Goal: Task Accomplishment & Management: Complete application form

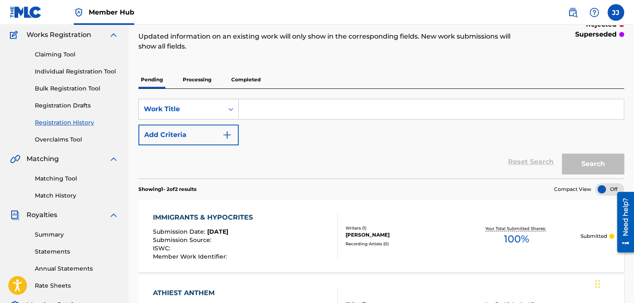
scroll to position [51, 0]
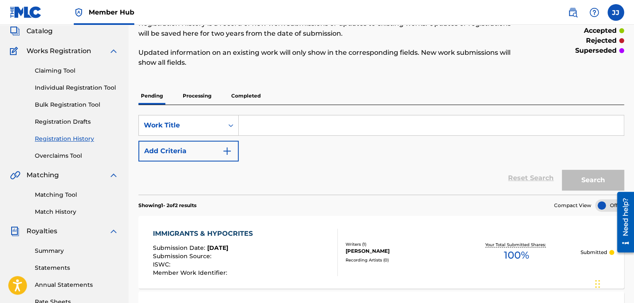
click at [380, 90] on div "Pending Processing Completed" at bounding box center [381, 95] width 486 height 17
click at [273, 123] on input "Search Form" at bounding box center [431, 125] width 385 height 20
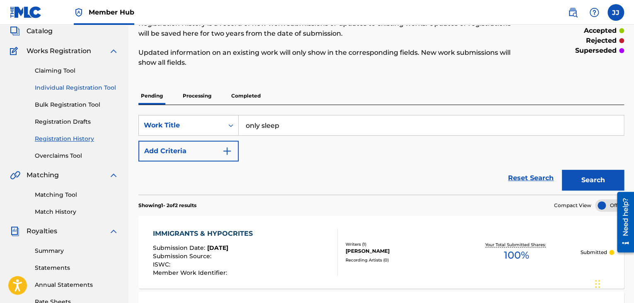
type input "only sleep"
click at [98, 90] on link "Individual Registration Tool" at bounding box center [77, 87] width 84 height 9
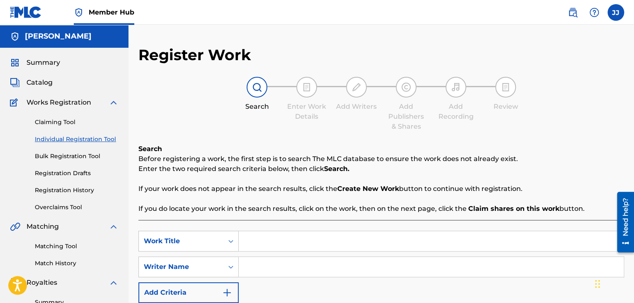
drag, startPoint x: 251, startPoint y: 224, endPoint x: 253, endPoint y: 238, distance: 14.7
click at [253, 238] on div "SearchWithCriteria6ede8220-7259-45cf-9a4c-7d52981540e9 Work Title SearchWithCri…" at bounding box center [381, 288] width 486 height 136
click at [253, 238] on input "Search Form" at bounding box center [431, 241] width 385 height 20
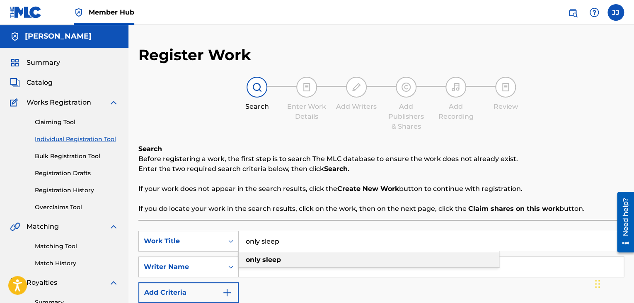
type input "only sleep"
click at [267, 258] on strong "sleep" at bounding box center [271, 259] width 19 height 8
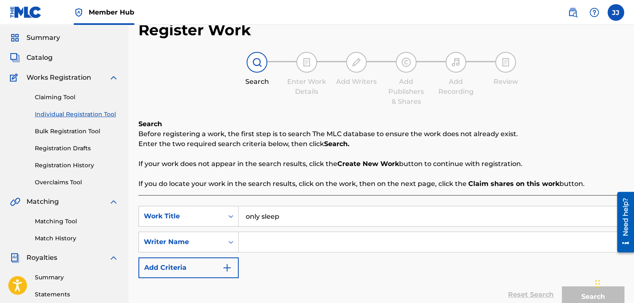
scroll to position [33, 0]
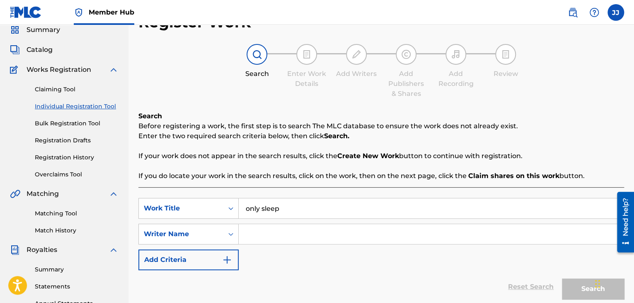
click at [270, 235] on input "Search Form" at bounding box center [431, 234] width 385 height 20
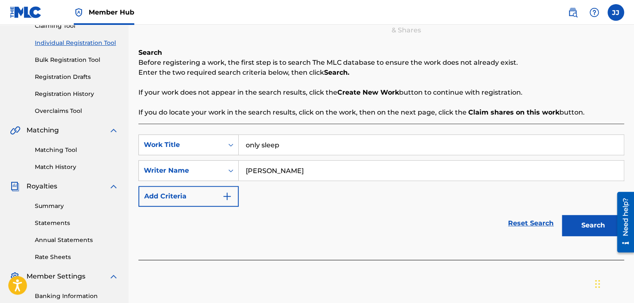
scroll to position [97, 0]
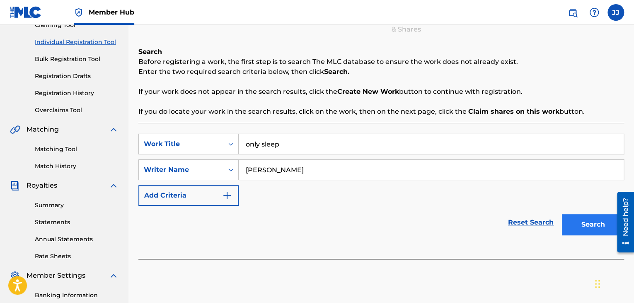
type input "jonathan jones"
click at [575, 228] on button "Search" at bounding box center [593, 224] width 62 height 21
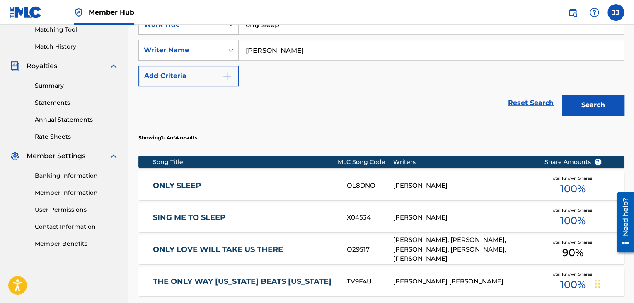
scroll to position [232, 0]
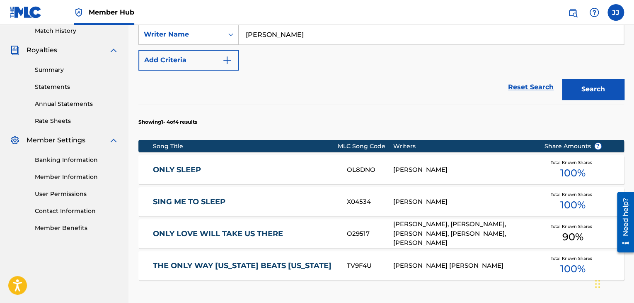
click at [374, 168] on div "OL8DNO" at bounding box center [370, 170] width 46 height 10
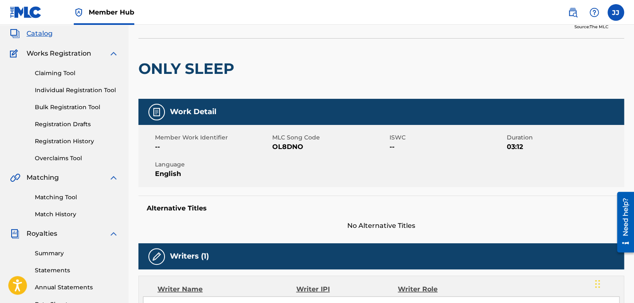
scroll to position [49, 0]
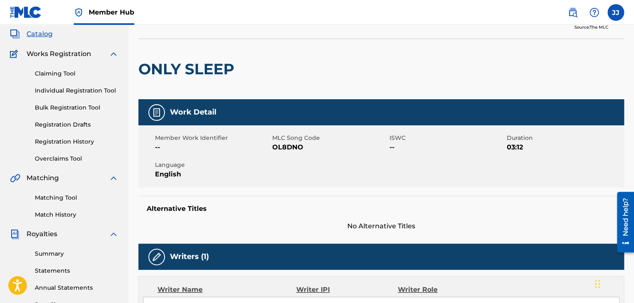
click at [360, 77] on div "ONLY SLEEP" at bounding box center [381, 69] width 486 height 61
click at [76, 89] on link "Individual Registration Tool" at bounding box center [77, 90] width 84 height 9
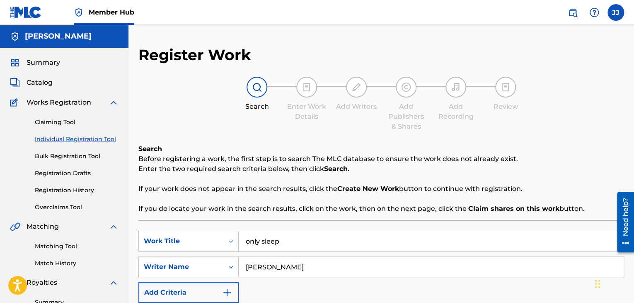
click at [311, 235] on input "only sleep" at bounding box center [431, 241] width 385 height 20
type input "o"
paste input "PIANO LOFI"
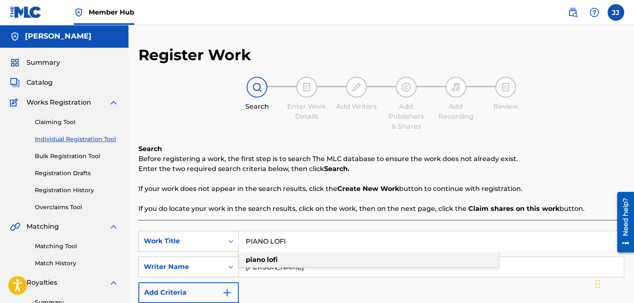
click at [264, 259] on strong "piano" at bounding box center [255, 259] width 19 height 8
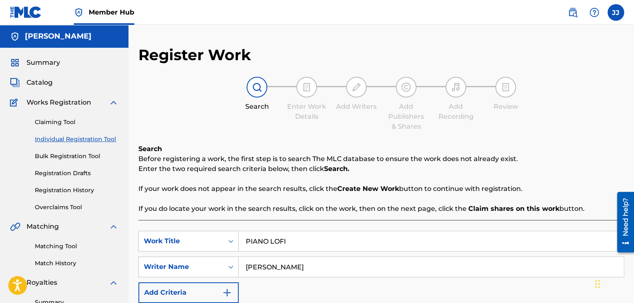
type input "piano lofi"
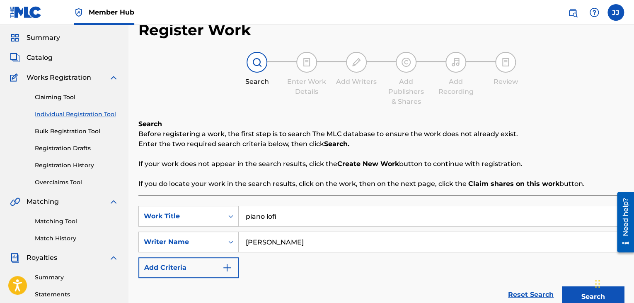
scroll to position [42, 0]
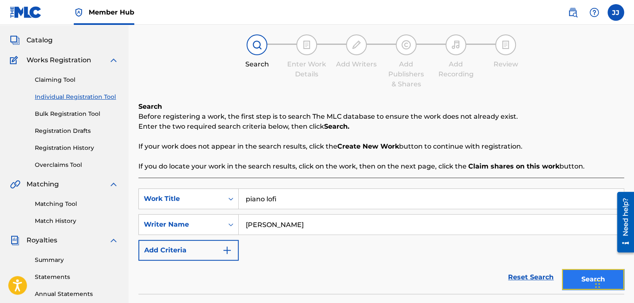
click at [585, 277] on button "Search" at bounding box center [593, 279] width 62 height 21
click at [443, 277] on div "Reset Search Search" at bounding box center [381, 276] width 486 height 33
click at [292, 267] on div "Reset Search Search" at bounding box center [381, 276] width 486 height 33
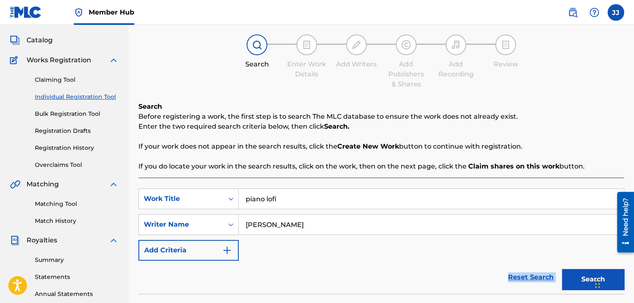
click at [292, 267] on div "Reset Search Search" at bounding box center [381, 276] width 486 height 33
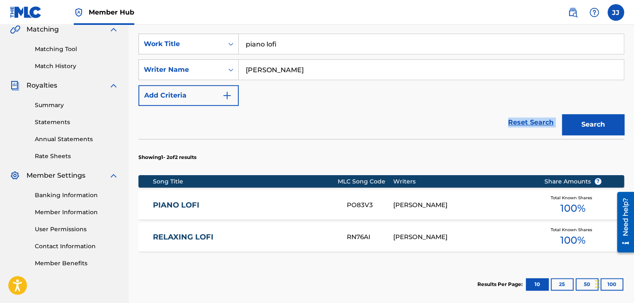
scroll to position [197, 0]
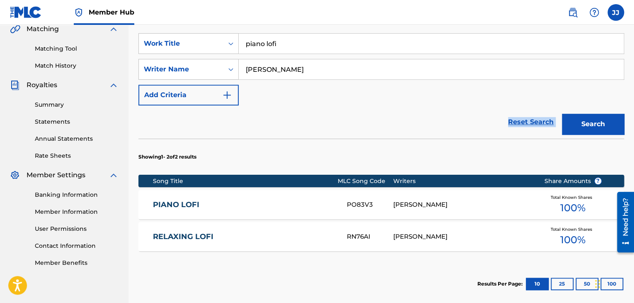
click at [178, 208] on link "PIANO LOFI" at bounding box center [244, 205] width 183 height 10
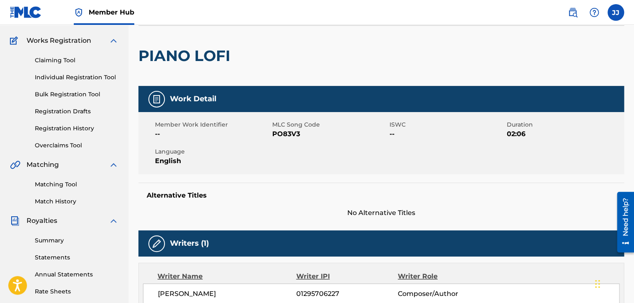
scroll to position [55, 0]
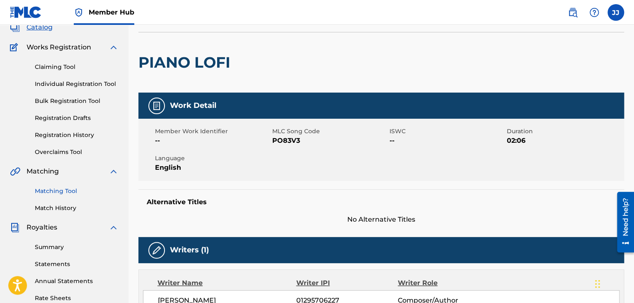
click at [66, 191] on link "Matching Tool" at bounding box center [77, 191] width 84 height 9
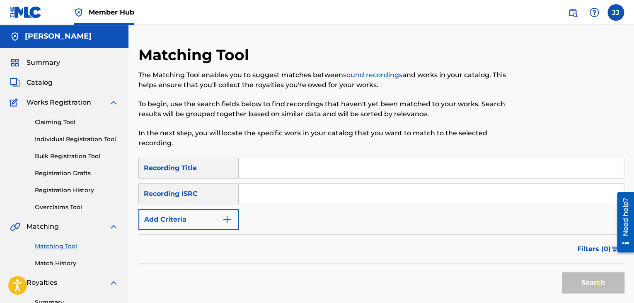
click at [296, 164] on input "Search Form" at bounding box center [431, 168] width 385 height 20
type input "lofi"
click at [562, 272] on button "Search" at bounding box center [593, 282] width 62 height 21
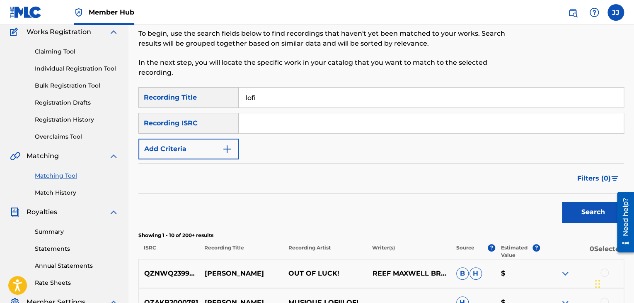
scroll to position [71, 0]
click at [585, 178] on span "Filters ( 0 )" at bounding box center [595, 178] width 34 height 10
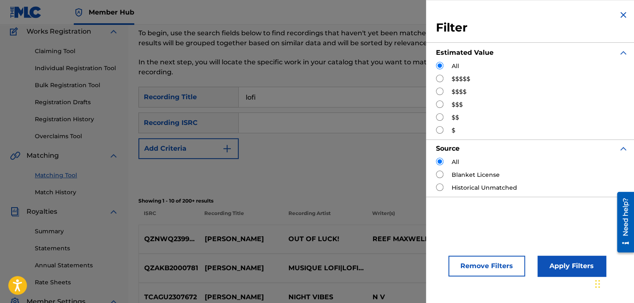
click at [438, 78] on input "Search Form" at bounding box center [439, 78] width 7 height 7
radio input "true"
click at [573, 269] on button "Apply Filters" at bounding box center [572, 265] width 68 height 21
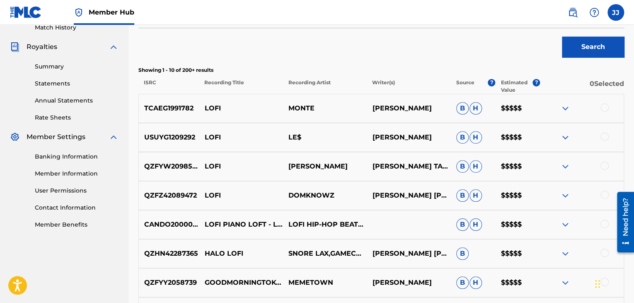
scroll to position [248, 0]
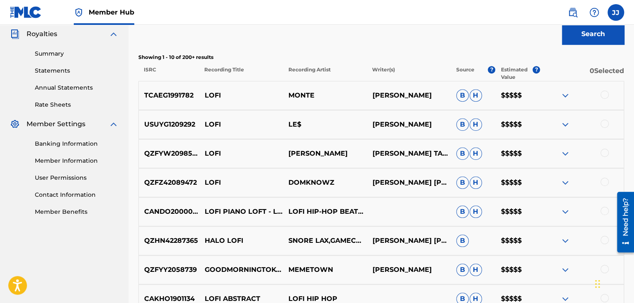
click at [563, 213] on img at bounding box center [566, 211] width 10 height 10
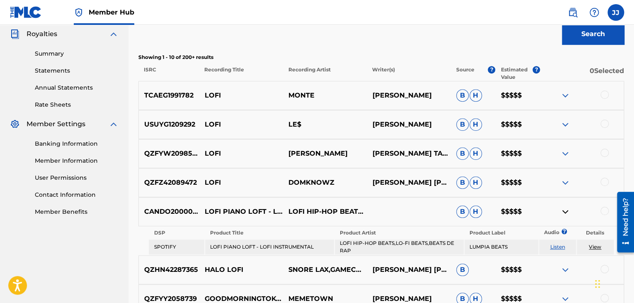
click at [566, 210] on img at bounding box center [566, 211] width 10 height 10
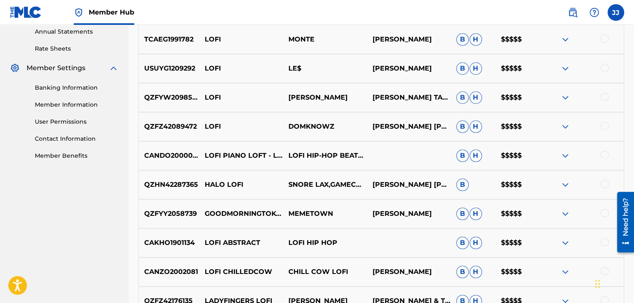
scroll to position [327, 0]
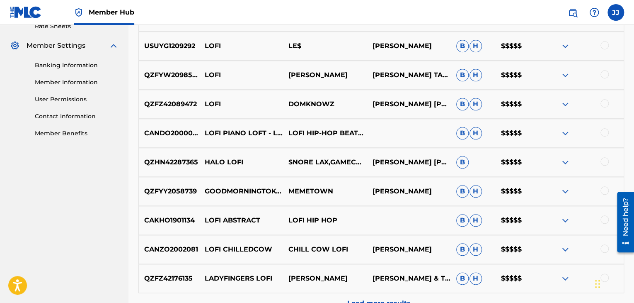
click at [564, 221] on img at bounding box center [566, 220] width 10 height 10
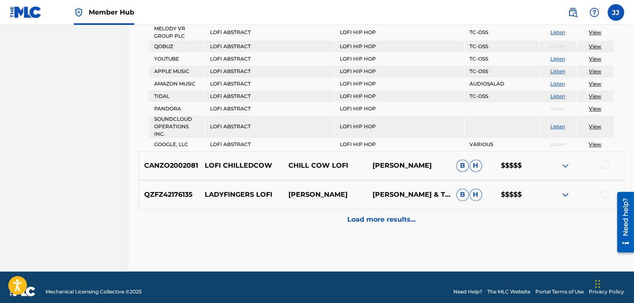
scroll to position [566, 0]
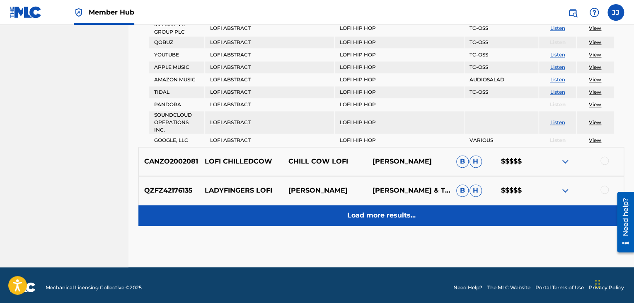
click at [409, 220] on div "Load more results..." at bounding box center [381, 215] width 486 height 21
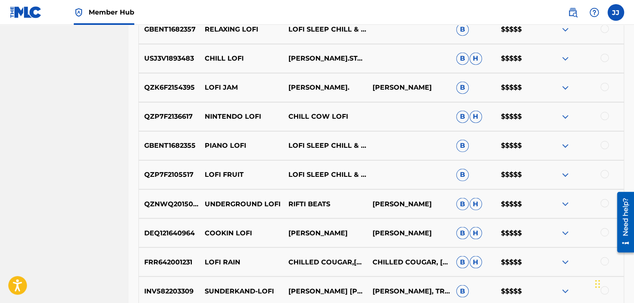
scroll to position [605, 0]
click at [564, 176] on img at bounding box center [566, 174] width 10 height 10
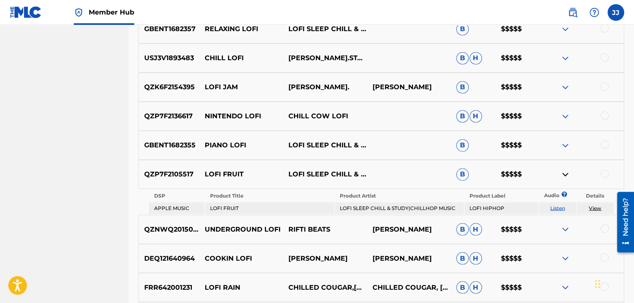
click at [564, 176] on img at bounding box center [566, 174] width 10 height 10
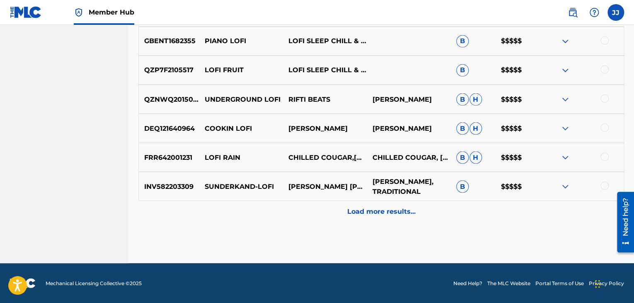
scroll to position [709, 0]
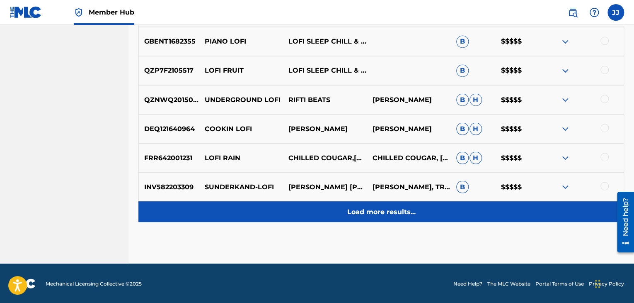
click at [410, 209] on p "Load more results..." at bounding box center [381, 211] width 68 height 10
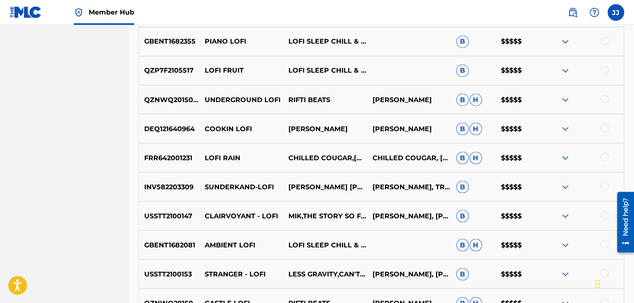
click at [566, 243] on img at bounding box center [566, 245] width 10 height 10
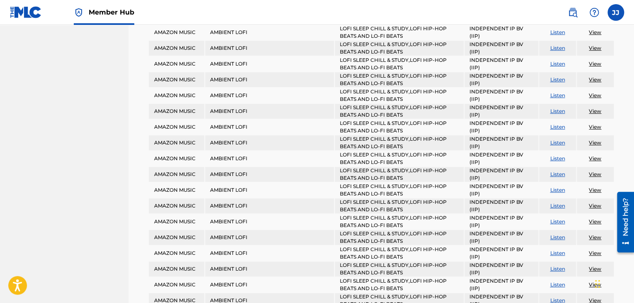
scroll to position [1808, 0]
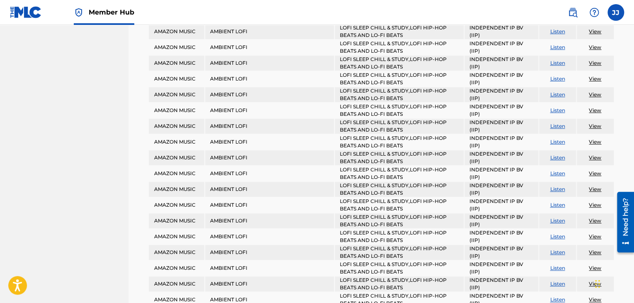
click at [597, 186] on link "View" at bounding box center [595, 189] width 12 height 6
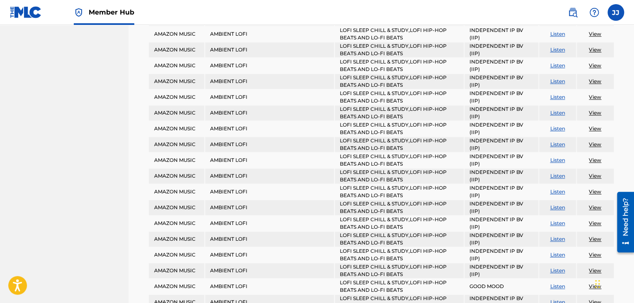
scroll to position [2029, 0]
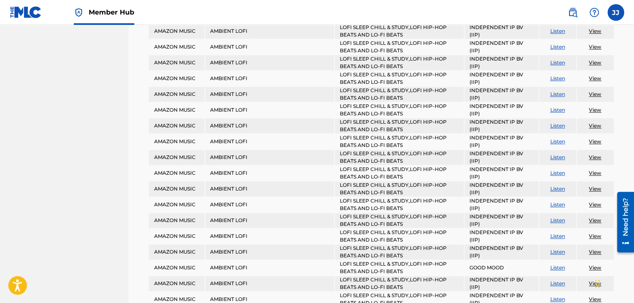
click at [592, 107] on link "View" at bounding box center [595, 110] width 12 height 6
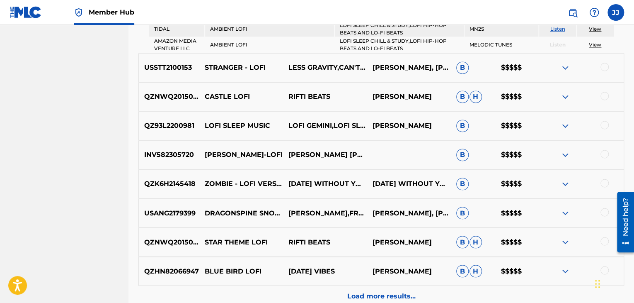
scroll to position [3775, 0]
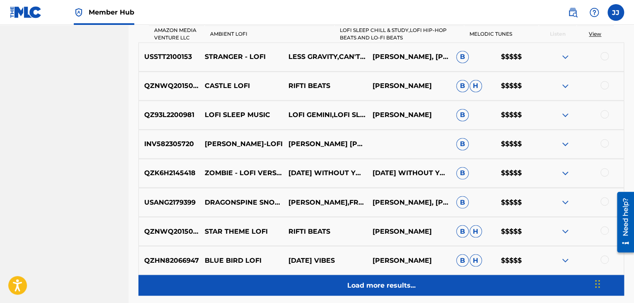
click at [405, 280] on p "Load more results..." at bounding box center [381, 285] width 68 height 10
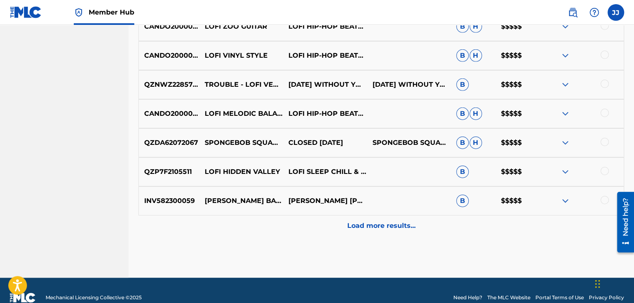
scroll to position [1274, 0]
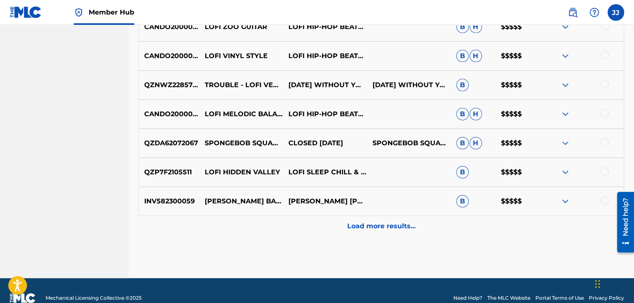
click at [563, 112] on img at bounding box center [566, 114] width 10 height 10
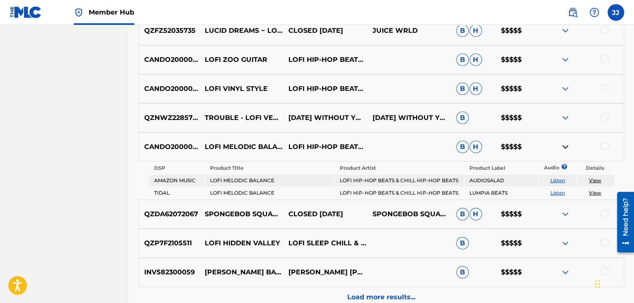
scroll to position [1241, 0]
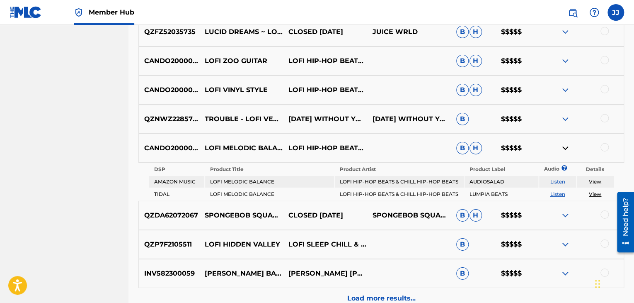
click at [564, 89] on img at bounding box center [566, 90] width 10 height 10
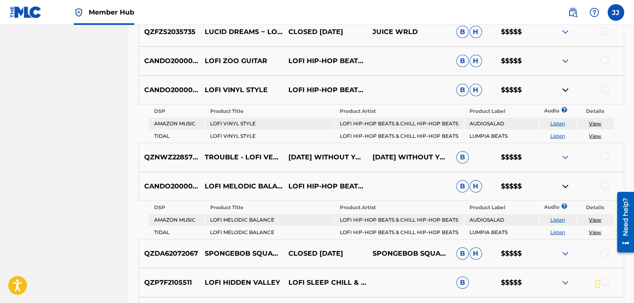
click at [565, 60] on img at bounding box center [566, 61] width 10 height 10
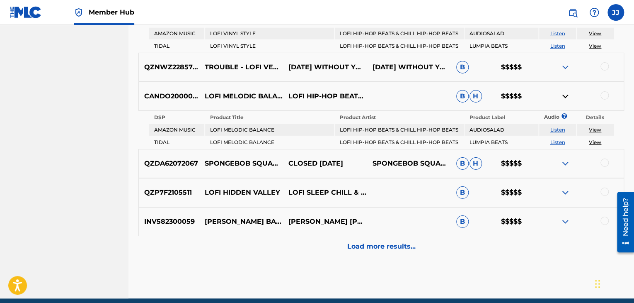
scroll to position [1369, 0]
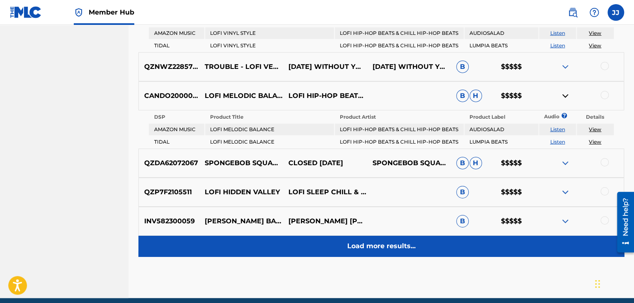
click at [411, 243] on p "Load more results..." at bounding box center [381, 246] width 68 height 10
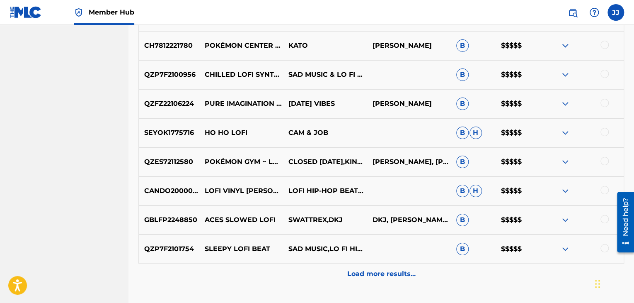
scroll to position [1580, 0]
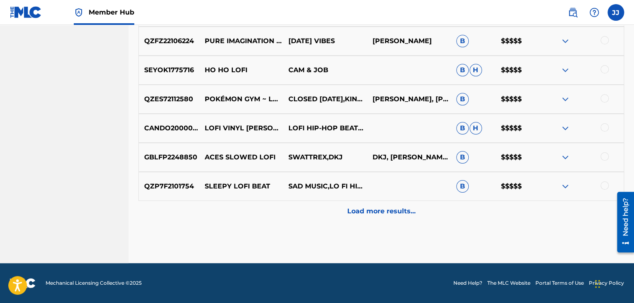
click at [566, 128] on img at bounding box center [566, 128] width 10 height 10
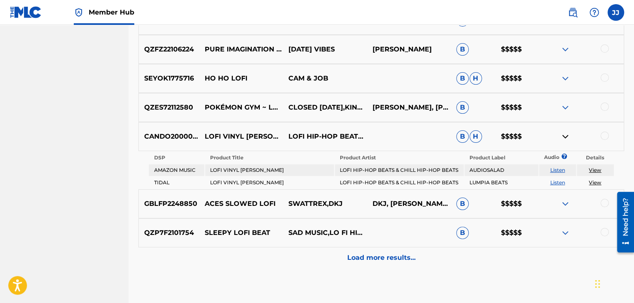
scroll to position [1573, 0]
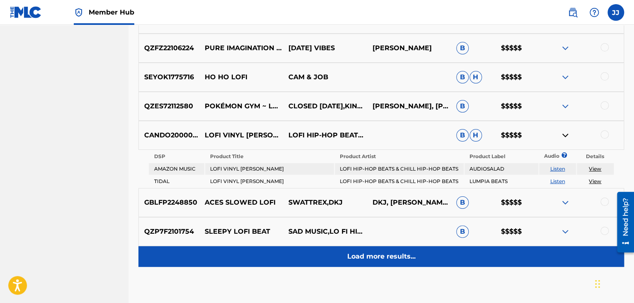
click at [393, 256] on p "Load more results..." at bounding box center [381, 256] width 68 height 10
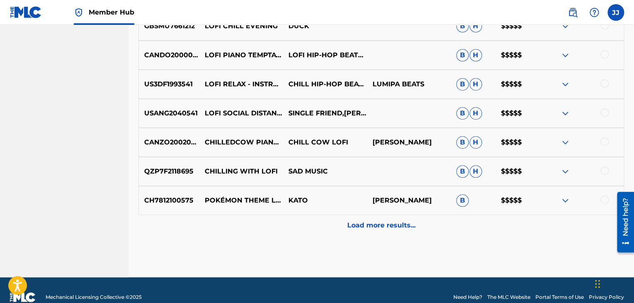
scroll to position [1857, 0]
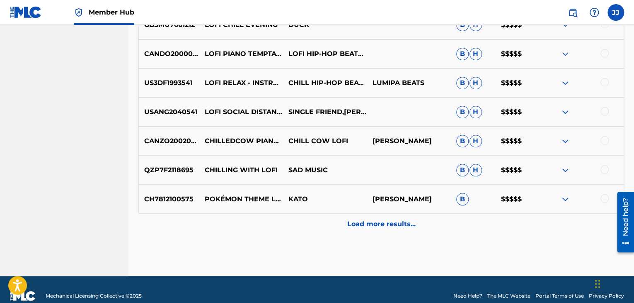
click at [566, 168] on img at bounding box center [566, 170] width 10 height 10
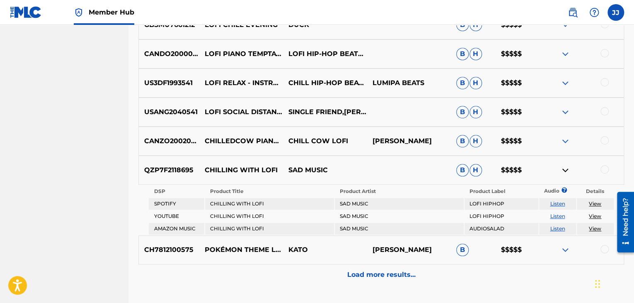
click at [567, 108] on img at bounding box center [566, 112] width 10 height 10
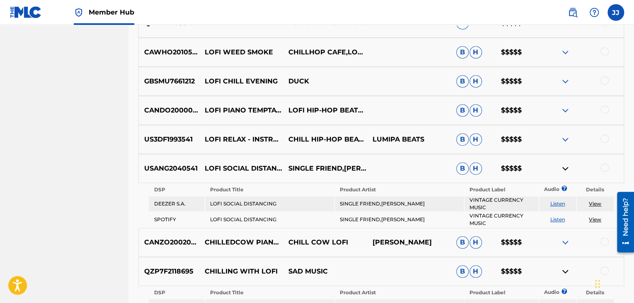
scroll to position [1800, 0]
click at [567, 80] on img at bounding box center [566, 82] width 10 height 10
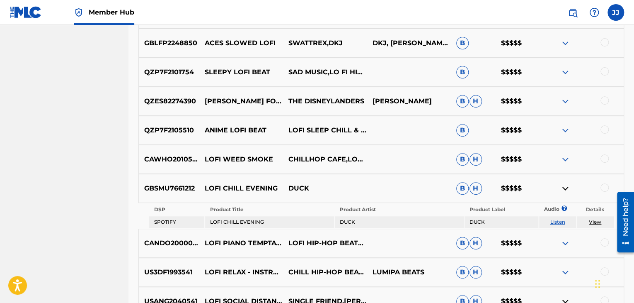
scroll to position [1687, 0]
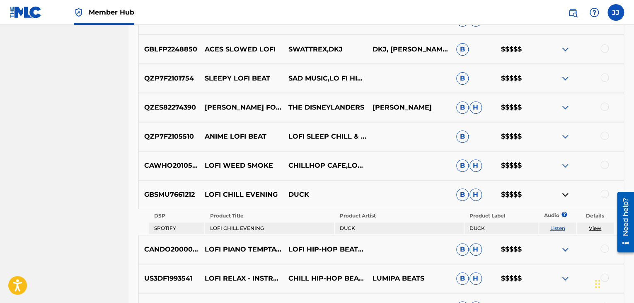
click at [566, 79] on img at bounding box center [566, 78] width 10 height 10
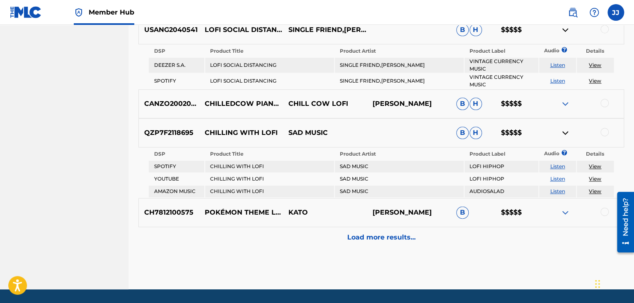
scroll to position [2014, 0]
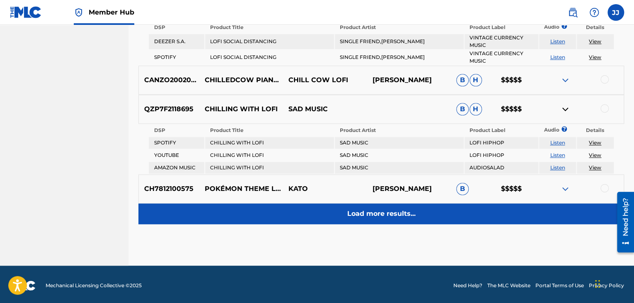
click at [408, 209] on p "Load more results..." at bounding box center [381, 214] width 68 height 10
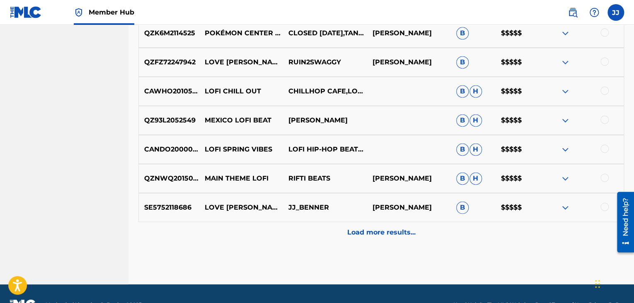
scroll to position [2160, 0]
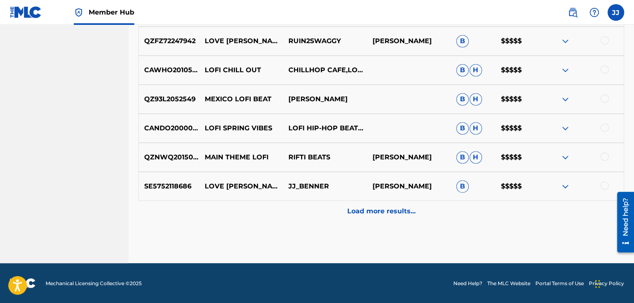
click at [565, 129] on img at bounding box center [566, 128] width 10 height 10
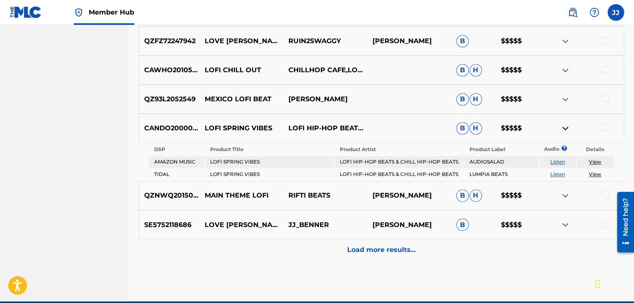
click at [565, 99] on img at bounding box center [566, 99] width 10 height 10
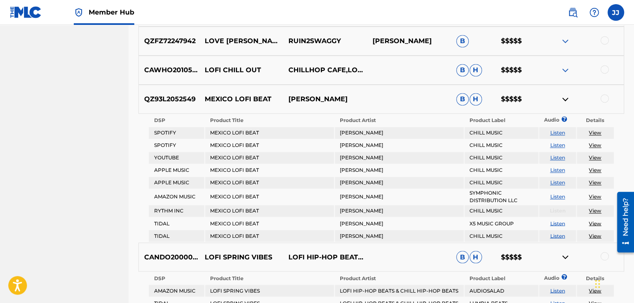
click at [567, 69] on img at bounding box center [566, 70] width 10 height 10
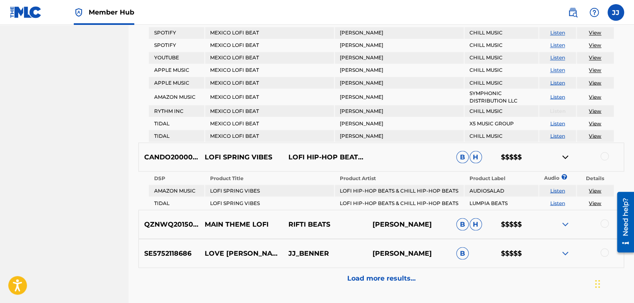
scroll to position [2307, 0]
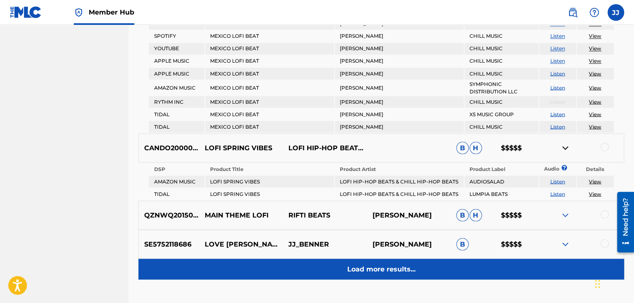
click at [392, 267] on p "Load more results..." at bounding box center [381, 269] width 68 height 10
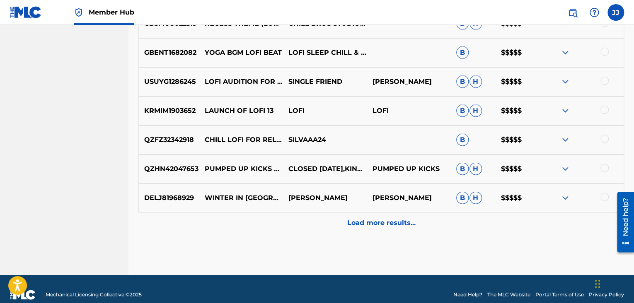
scroll to position [2450, 0]
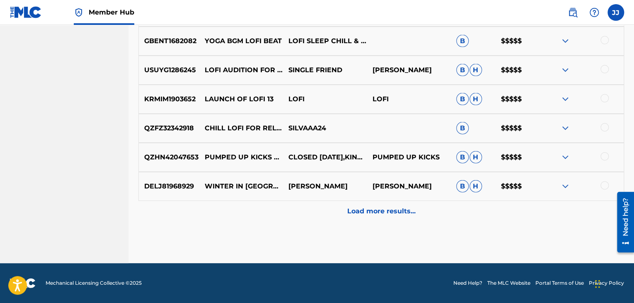
click at [565, 129] on img at bounding box center [566, 128] width 10 height 10
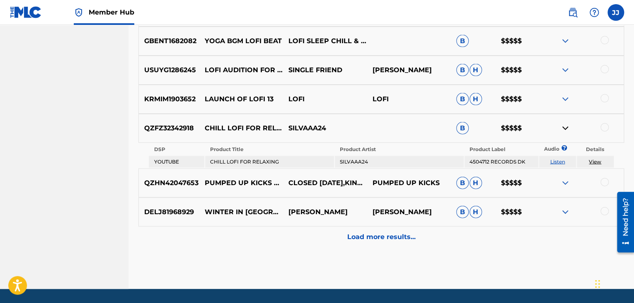
click at [566, 37] on img at bounding box center [566, 41] width 10 height 10
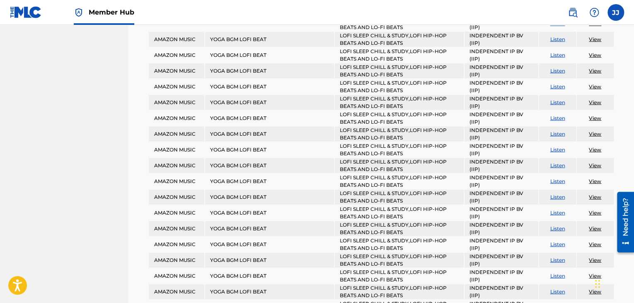
scroll to position [2444, 0]
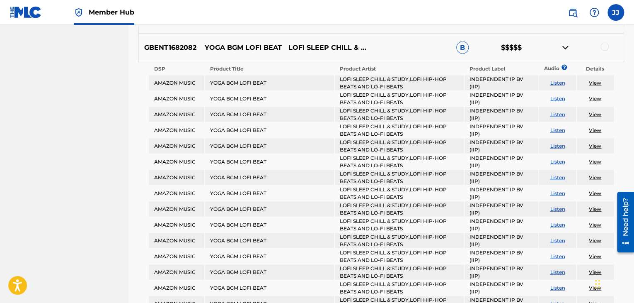
click at [595, 130] on link "View" at bounding box center [595, 130] width 12 height 6
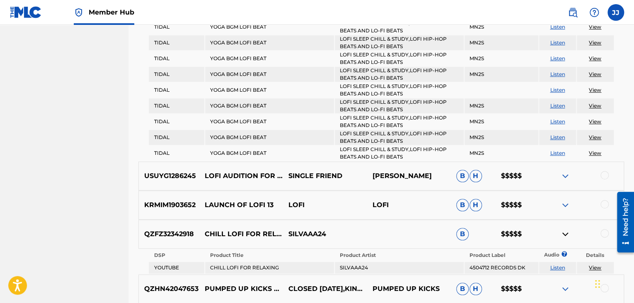
scroll to position [5108, 0]
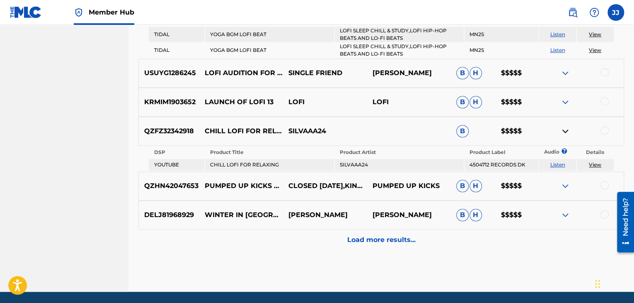
click at [565, 97] on img at bounding box center [566, 102] width 10 height 10
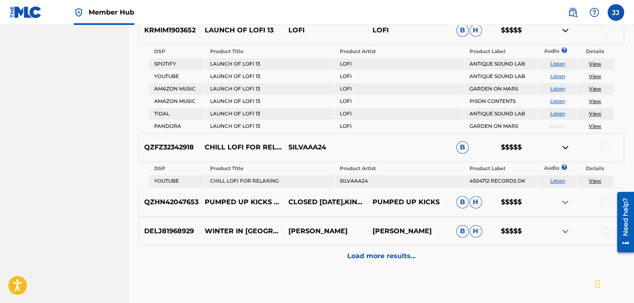
scroll to position [5181, 0]
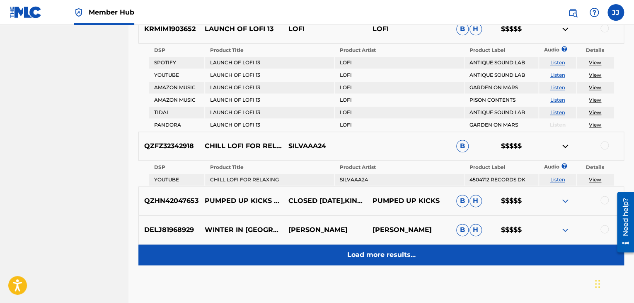
click at [375, 250] on p "Load more results..." at bounding box center [381, 255] width 68 height 10
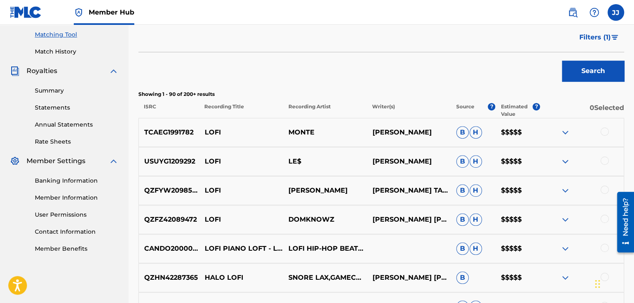
scroll to position [2741, 0]
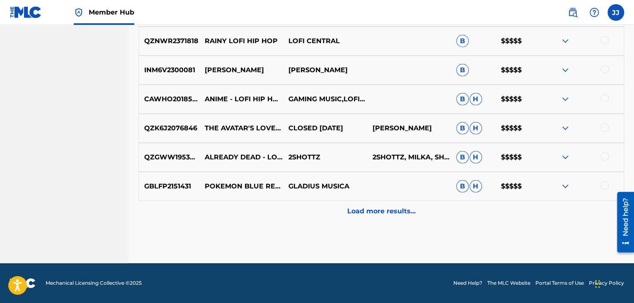
click at [568, 183] on img at bounding box center [566, 186] width 10 height 10
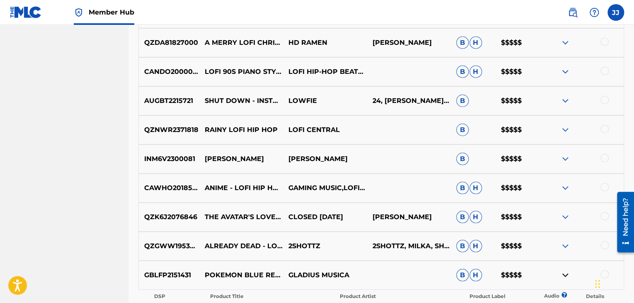
scroll to position [2629, 0]
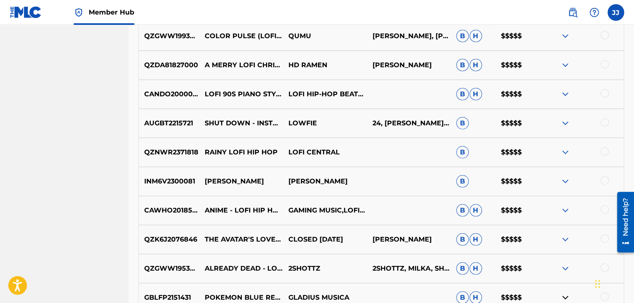
click at [563, 95] on img at bounding box center [566, 94] width 10 height 10
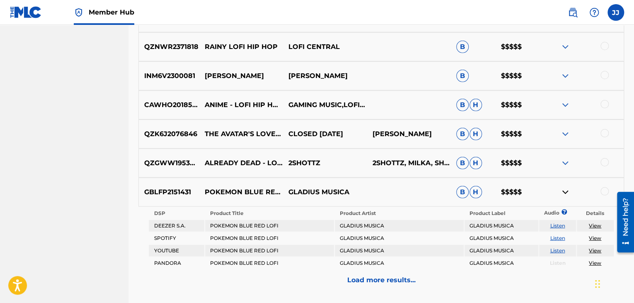
scroll to position [2840, 0]
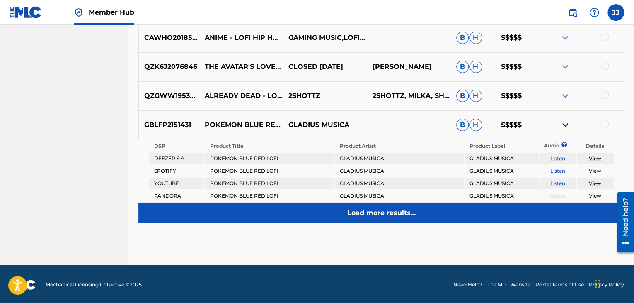
click at [398, 209] on p "Load more results..." at bounding box center [381, 213] width 68 height 10
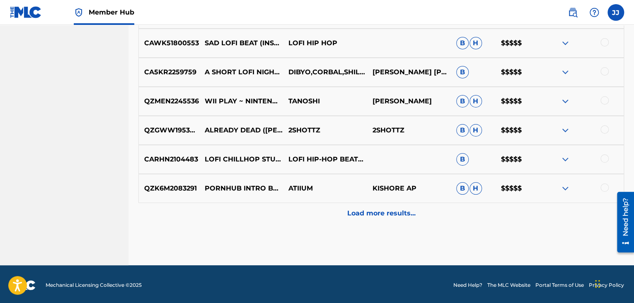
scroll to position [3031, 0]
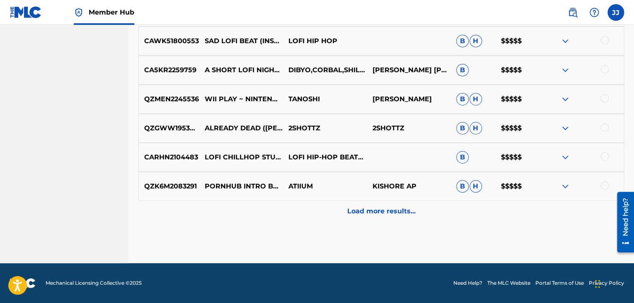
click at [565, 158] on img at bounding box center [566, 157] width 10 height 10
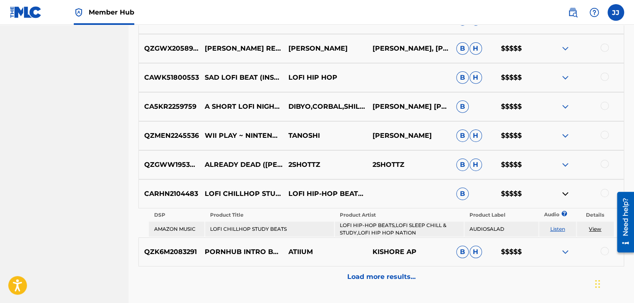
scroll to position [2984, 0]
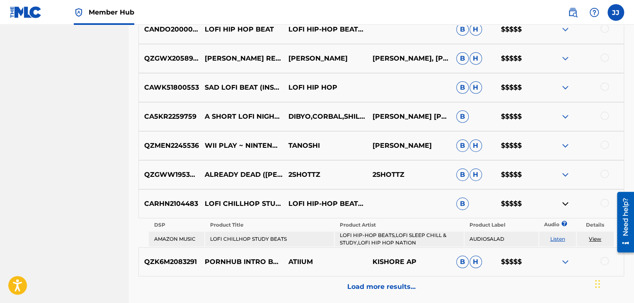
click at [565, 88] on img at bounding box center [566, 88] width 10 height 10
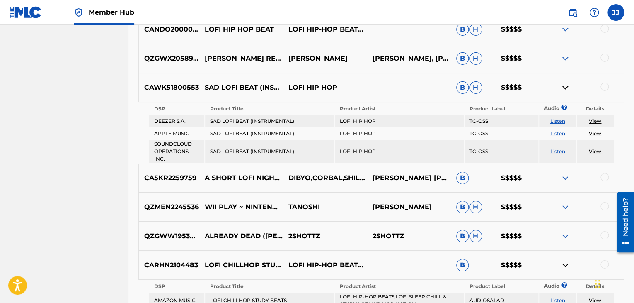
click at [565, 88] on img at bounding box center [566, 88] width 10 height 10
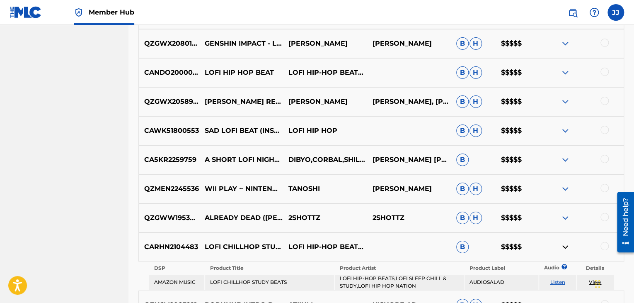
scroll to position [2941, 0]
click at [563, 74] on img at bounding box center [566, 73] width 10 height 10
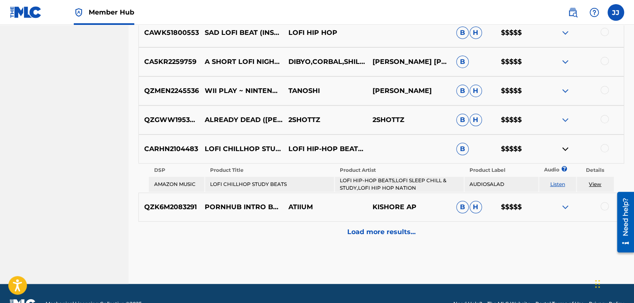
scroll to position [3097, 0]
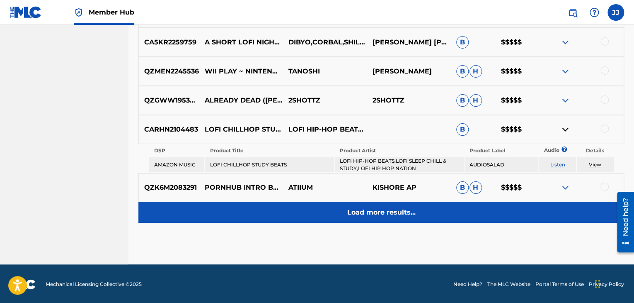
click at [402, 208] on p "Load more results..." at bounding box center [381, 212] width 68 height 10
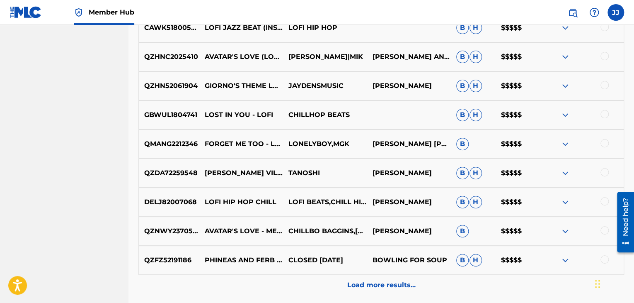
scroll to position [3249, 0]
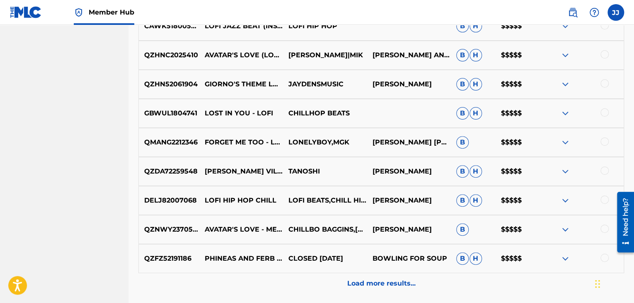
click at [564, 115] on img at bounding box center [566, 113] width 10 height 10
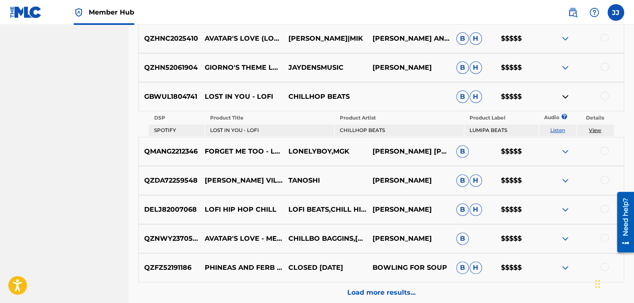
scroll to position [3289, 0]
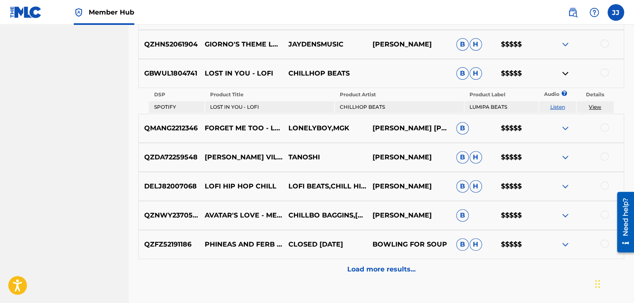
click at [431, 242] on p "BOWLING FOR SOUP" at bounding box center [409, 244] width 84 height 10
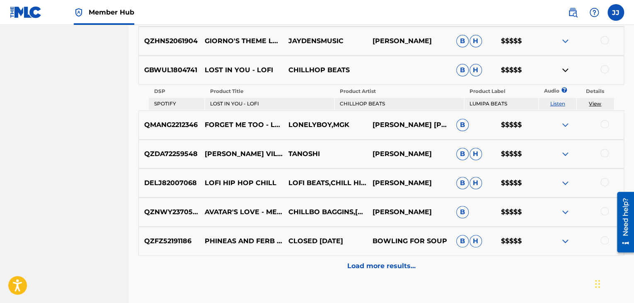
scroll to position [3289, 0]
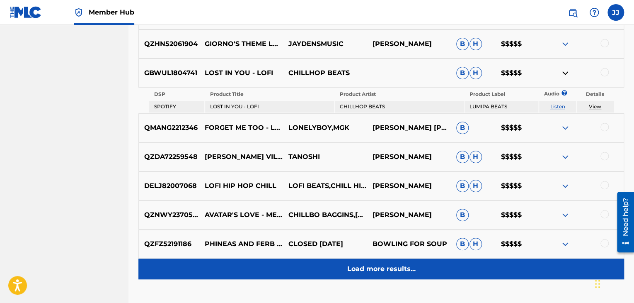
click at [378, 270] on p "Load more results..." at bounding box center [381, 269] width 68 height 10
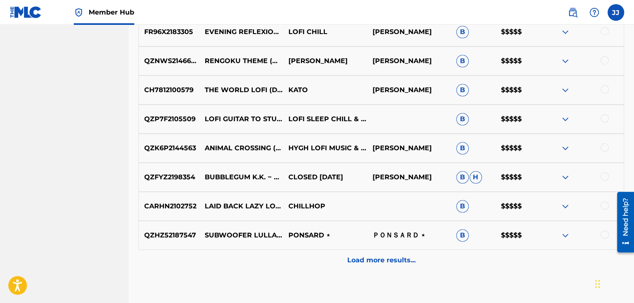
scroll to position [3600, 0]
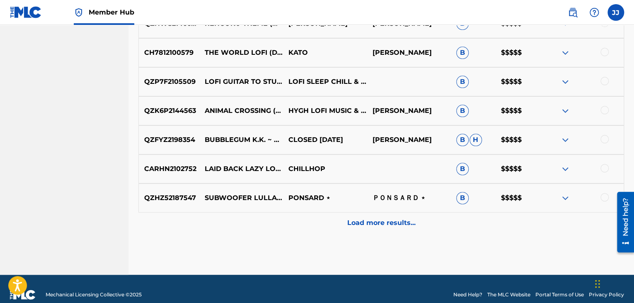
click at [566, 168] on img at bounding box center [566, 169] width 10 height 10
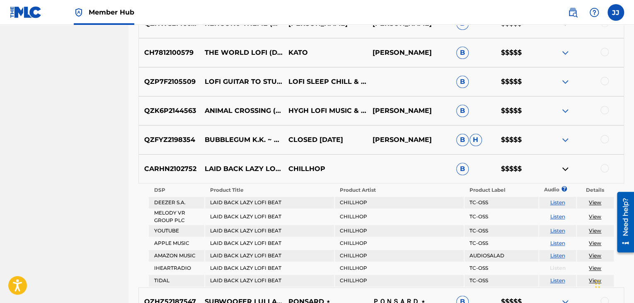
click at [568, 83] on img at bounding box center [566, 82] width 10 height 10
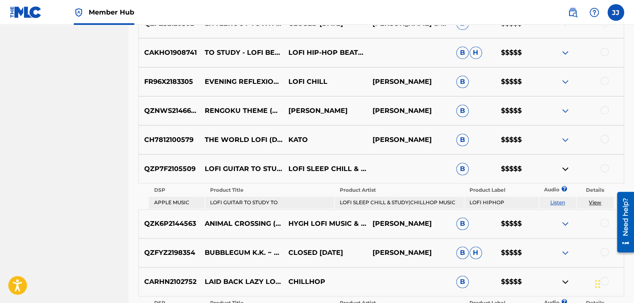
scroll to position [3511, 0]
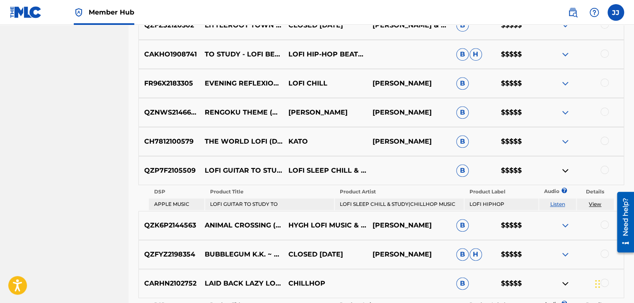
click at [564, 57] on img at bounding box center [566, 54] width 10 height 10
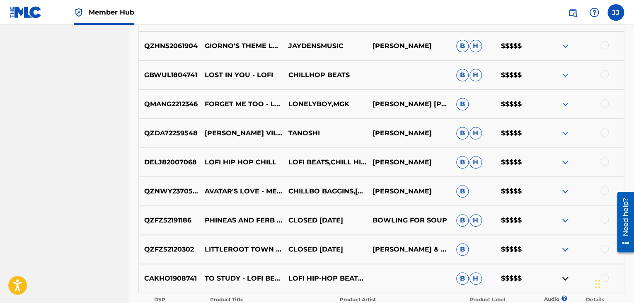
scroll to position [3272, 0]
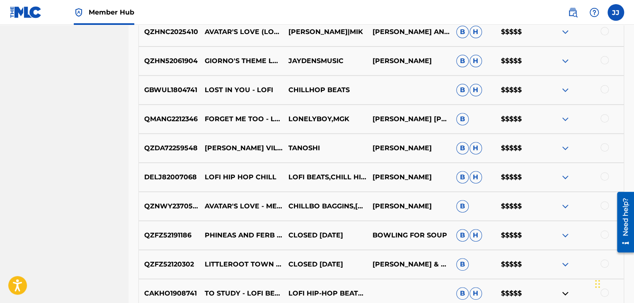
click at [566, 91] on img at bounding box center [566, 90] width 10 height 10
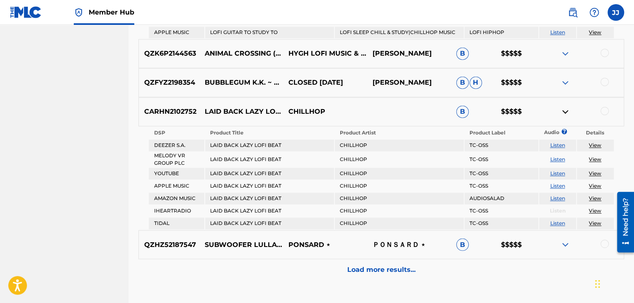
scroll to position [3792, 0]
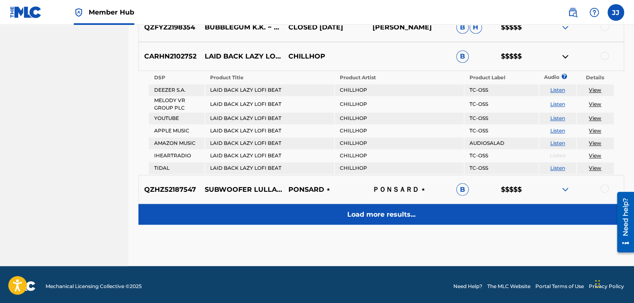
click at [385, 214] on p "Load more results..." at bounding box center [381, 214] width 68 height 10
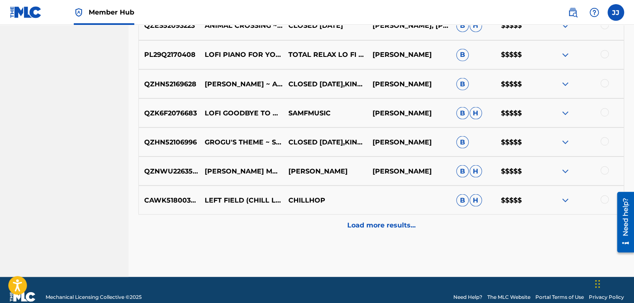
scroll to position [3901, 0]
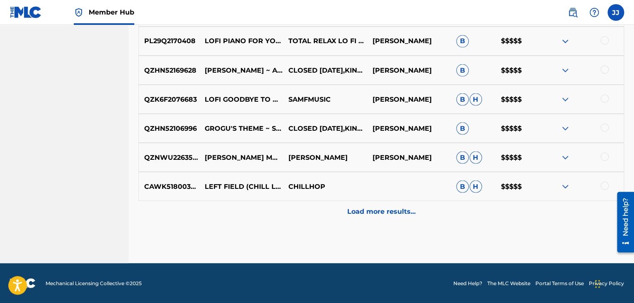
click at [565, 184] on img at bounding box center [566, 186] width 10 height 10
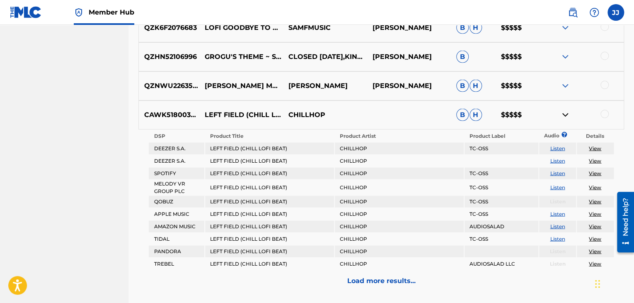
scroll to position [3994, 0]
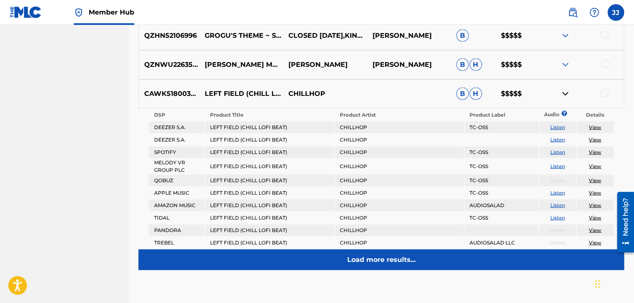
click at [391, 255] on p "Load more results..." at bounding box center [381, 260] width 68 height 10
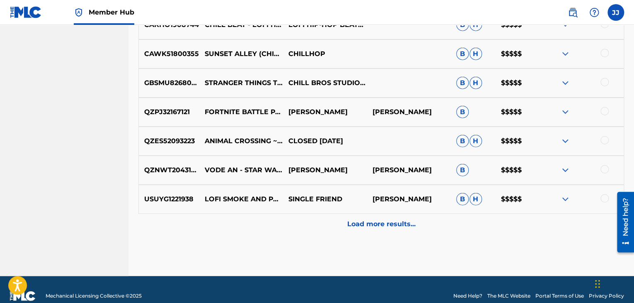
scroll to position [4178, 0]
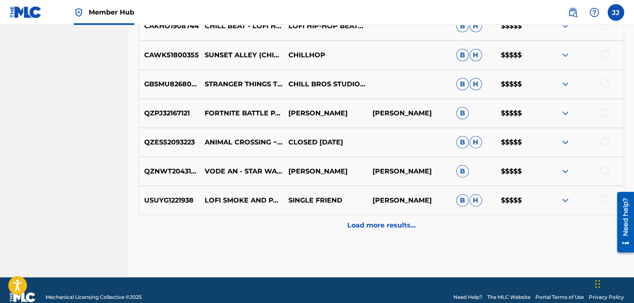
click at [566, 143] on img at bounding box center [566, 142] width 10 height 10
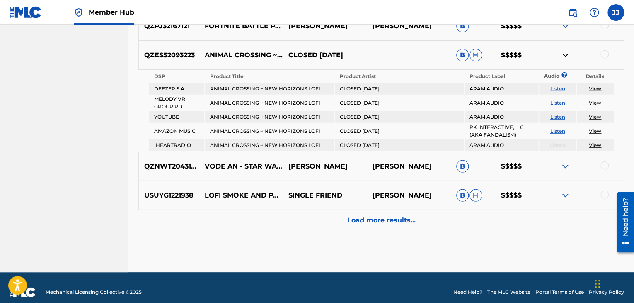
scroll to position [4273, 0]
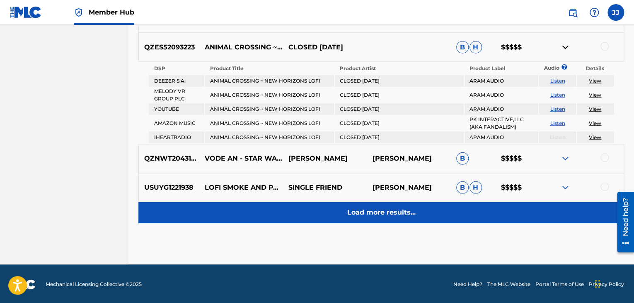
click at [396, 207] on p "Load more results..." at bounding box center [381, 212] width 68 height 10
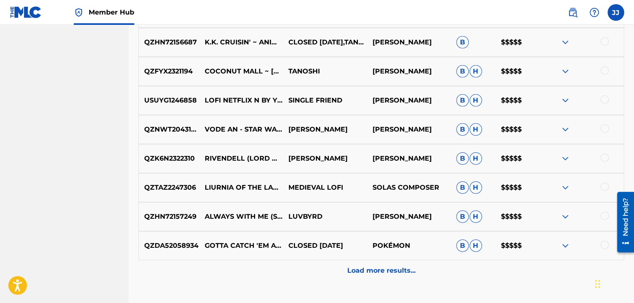
scroll to position [4462, 0]
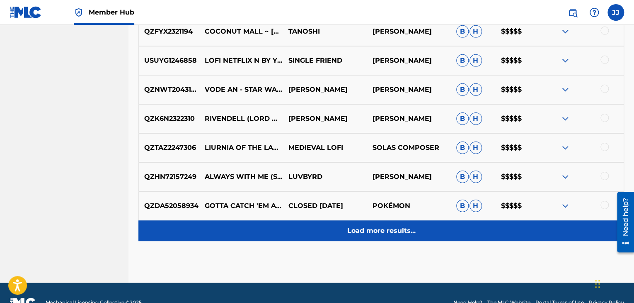
click at [397, 226] on p "Load more results..." at bounding box center [381, 231] width 68 height 10
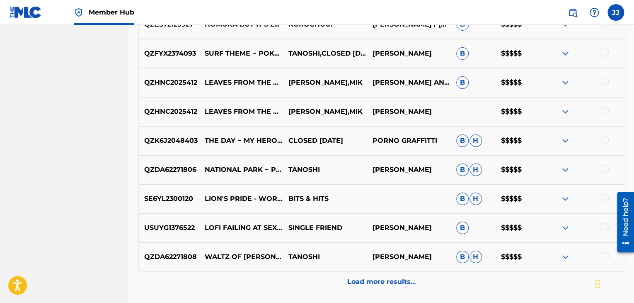
scroll to position [4707, 0]
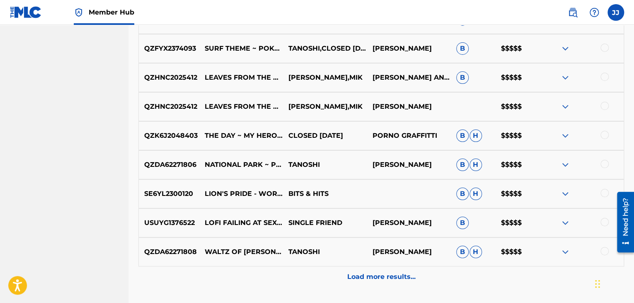
click at [566, 194] on img at bounding box center [566, 194] width 10 height 10
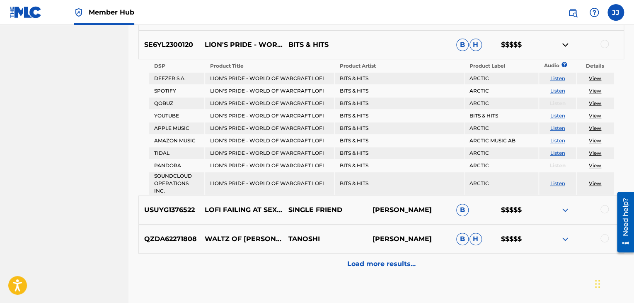
scroll to position [4884, 0]
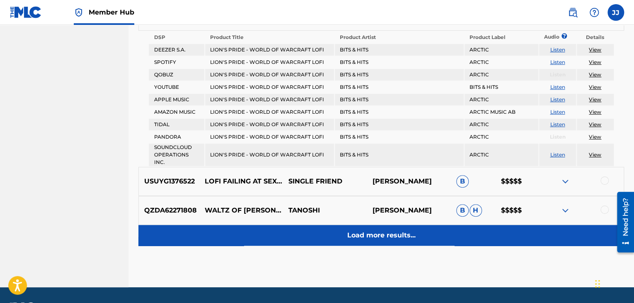
click at [399, 232] on p "Load more results..." at bounding box center [381, 235] width 68 height 10
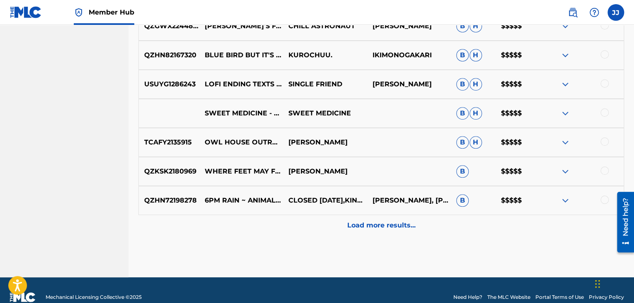
scroll to position [5058, 0]
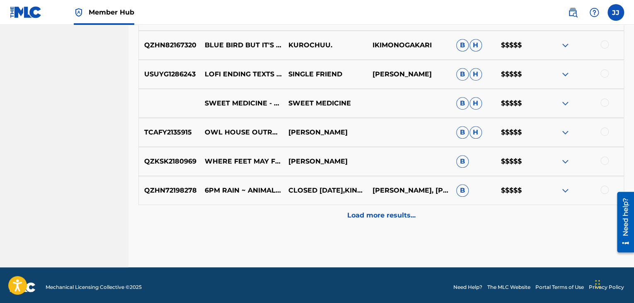
click at [566, 160] on img at bounding box center [566, 161] width 10 height 10
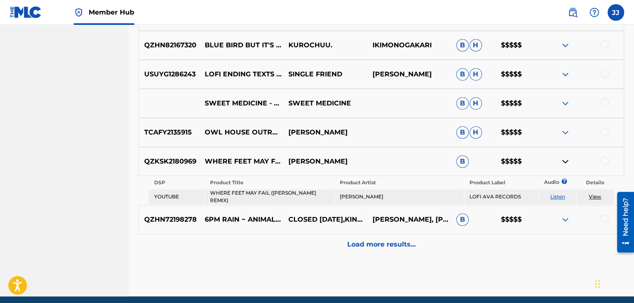
click at [565, 132] on img at bounding box center [566, 132] width 10 height 10
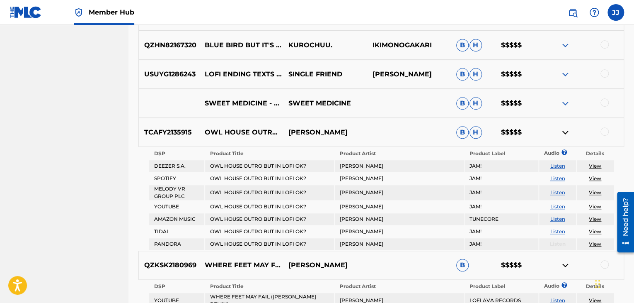
click at [566, 101] on img at bounding box center [566, 103] width 10 height 10
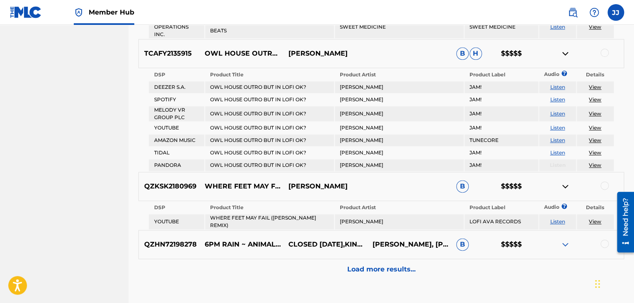
scroll to position [5174, 0]
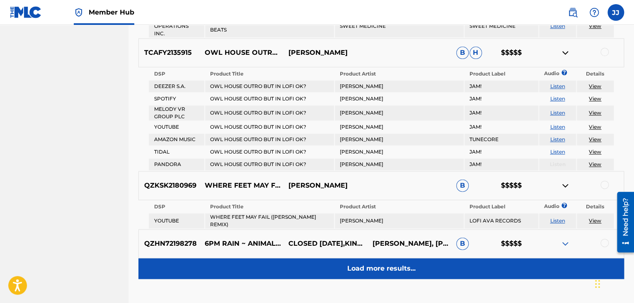
click at [370, 263] on p "Load more results..." at bounding box center [381, 268] width 68 height 10
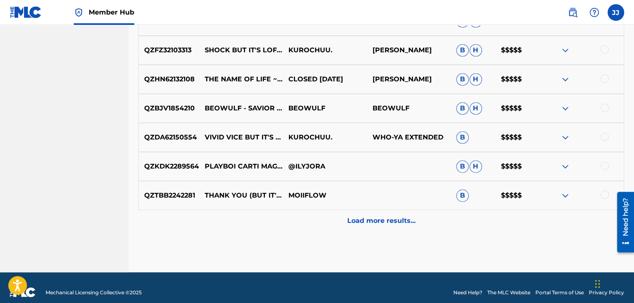
scroll to position [5353, 0]
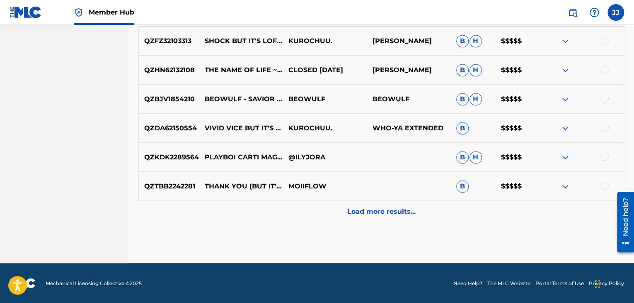
click at [567, 186] on img at bounding box center [566, 186] width 10 height 10
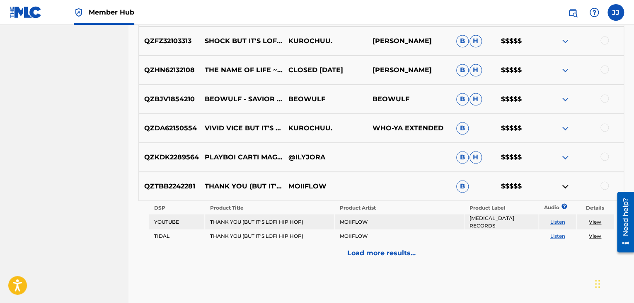
click at [564, 160] on img at bounding box center [566, 157] width 10 height 10
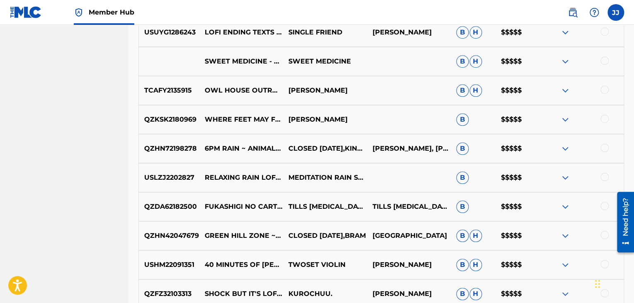
scroll to position [5084, 0]
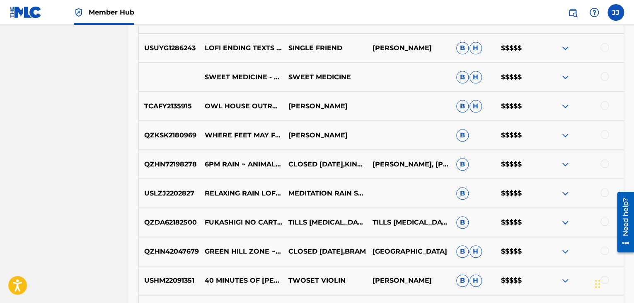
click at [565, 107] on img at bounding box center [566, 106] width 10 height 10
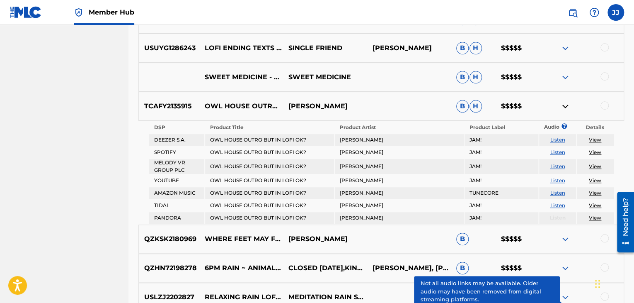
click at [566, 78] on img at bounding box center [566, 77] width 10 height 10
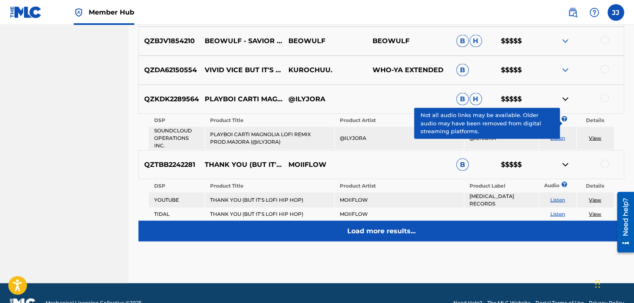
scroll to position [5544, 0]
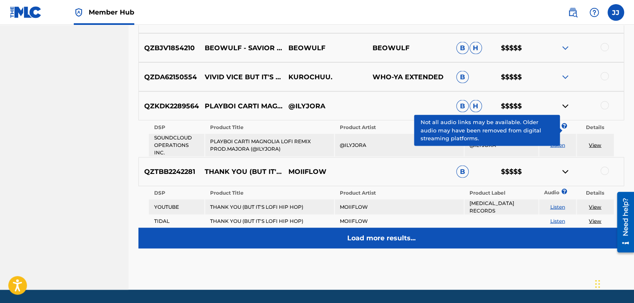
click at [389, 233] on p "Load more results..." at bounding box center [381, 238] width 68 height 10
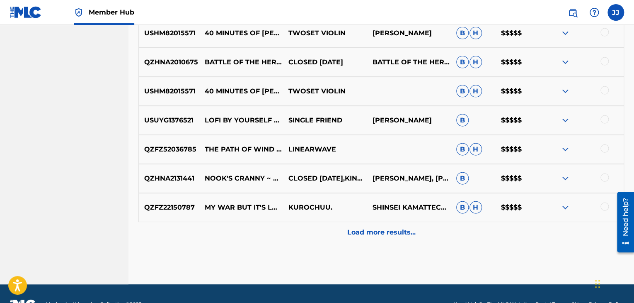
scroll to position [5632, 0]
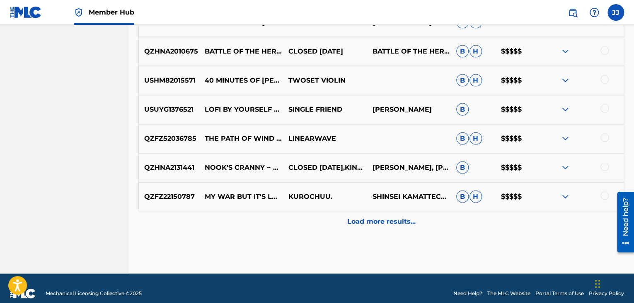
click at [566, 138] on img at bounding box center [566, 139] width 10 height 10
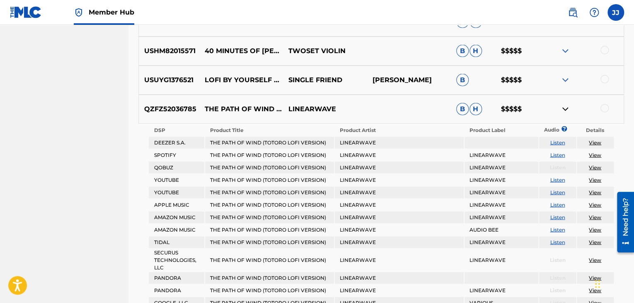
scroll to position [5655, 0]
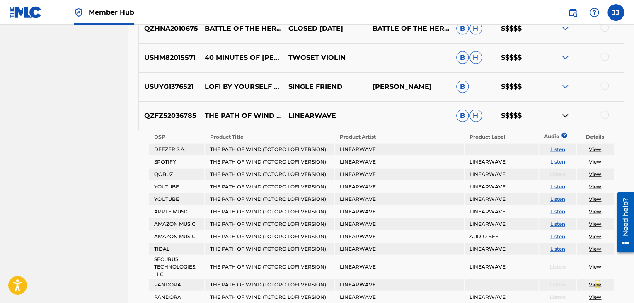
click at [564, 58] on img at bounding box center [566, 58] width 10 height 10
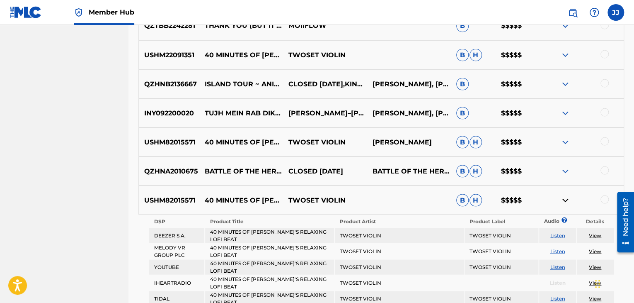
scroll to position [5509, 0]
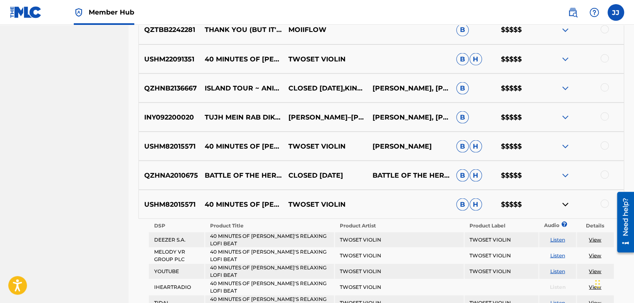
click at [564, 60] on img at bounding box center [566, 59] width 10 height 10
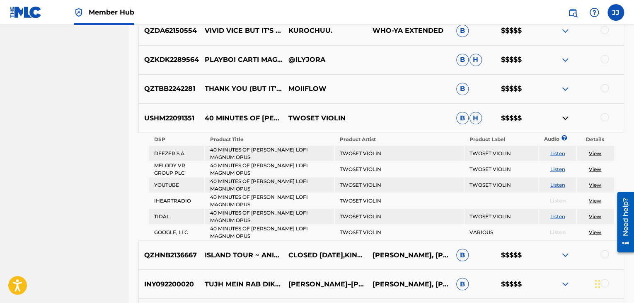
scroll to position [5441, 0]
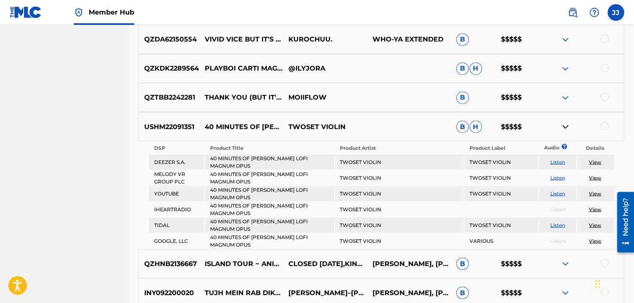
click at [563, 70] on img at bounding box center [566, 68] width 10 height 10
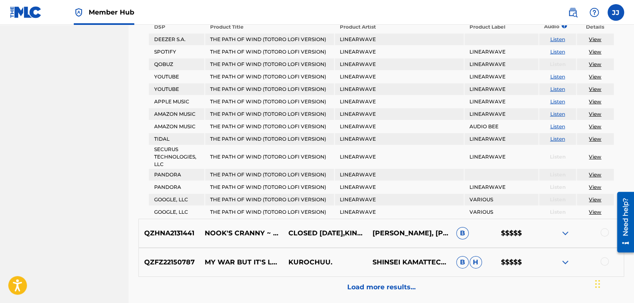
scroll to position [6079, 0]
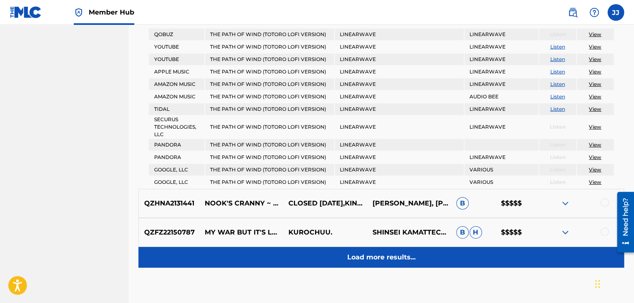
click at [391, 252] on p "Load more results..." at bounding box center [381, 257] width 68 height 10
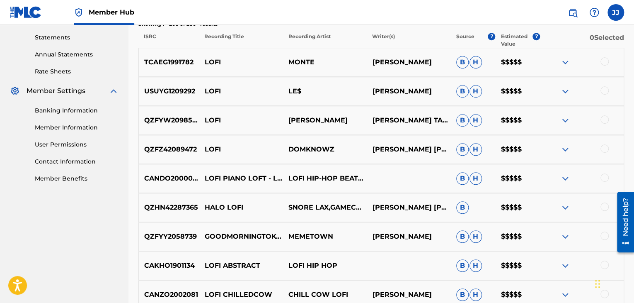
scroll to position [0, 0]
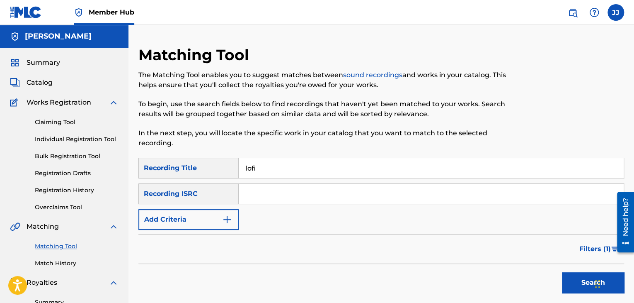
click at [408, 170] on input "lofi" at bounding box center [431, 168] width 385 height 20
type input "l"
click at [562, 272] on button "Search" at bounding box center [593, 282] width 62 height 21
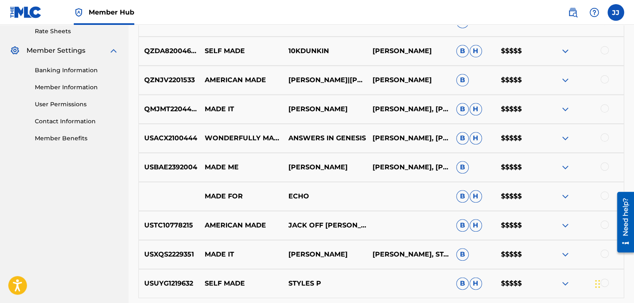
scroll to position [325, 0]
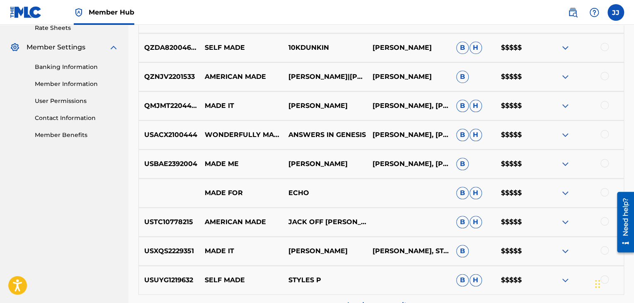
click at [564, 221] on img at bounding box center [566, 222] width 10 height 10
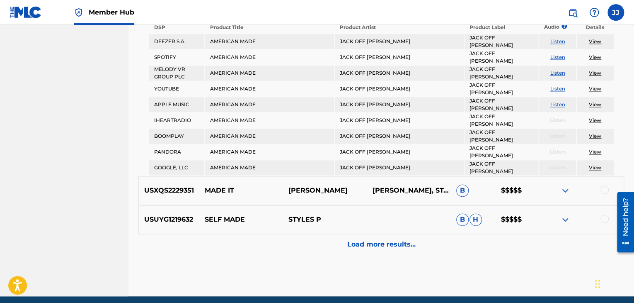
scroll to position [546, 0]
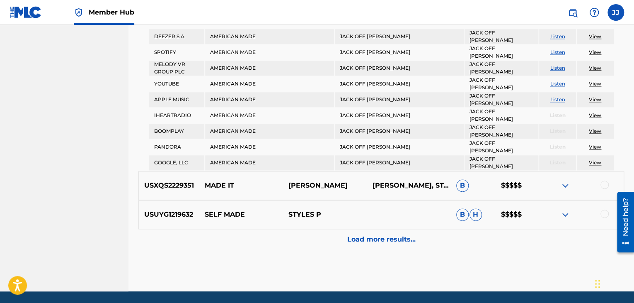
click at [563, 209] on img at bounding box center [566, 214] width 10 height 10
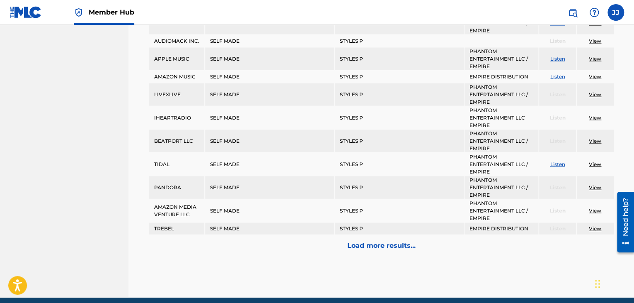
scroll to position [893, 0]
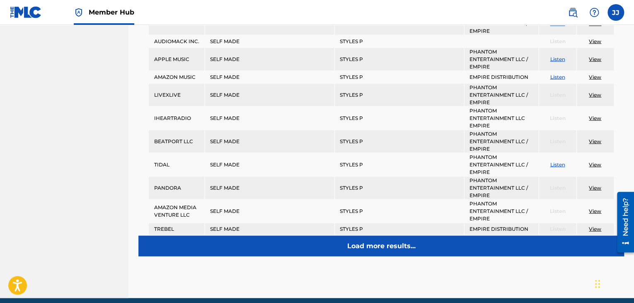
click at [416, 235] on div "Load more results..." at bounding box center [381, 245] width 486 height 21
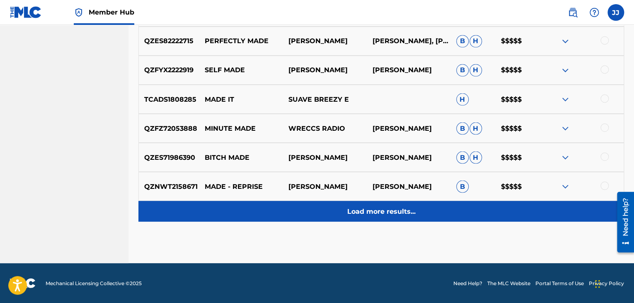
scroll to position [709, 0]
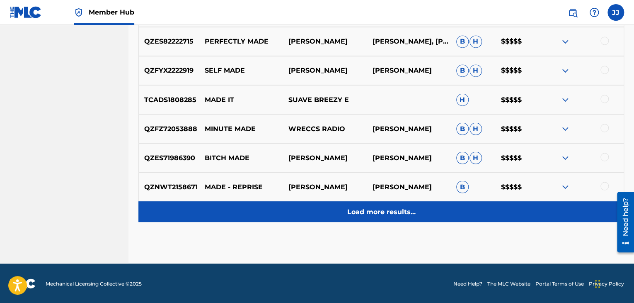
click at [394, 214] on p "Load more results..." at bounding box center [381, 211] width 68 height 10
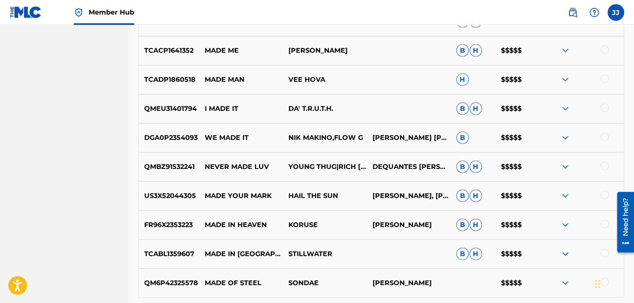
scroll to position [901, 0]
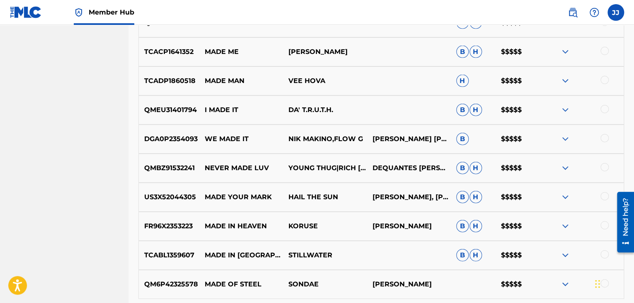
click at [567, 108] on img at bounding box center [566, 110] width 10 height 10
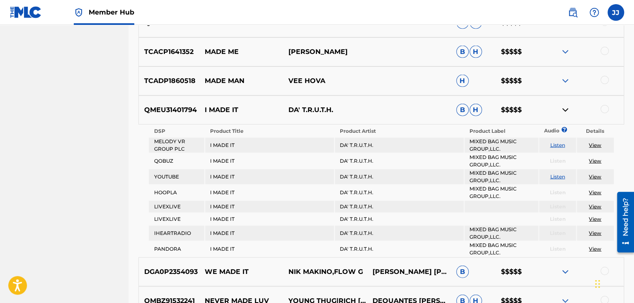
click at [565, 78] on img at bounding box center [566, 81] width 10 height 10
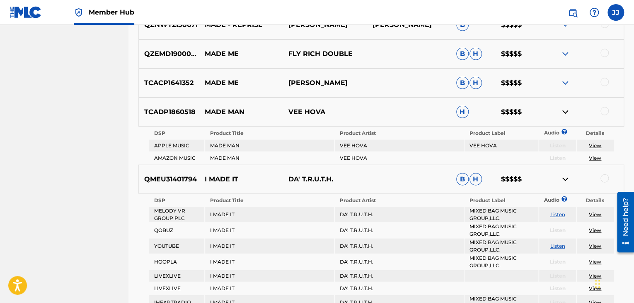
scroll to position [870, 0]
click at [425, 78] on div "TCACP1641352 MADE ME SHELTON HARRIS B H $$$$$" at bounding box center [381, 83] width 486 height 29
click at [565, 81] on img at bounding box center [566, 83] width 10 height 10
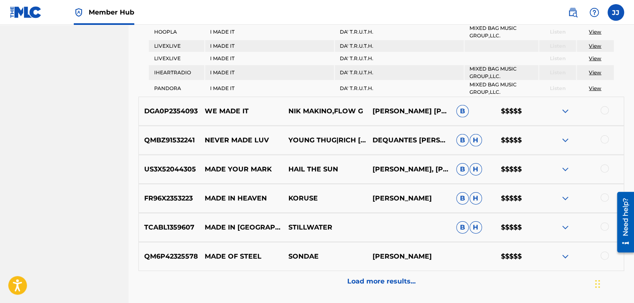
scroll to position [1293, 0]
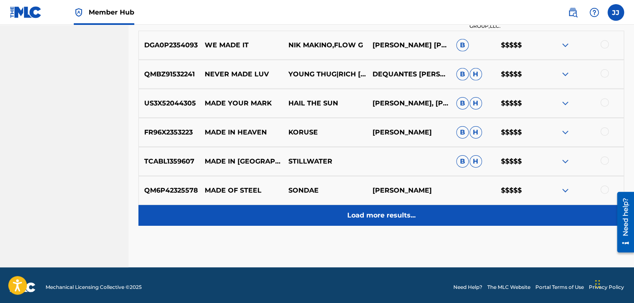
click at [396, 216] on div "Load more results..." at bounding box center [381, 215] width 486 height 21
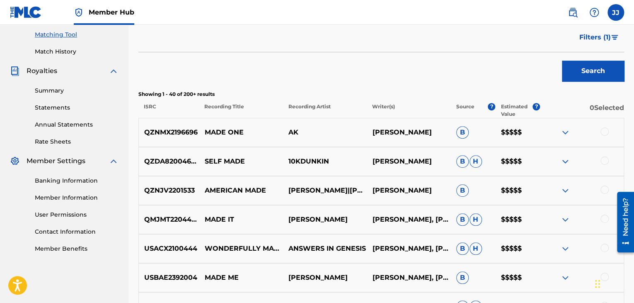
scroll to position [1289, 0]
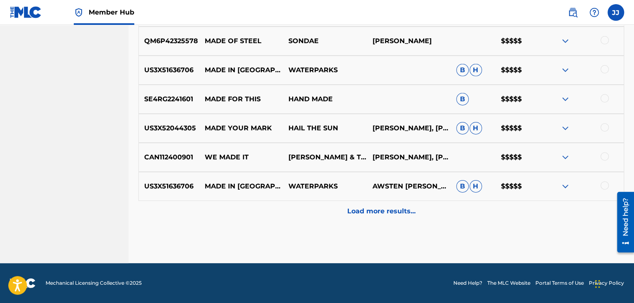
click at [563, 67] on img at bounding box center [566, 70] width 10 height 10
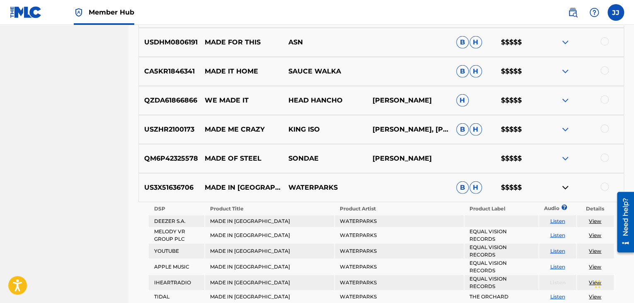
scroll to position [1172, 0]
click at [564, 68] on img at bounding box center [566, 72] width 10 height 10
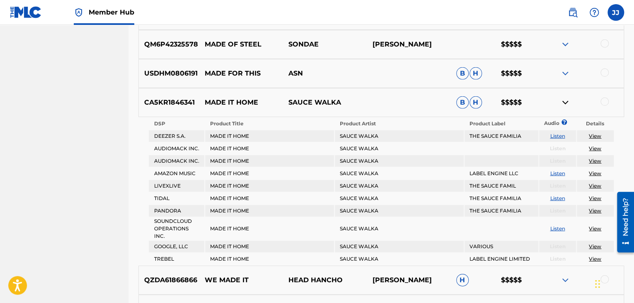
scroll to position [1135, 0]
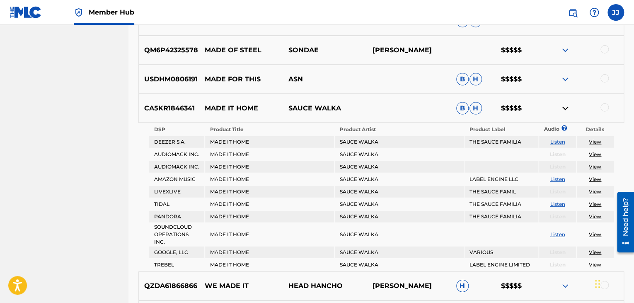
click at [564, 79] on img at bounding box center [566, 79] width 10 height 10
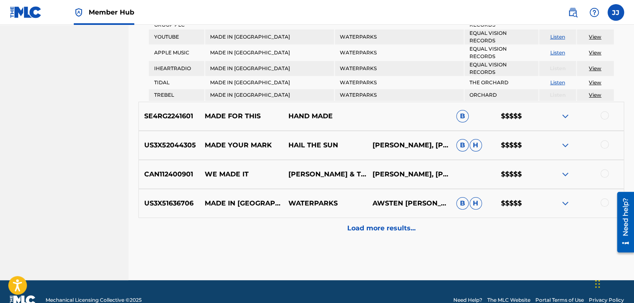
scroll to position [1579, 0]
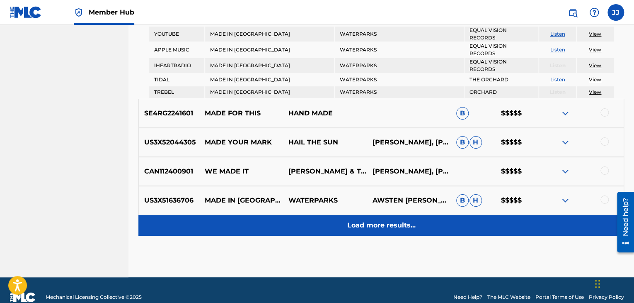
click at [398, 220] on p "Load more results..." at bounding box center [381, 225] width 68 height 10
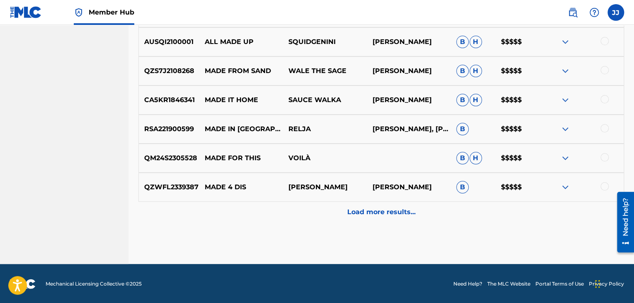
click at [568, 156] on img at bounding box center [566, 158] width 10 height 10
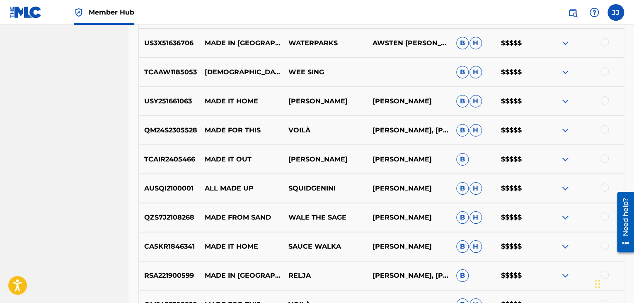
scroll to position [1422, 0]
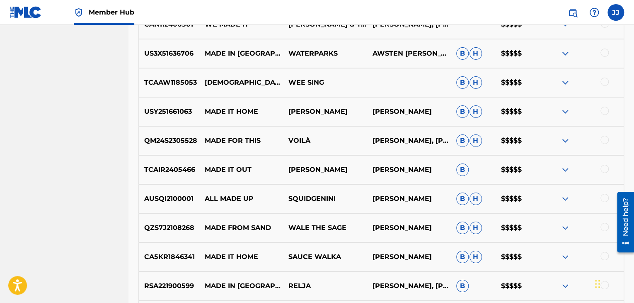
click at [566, 82] on img at bounding box center [566, 83] width 10 height 10
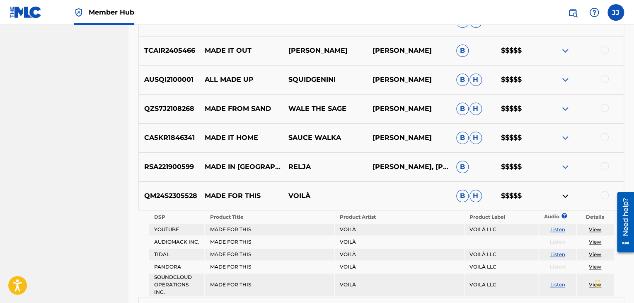
scroll to position [1925, 0]
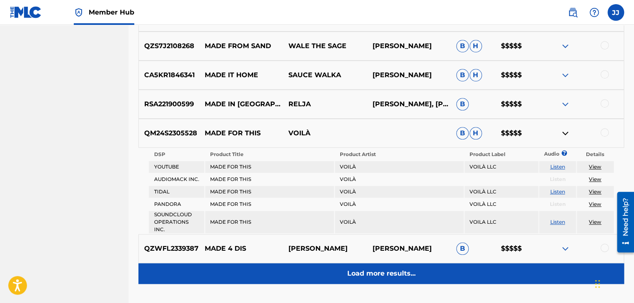
click at [399, 268] on p "Load more results..." at bounding box center [381, 273] width 68 height 10
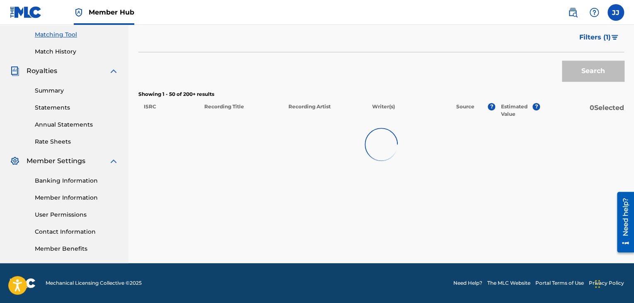
scroll to position [1870, 0]
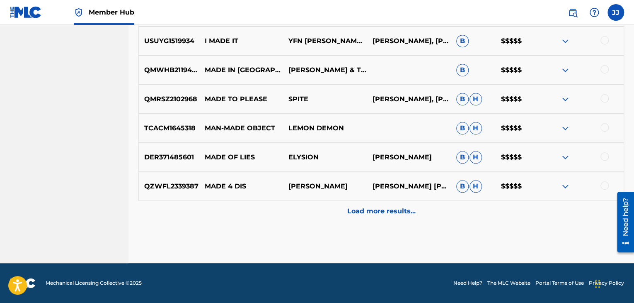
click at [564, 126] on img at bounding box center [566, 128] width 10 height 10
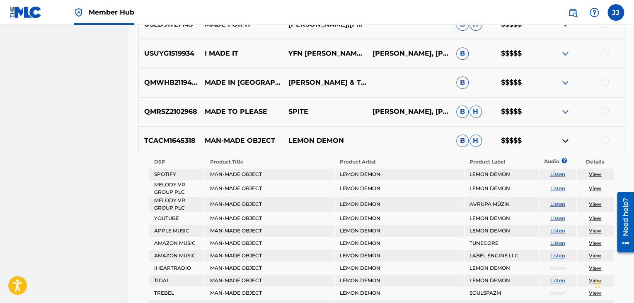
scroll to position [1856, 0]
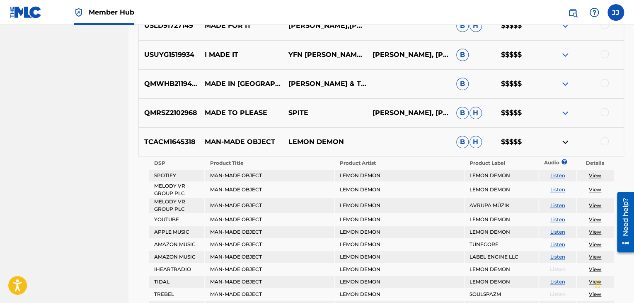
click at [562, 84] on img at bounding box center [566, 84] width 10 height 10
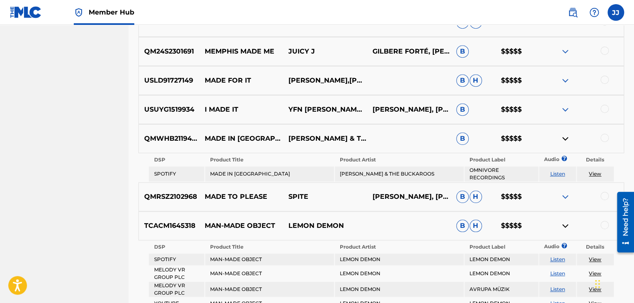
scroll to position [1768, 0]
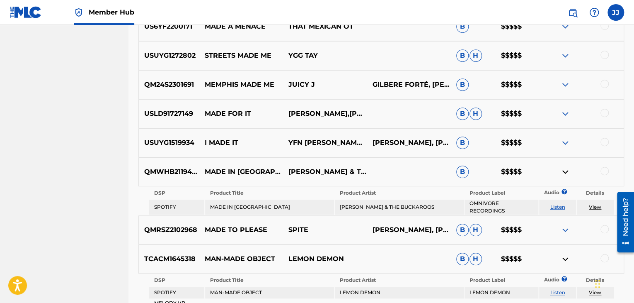
click at [565, 117] on img at bounding box center [566, 114] width 10 height 10
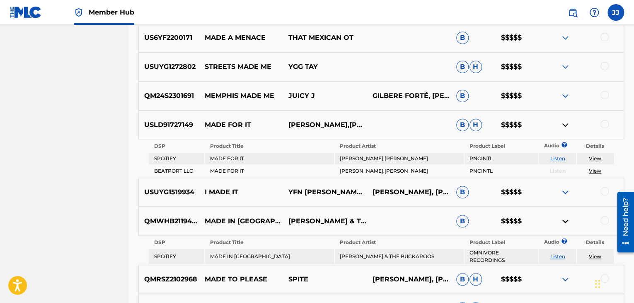
scroll to position [1757, 0]
click at [565, 67] on img at bounding box center [566, 67] width 10 height 10
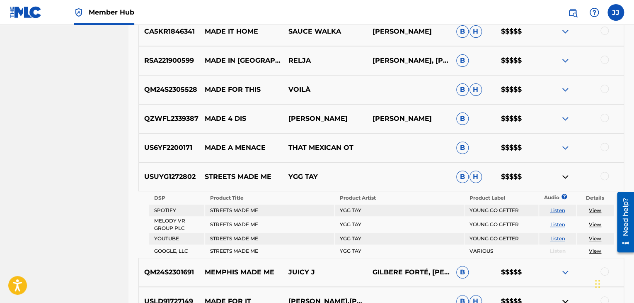
scroll to position [1647, 0]
click at [566, 88] on img at bounding box center [566, 90] width 10 height 10
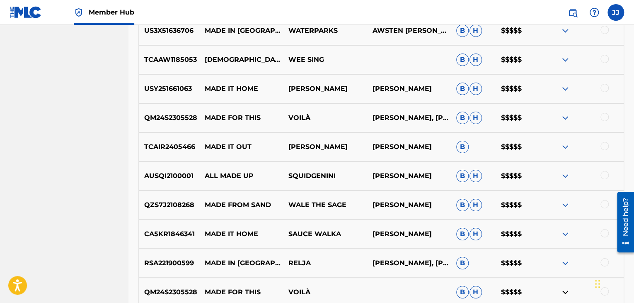
scroll to position [1444, 0]
click at [564, 60] on img at bounding box center [566, 60] width 10 height 10
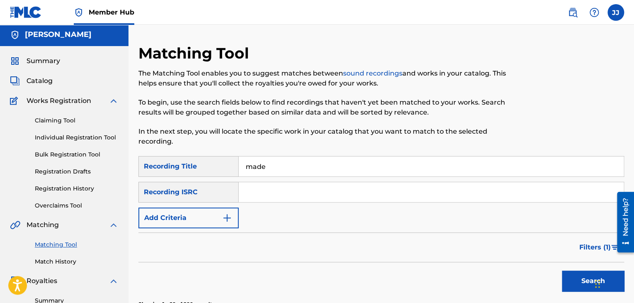
scroll to position [2, 0]
click at [469, 158] on input "made" at bounding box center [431, 166] width 385 height 20
type input "m"
click at [562, 270] on button "Search" at bounding box center [593, 280] width 62 height 21
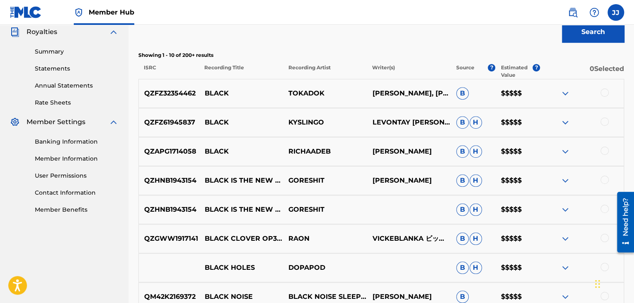
scroll to position [253, 0]
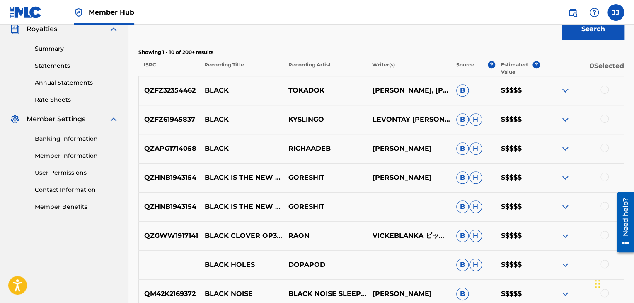
click at [563, 207] on img at bounding box center [566, 206] width 10 height 10
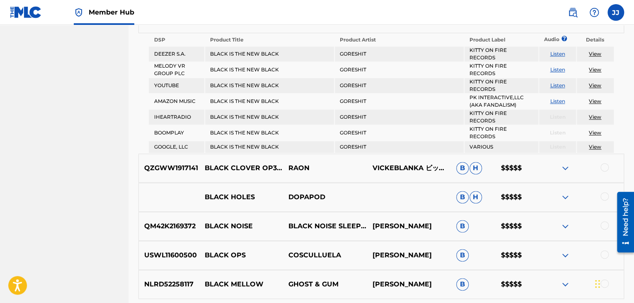
scroll to position [441, 0]
click at [564, 192] on img at bounding box center [566, 197] width 10 height 10
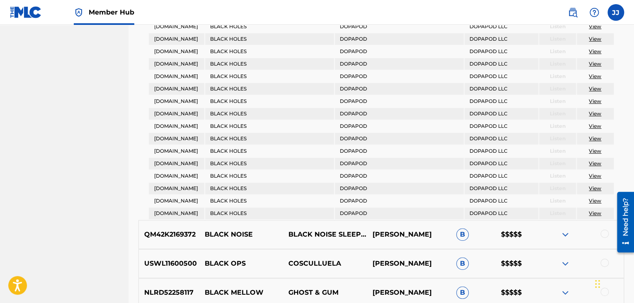
scroll to position [1728, 0]
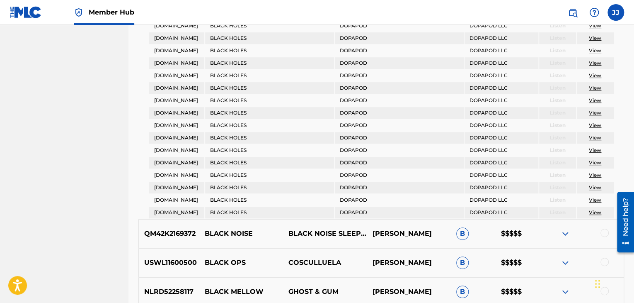
click at [597, 97] on link "View" at bounding box center [595, 100] width 12 height 6
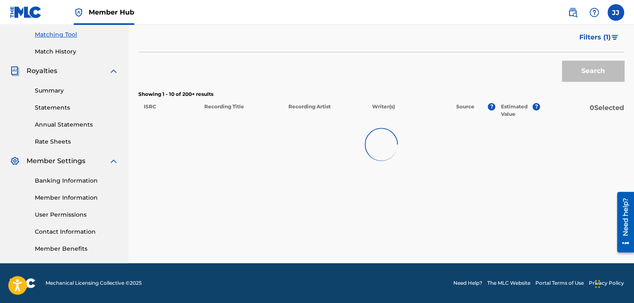
scroll to position [709, 0]
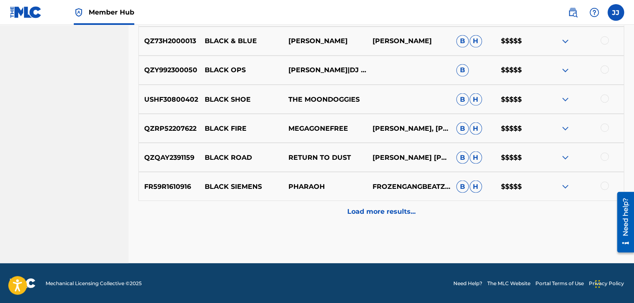
click at [562, 96] on img at bounding box center [566, 99] width 10 height 10
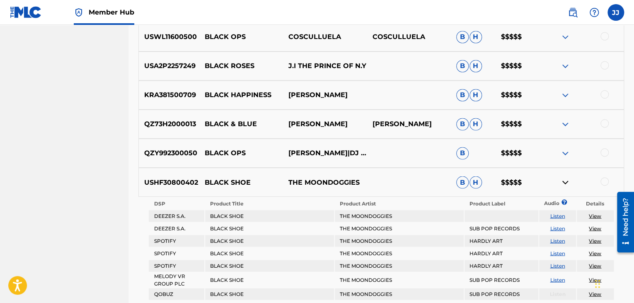
scroll to position [626, 0]
click at [565, 95] on img at bounding box center [566, 95] width 10 height 10
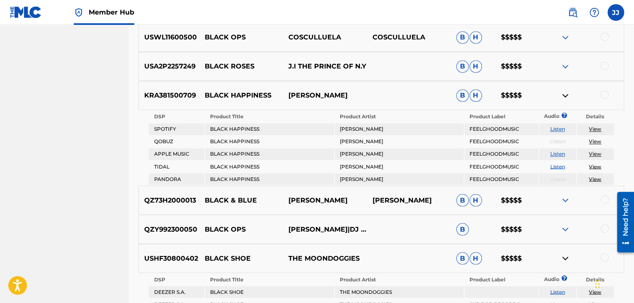
click at [566, 67] on img at bounding box center [566, 66] width 10 height 10
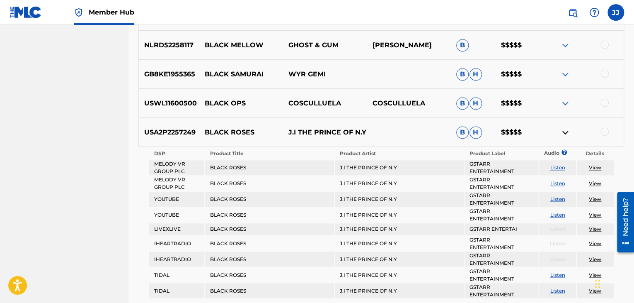
scroll to position [559, 0]
click at [564, 73] on img at bounding box center [566, 75] width 10 height 10
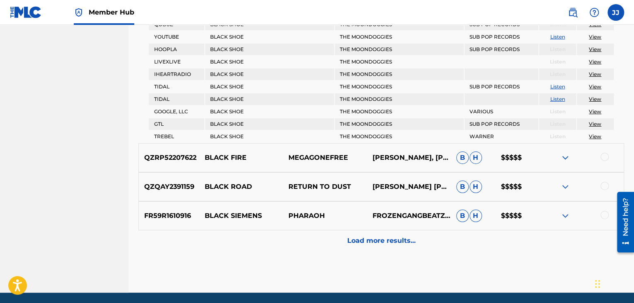
scroll to position [1444, 0]
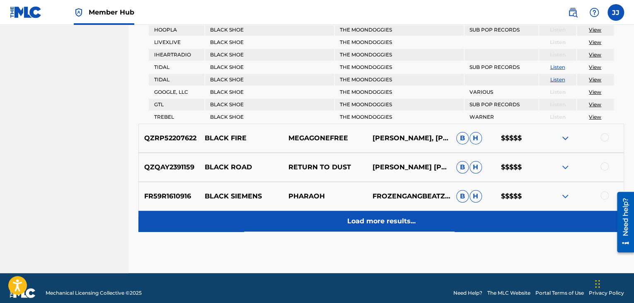
click at [410, 216] on p "Load more results..." at bounding box center [381, 221] width 68 height 10
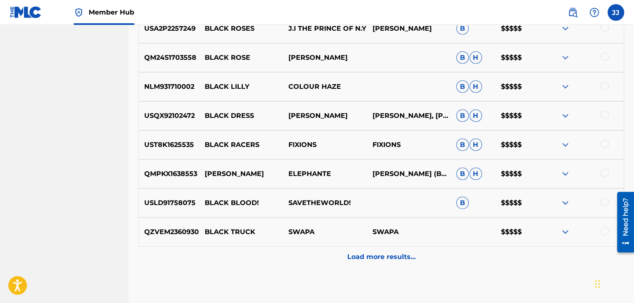
scroll to position [954, 0]
click at [565, 86] on img at bounding box center [566, 86] width 10 height 10
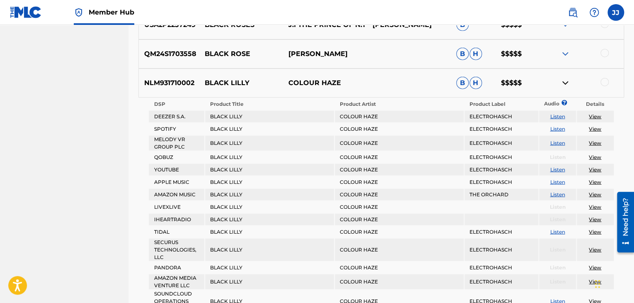
scroll to position [952, 0]
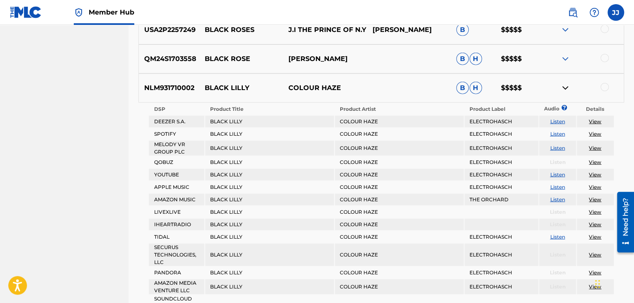
click at [564, 62] on img at bounding box center [566, 59] width 10 height 10
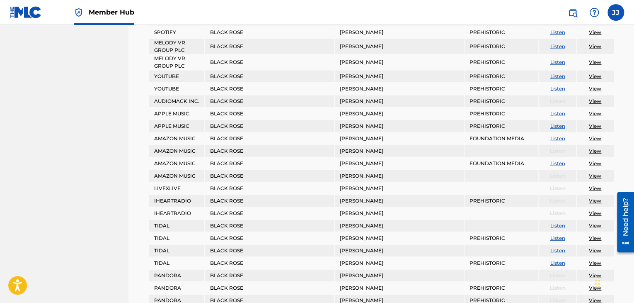
scroll to position [1146, 0]
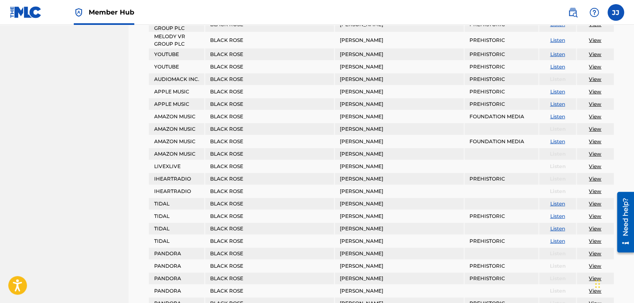
click at [594, 126] on link "View" at bounding box center [595, 129] width 12 height 6
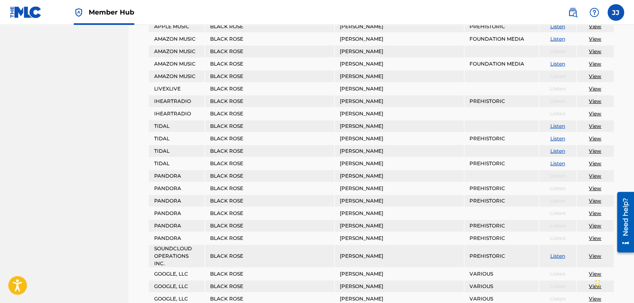
scroll to position [1186, 0]
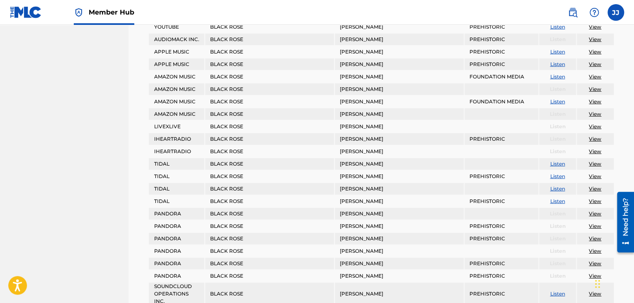
click at [597, 61] on link "View" at bounding box center [595, 64] width 12 height 6
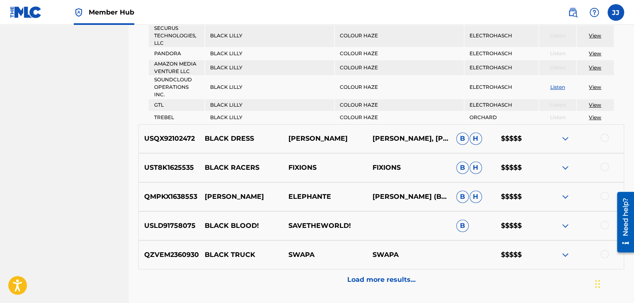
scroll to position [1708, 0]
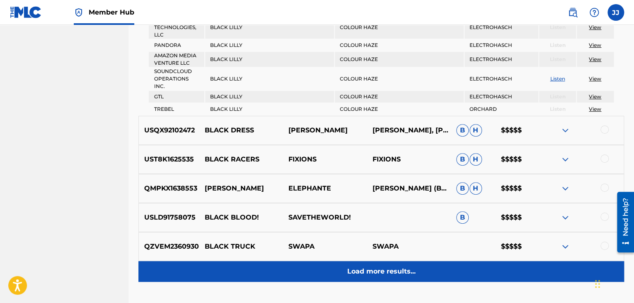
click at [387, 266] on p "Load more results..." at bounding box center [381, 271] width 68 height 10
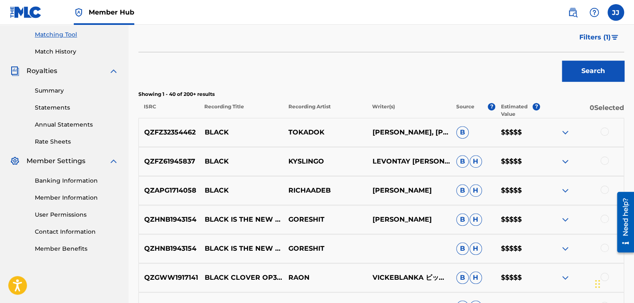
scroll to position [1289, 0]
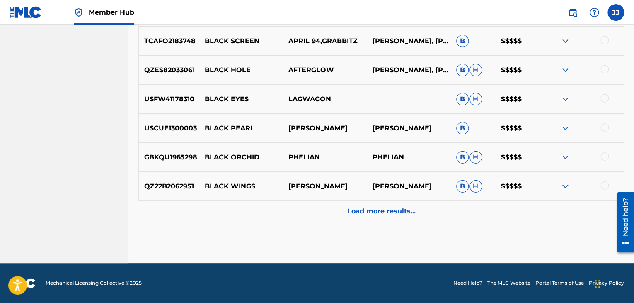
click at [569, 98] on img at bounding box center [566, 99] width 10 height 10
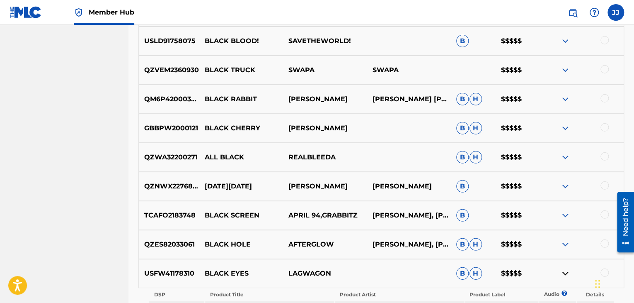
scroll to position [1114, 0]
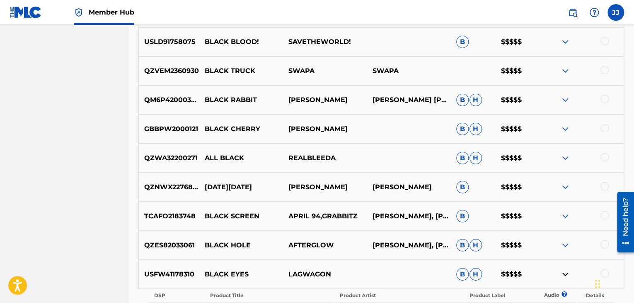
click at [564, 129] on img at bounding box center [566, 129] width 10 height 10
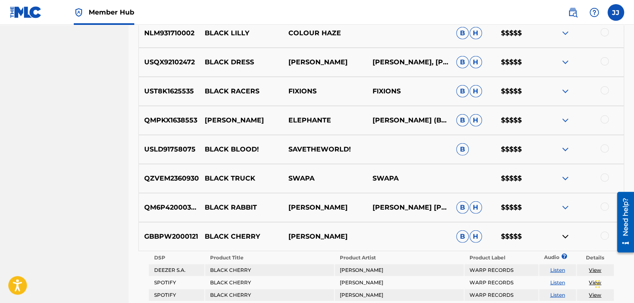
scroll to position [966, 0]
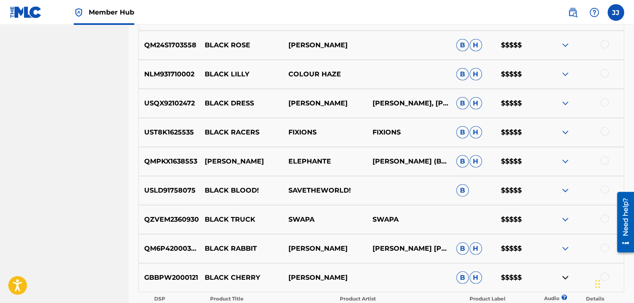
click at [562, 73] on img at bounding box center [566, 74] width 10 height 10
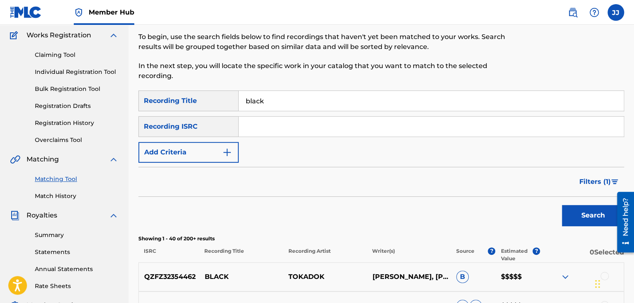
scroll to position [0, 0]
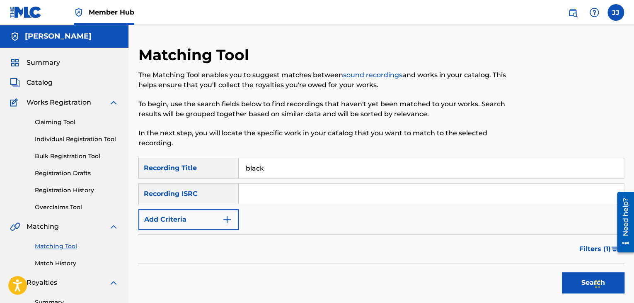
click at [290, 166] on input "black" at bounding box center [431, 168] width 385 height 20
type input "b"
click at [562, 272] on button "Search" at bounding box center [593, 282] width 62 height 21
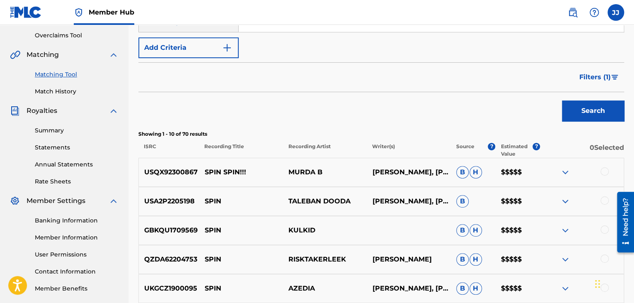
scroll to position [182, 0]
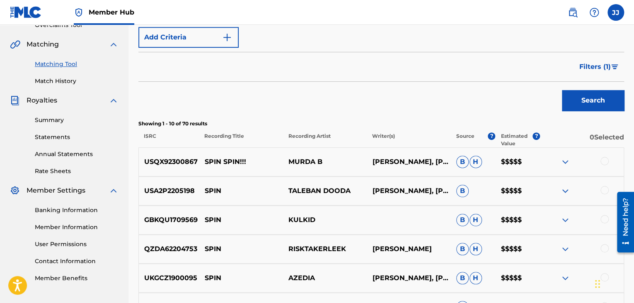
click at [567, 220] on img at bounding box center [566, 220] width 10 height 10
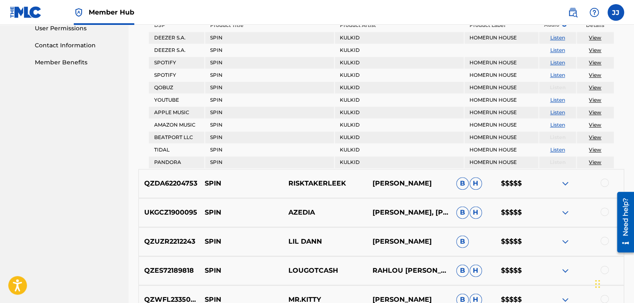
scroll to position [401, 0]
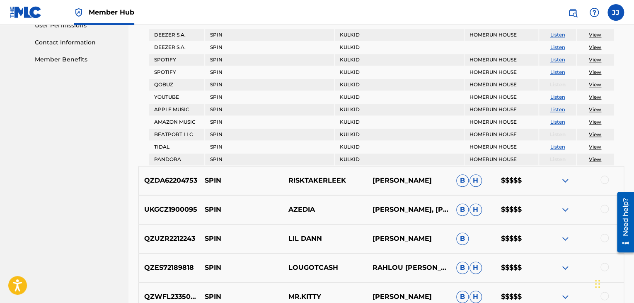
click at [564, 204] on img at bounding box center [566, 209] width 10 height 10
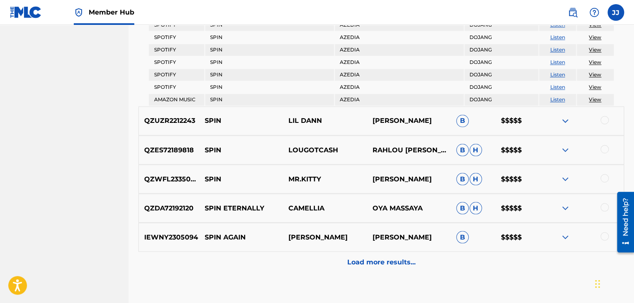
scroll to position [684, 0]
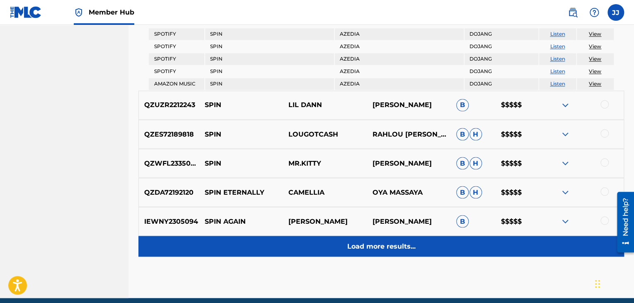
click at [414, 242] on p "Load more results..." at bounding box center [381, 246] width 68 height 10
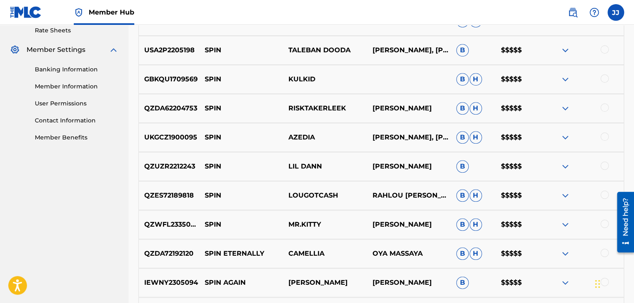
scroll to position [322, 0]
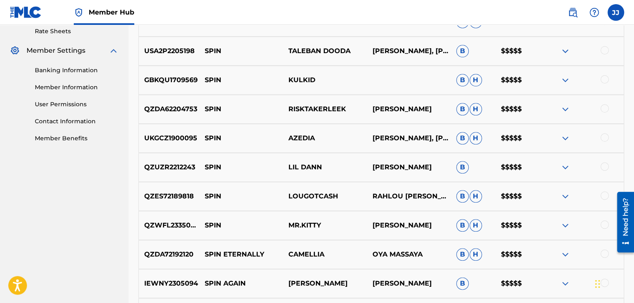
click at [564, 80] on img at bounding box center [566, 80] width 10 height 10
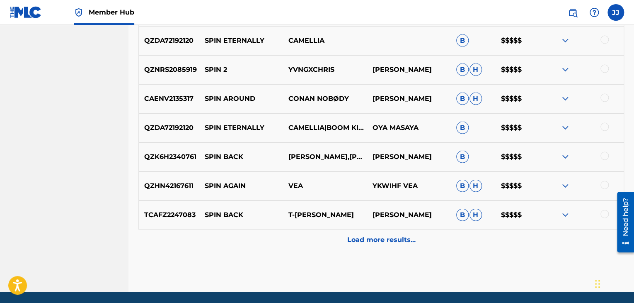
scroll to position [857, 0]
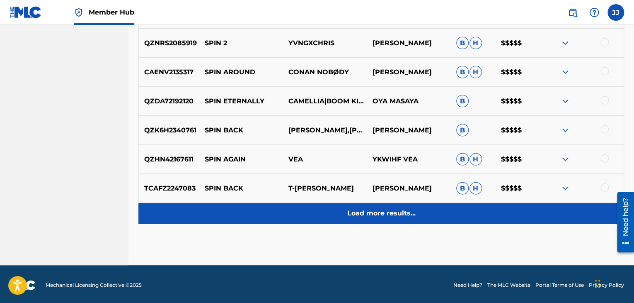
click at [396, 208] on p "Load more results..." at bounding box center [381, 213] width 68 height 10
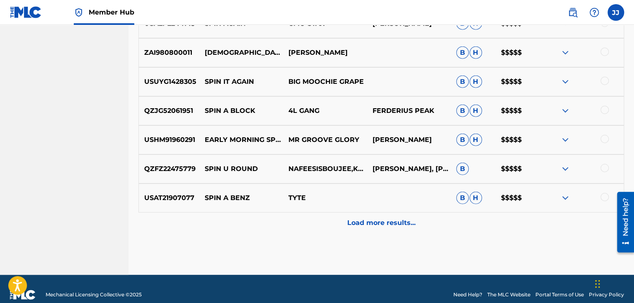
scroll to position [988, 0]
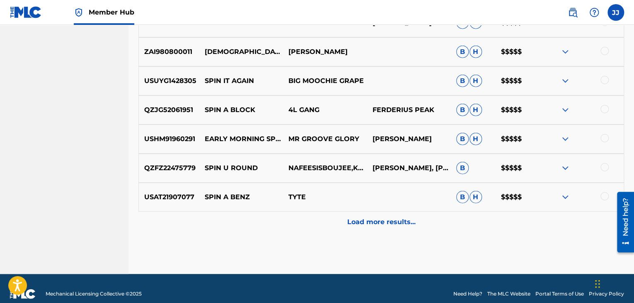
click at [562, 195] on img at bounding box center [566, 197] width 10 height 10
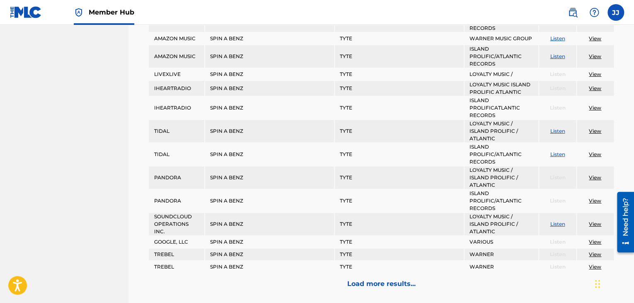
scroll to position [1451, 0]
click at [594, 127] on link "View" at bounding box center [595, 130] width 12 height 6
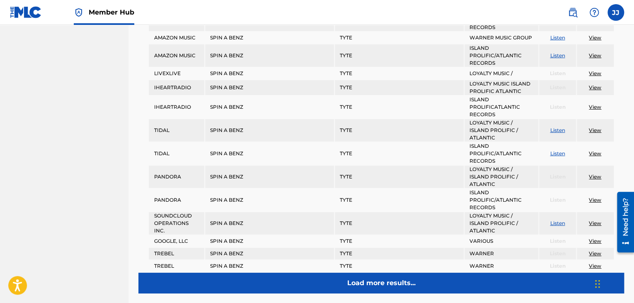
click at [417, 280] on div "Load more results..." at bounding box center [381, 282] width 486 height 21
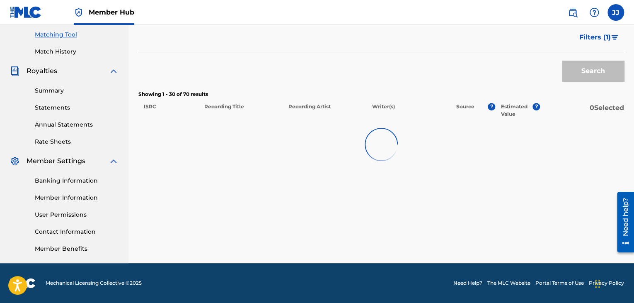
scroll to position [1289, 0]
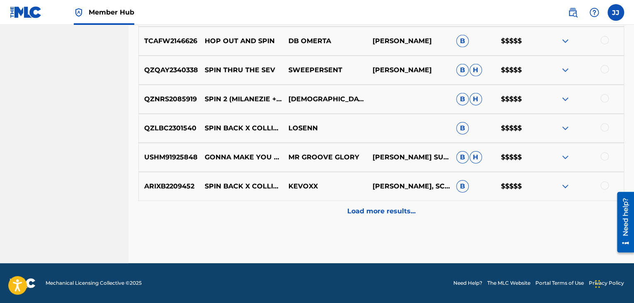
click at [566, 129] on img at bounding box center [566, 128] width 10 height 10
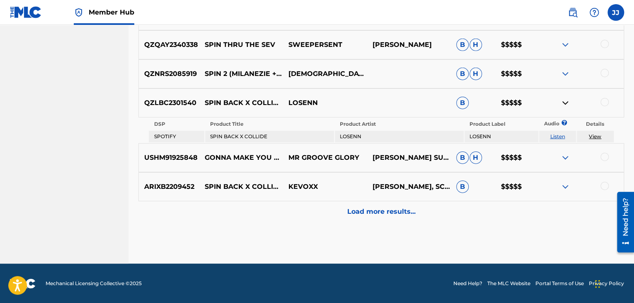
click at [565, 72] on img at bounding box center [566, 74] width 10 height 10
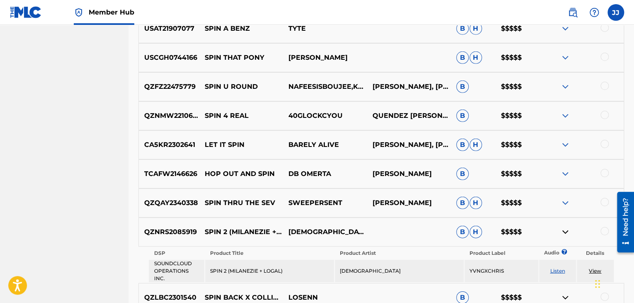
scroll to position [1133, 0]
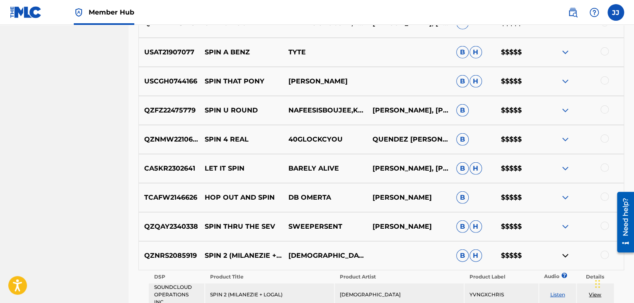
click at [566, 80] on img at bounding box center [566, 81] width 10 height 10
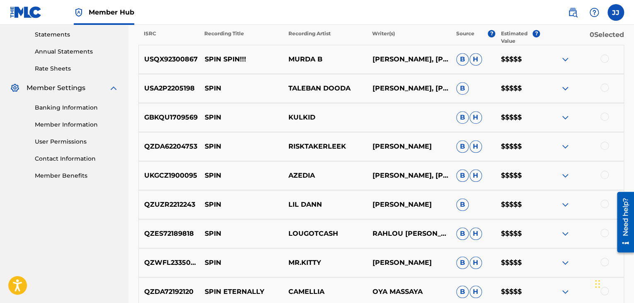
scroll to position [0, 0]
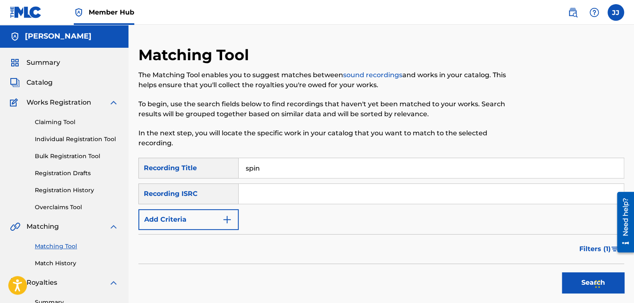
click at [268, 178] on div "spin" at bounding box center [432, 168] width 386 height 21
type input "s"
drag, startPoint x: 283, startPoint y: 169, endPoint x: 279, endPoint y: 166, distance: 4.5
paste input "Joey Bada$$ – Survival Tactics"
click at [295, 170] on input "Joey Bada$$ – Survival Tactics" at bounding box center [431, 168] width 385 height 20
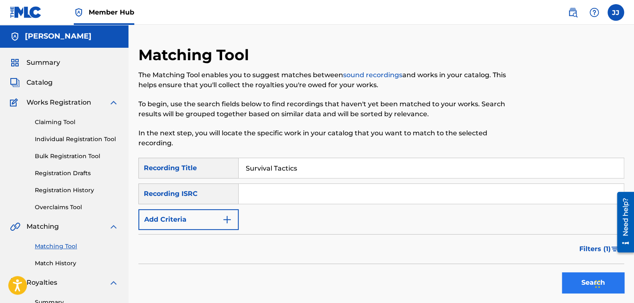
type input "Survival Tactics"
click at [571, 280] on button "Search" at bounding box center [593, 282] width 62 height 21
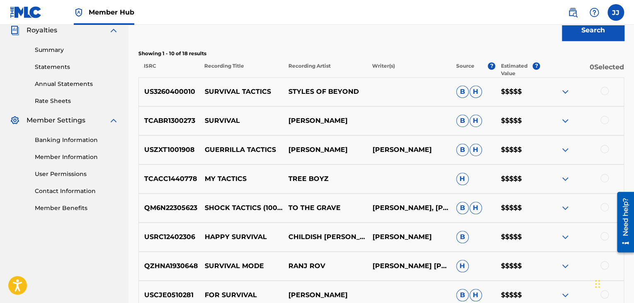
scroll to position [250, 0]
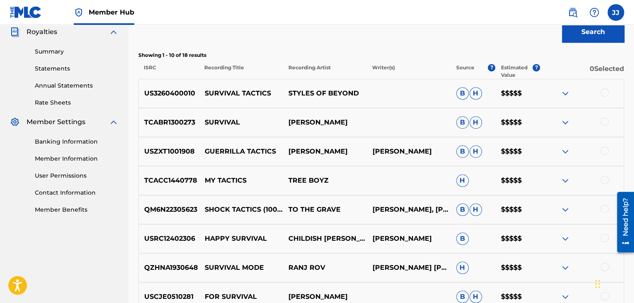
click at [566, 93] on img at bounding box center [566, 93] width 10 height 10
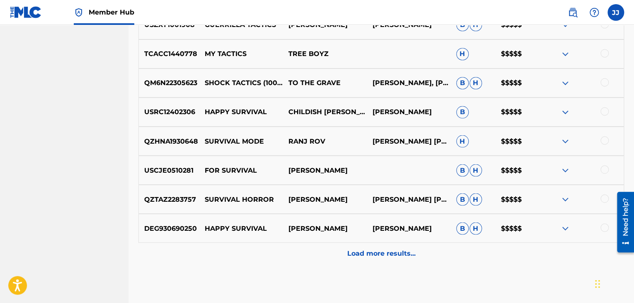
scroll to position [661, 0]
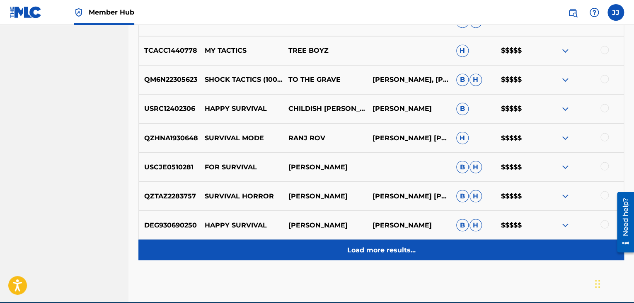
click at [381, 245] on p "Load more results..." at bounding box center [381, 250] width 68 height 10
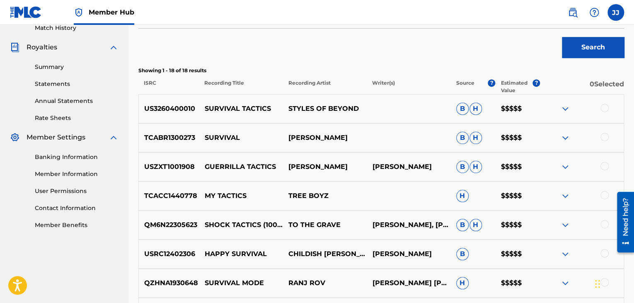
scroll to position [235, 0]
click at [366, 53] on div "Search" at bounding box center [381, 45] width 486 height 33
click at [352, 57] on div "Search" at bounding box center [381, 45] width 486 height 33
click at [347, 52] on div "Search" at bounding box center [381, 45] width 486 height 33
click at [564, 109] on img at bounding box center [566, 109] width 10 height 10
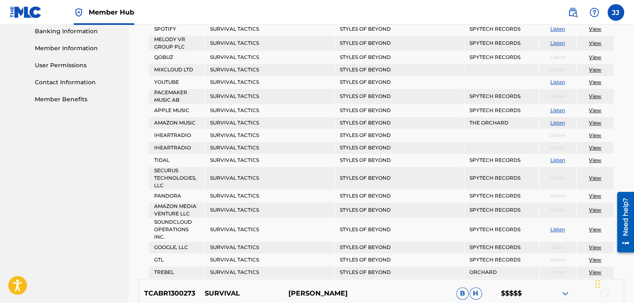
scroll to position [360, 0]
drag, startPoint x: 442, startPoint y: 196, endPoint x: 111, endPoint y: 153, distance: 334.0
click at [111, 153] on nav "Jonathan Jones Summary Catalog Works Registration Claiming Tool Individual Regi…" at bounding box center [64, 239] width 129 height 1149
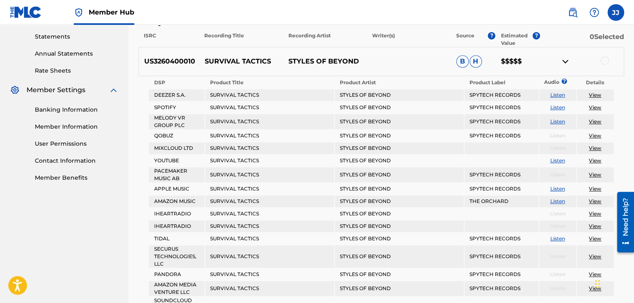
scroll to position [278, 0]
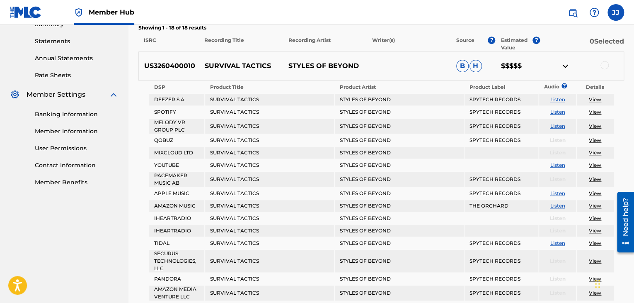
click at [592, 99] on link "View" at bounding box center [595, 99] width 12 height 6
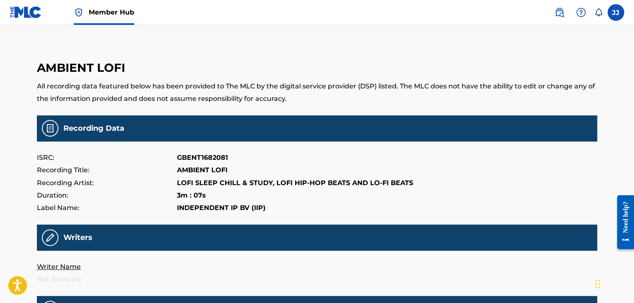
click at [194, 169] on p "AMBIENT LOFI" at bounding box center [202, 170] width 51 height 12
click at [141, 230] on div "Writers" at bounding box center [317, 237] width 561 height 26
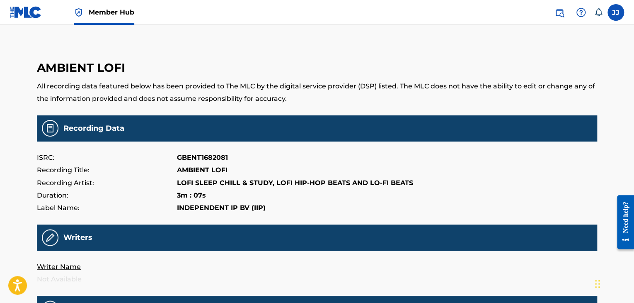
click at [141, 230] on div "Writers" at bounding box center [317, 237] width 561 height 26
click at [204, 171] on p "AMBIENT LOFI" at bounding box center [202, 170] width 51 height 12
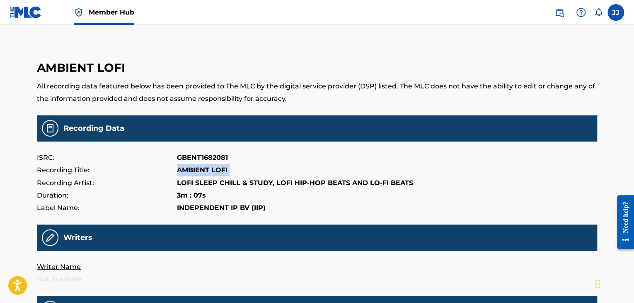
click at [204, 171] on p "AMBIENT LOFI" at bounding box center [202, 170] width 51 height 12
click at [198, 180] on p "LOFI SLEEP CHILL & STUDY, LOFI HIP-HOP BEATS AND LO-FI BEATS" at bounding box center [295, 183] width 236 height 12
drag, startPoint x: 198, startPoint y: 180, endPoint x: 199, endPoint y: 170, distance: 9.3
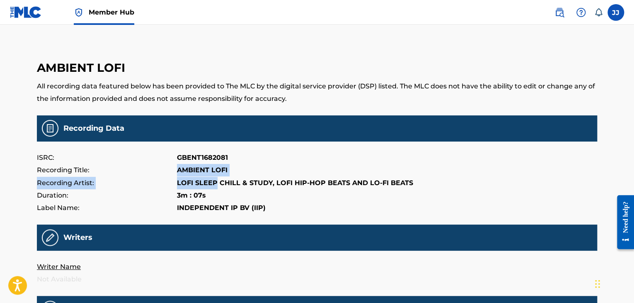
click at [199, 170] on div "ISRC: GBENT1682081 Recording Title: AMBIENT LOFI Recording Artist: LOFI SLEEP C…" at bounding box center [317, 182] width 561 height 63
click at [199, 170] on p "AMBIENT LOFI" at bounding box center [202, 170] width 51 height 12
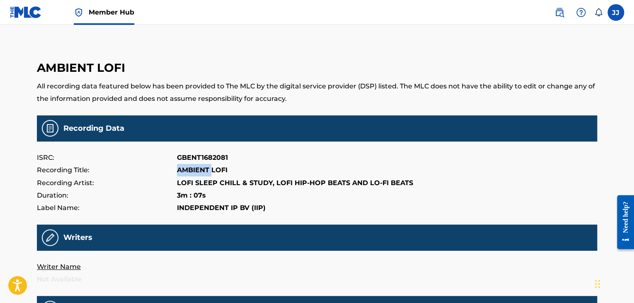
click at [199, 170] on p "AMBIENT LOFI" at bounding box center [202, 170] width 51 height 12
click at [214, 168] on p "AMBIENT LOFI" at bounding box center [202, 170] width 51 height 12
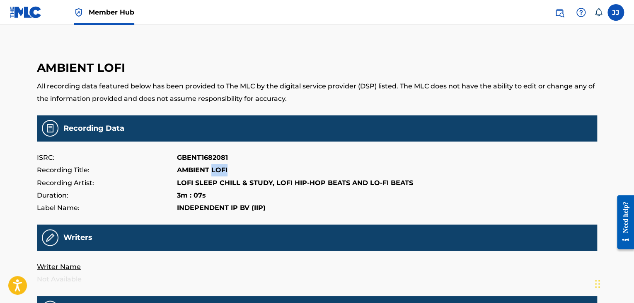
click at [214, 168] on p "AMBIENT LOFI" at bounding box center [202, 170] width 51 height 12
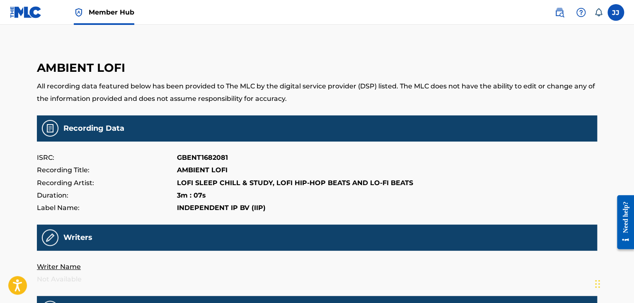
click at [148, 58] on main "AMBIENT LOFI All recording data featured below has been provided to The MLC by …" at bounding box center [317, 275] width 561 height 458
click at [194, 170] on p "AMBIENT LOFI" at bounding box center [202, 170] width 51 height 12
click at [212, 182] on p "LOFI SLEEP CHILL & STUDY, LOFI HIP-HOP BEATS AND LO-FI BEATS" at bounding box center [295, 183] width 236 height 12
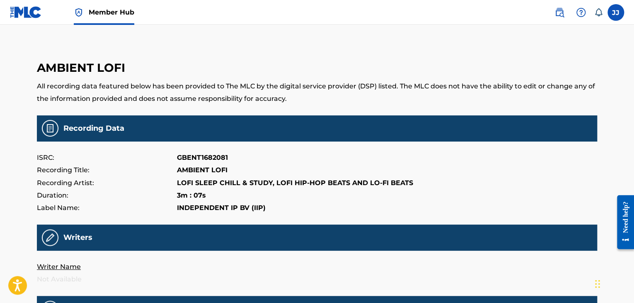
click at [212, 170] on p "AMBIENT LOFI" at bounding box center [202, 170] width 51 height 12
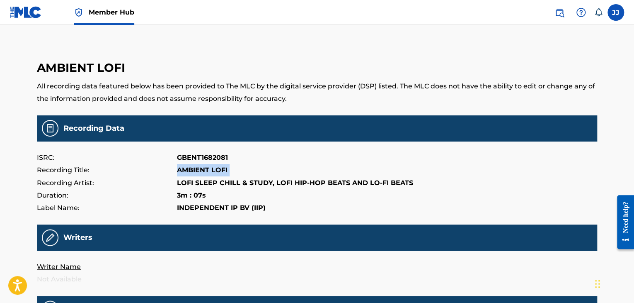
click at [212, 170] on p "AMBIENT LOFI" at bounding box center [202, 170] width 51 height 12
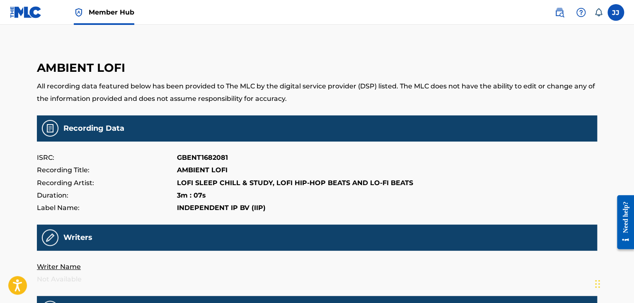
click at [212, 170] on p "AMBIENT LOFI" at bounding box center [202, 170] width 51 height 12
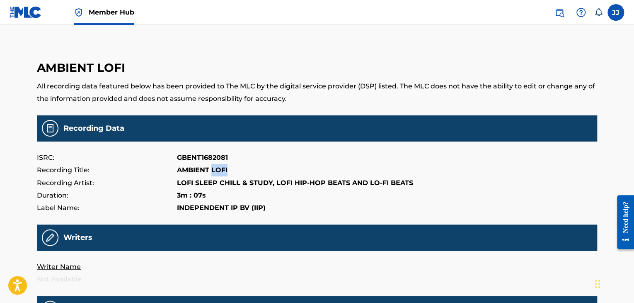
click at [212, 170] on p "AMBIENT LOFI" at bounding box center [202, 170] width 51 height 12
click at [211, 170] on p "AMBIENT LOFI" at bounding box center [202, 170] width 51 height 12
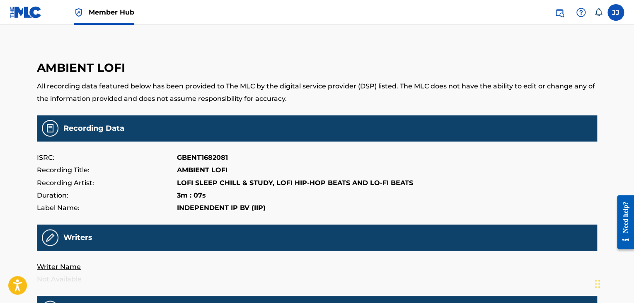
click at [211, 170] on p "AMBIENT LOFI" at bounding box center [202, 170] width 51 height 12
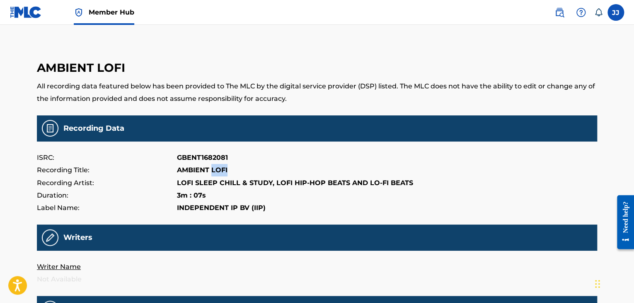
click at [211, 170] on p "AMBIENT LOFI" at bounding box center [202, 170] width 51 height 12
copy p "AMBIENT LOFI"
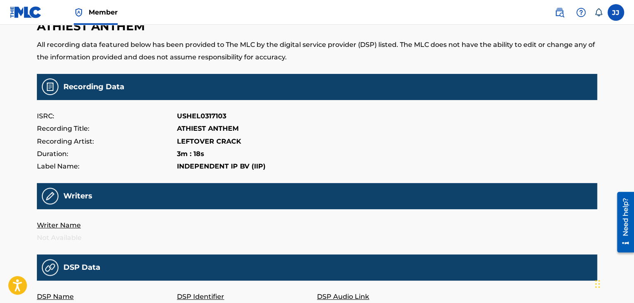
scroll to position [42, 0]
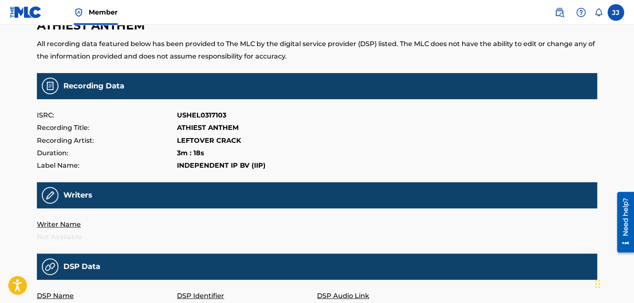
click at [27, 12] on img at bounding box center [26, 12] width 32 height 12
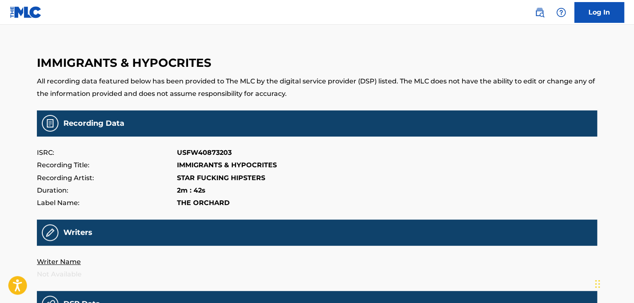
scroll to position [5, 0]
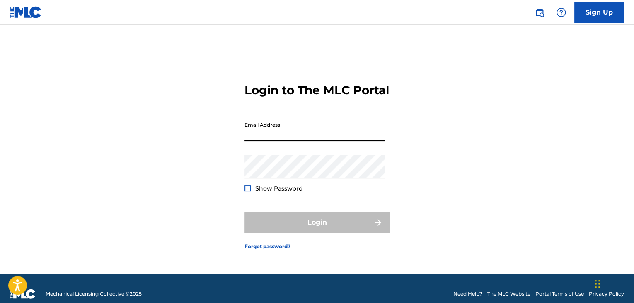
click at [279, 141] on input "Email Address" at bounding box center [315, 129] width 140 height 24
type input "[EMAIL_ADDRESS][DOMAIN_NAME]"
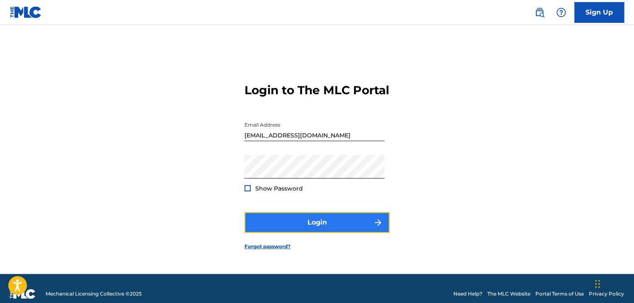
click at [376, 224] on img "submit" at bounding box center [378, 222] width 10 height 10
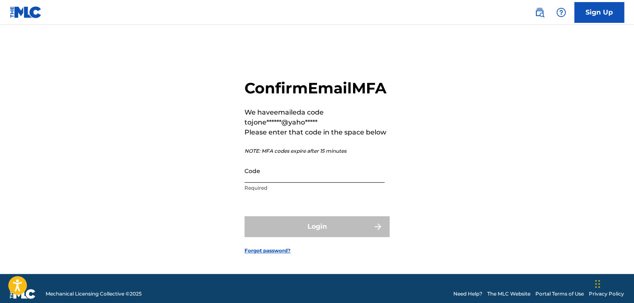
click at [316, 182] on input "Code" at bounding box center [315, 171] width 140 height 24
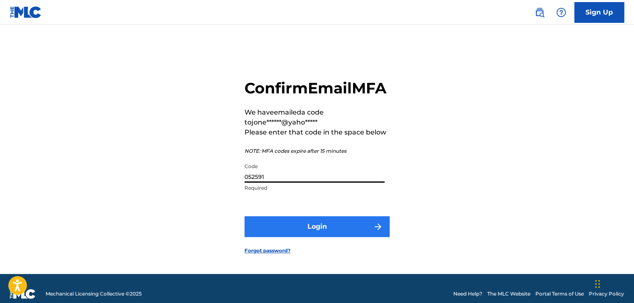
type input "052591"
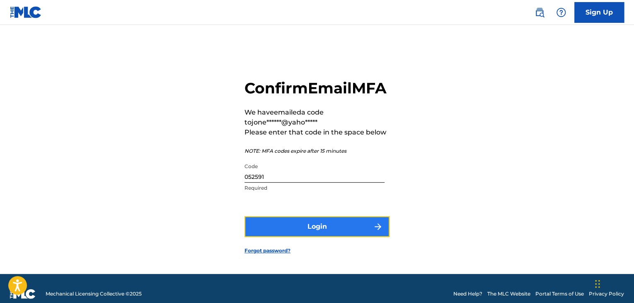
click at [351, 237] on button "Login" at bounding box center [317, 226] width 145 height 21
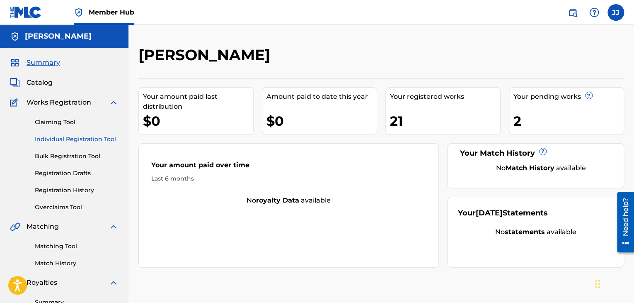
click at [87, 140] on link "Individual Registration Tool" at bounding box center [77, 139] width 84 height 9
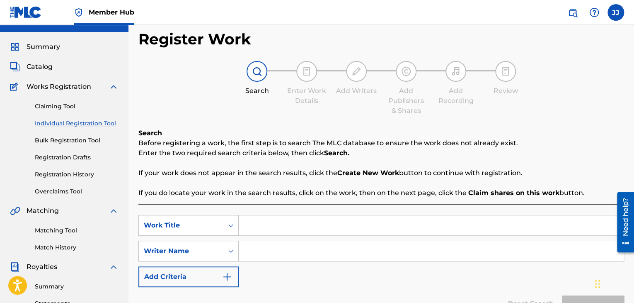
scroll to position [18, 0]
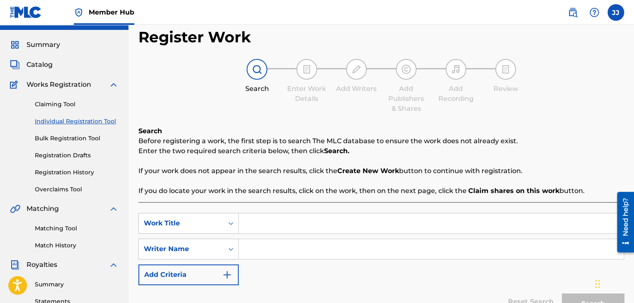
click at [256, 221] on input "Search Form" at bounding box center [431, 223] width 385 height 20
paste input "AMBIENT LOFI"
type input "AMBIENT LOFI"
click at [272, 251] on input "Search Form" at bounding box center [431, 249] width 385 height 20
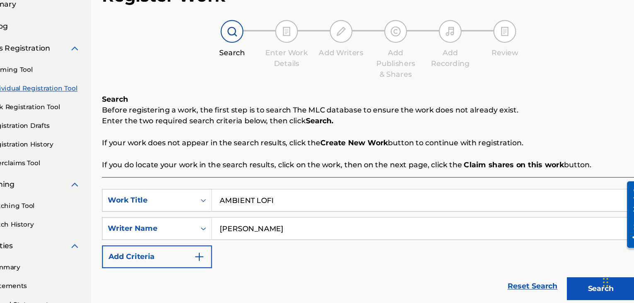
scroll to position [74, 0]
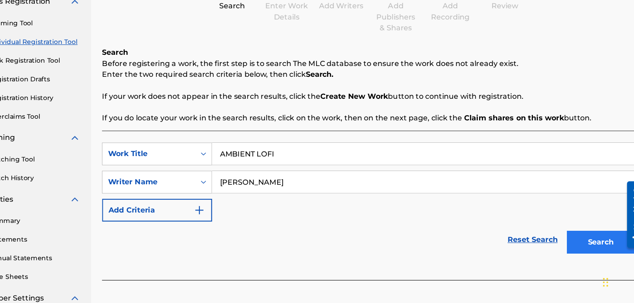
type input "[PERSON_NAME]"
click at [592, 246] on button "Search" at bounding box center [593, 247] width 62 height 21
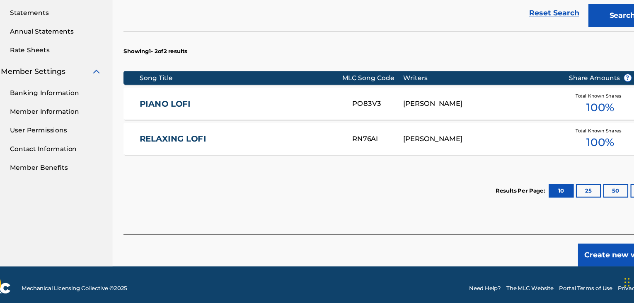
scroll to position [287, 0]
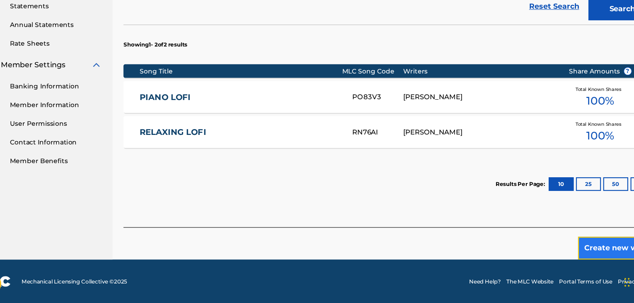
click at [562, 248] on button "Create new work" at bounding box center [588, 252] width 71 height 21
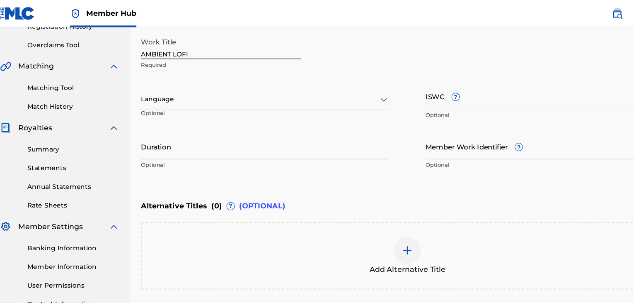
scroll to position [165, 0]
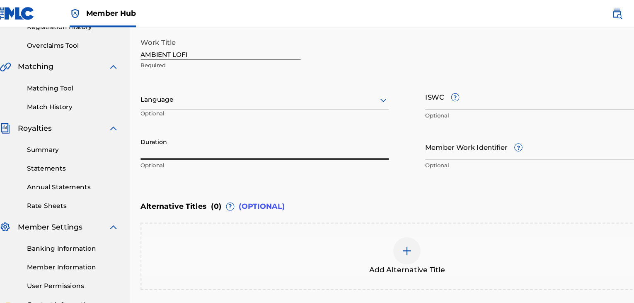
click at [285, 138] on input "Duration" at bounding box center [251, 134] width 226 height 24
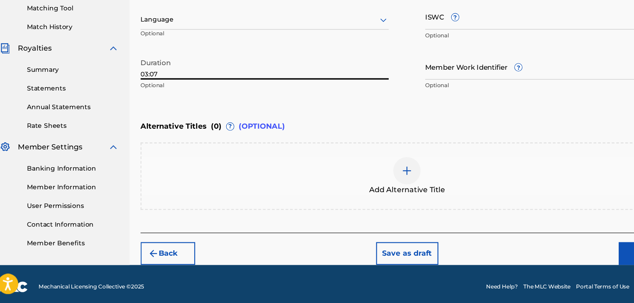
scroll to position [212, 0]
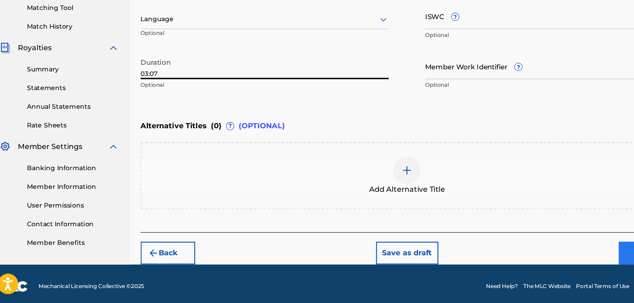
type input "03:07"
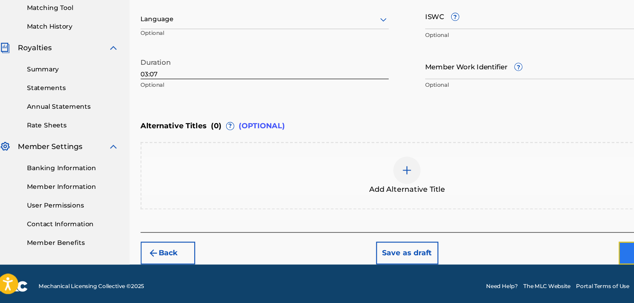
click at [580, 251] on button "Next" at bounding box center [600, 257] width 50 height 21
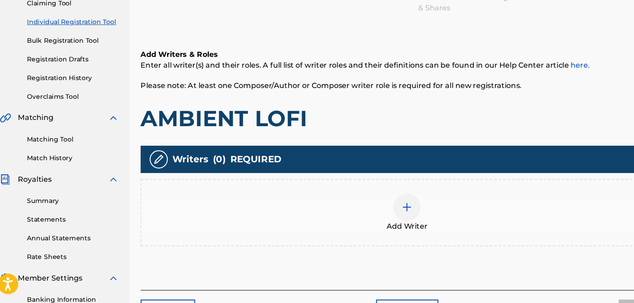
scroll to position [104, 0]
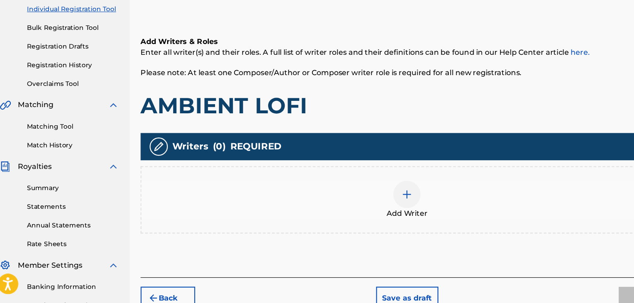
click at [383, 203] on img at bounding box center [381, 204] width 10 height 10
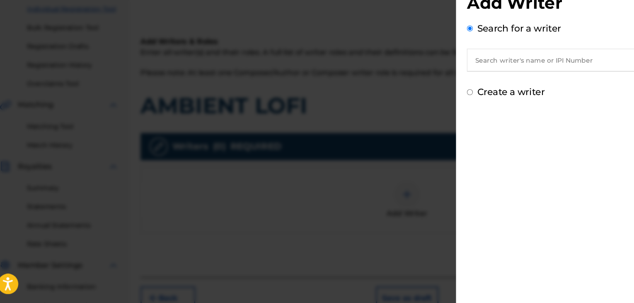
click at [453, 84] on input "text" at bounding box center [522, 81] width 172 height 21
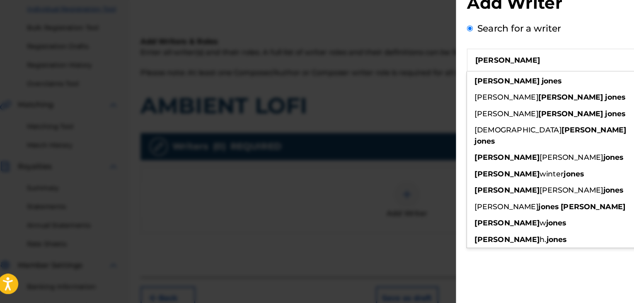
type input "jonathan jones"
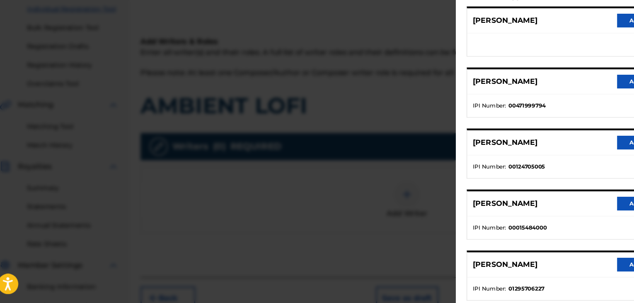
scroll to position [126, 0]
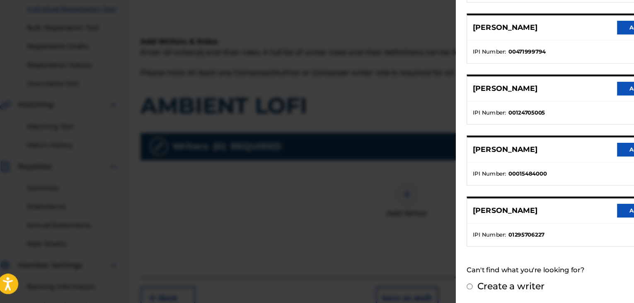
drag, startPoint x: 466, startPoint y: 150, endPoint x: 450, endPoint y: 225, distance: 77.3
click at [450, 225] on div "JONATHAN JONES Add writer" at bounding box center [533, 218] width 192 height 23
click at [580, 219] on button "Add writer" at bounding box center [598, 218] width 50 height 12
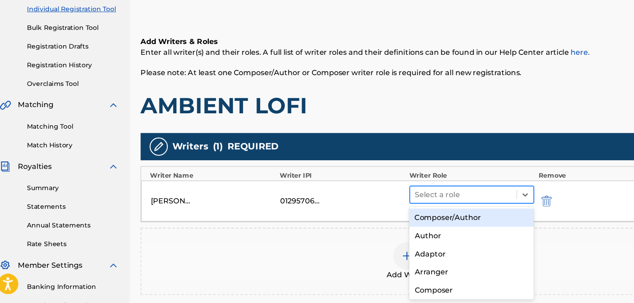
click at [464, 206] on div at bounding box center [432, 204] width 89 height 12
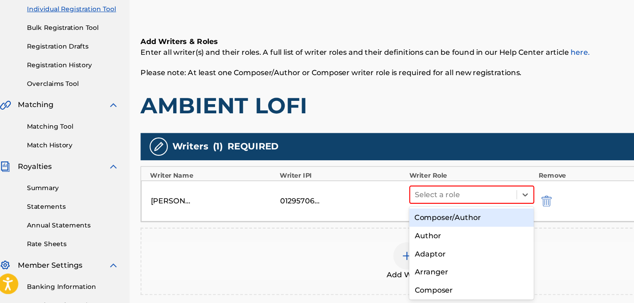
click at [445, 227] on div "Composer/Author" at bounding box center [441, 224] width 114 height 17
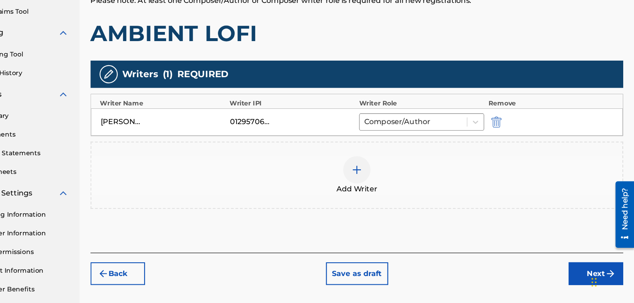
scroll to position [172, 0]
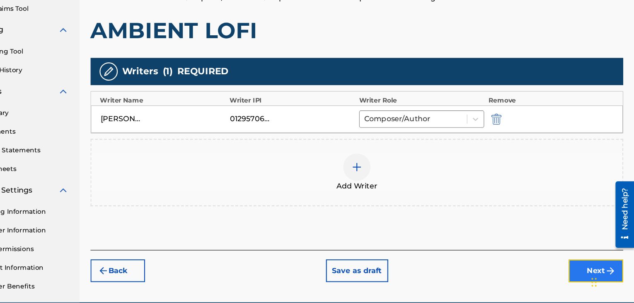
click at [585, 267] on button "Next" at bounding box center [600, 273] width 50 height 21
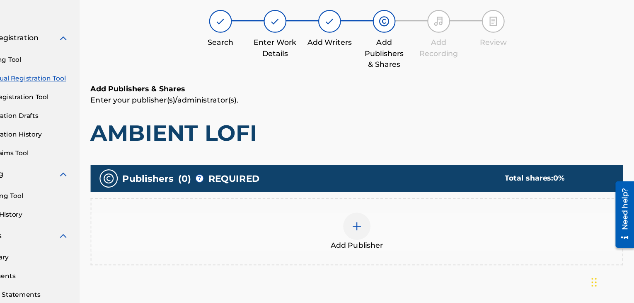
scroll to position [37, 0]
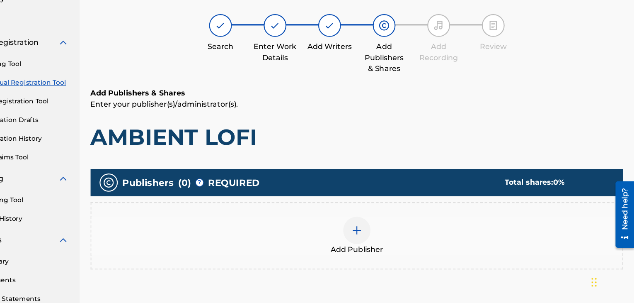
click at [379, 241] on div at bounding box center [381, 236] width 25 height 25
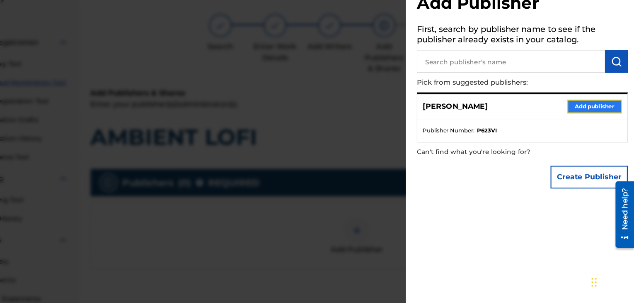
click at [583, 126] on button "Add publisher" at bounding box center [598, 123] width 50 height 12
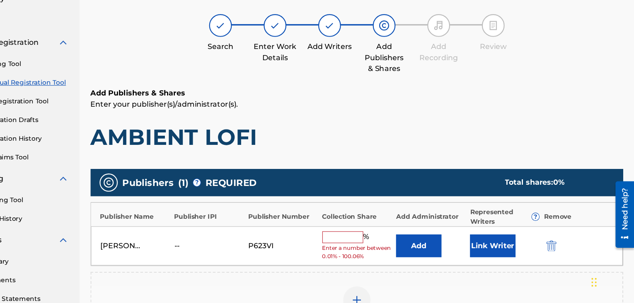
click at [360, 240] on input "text" at bounding box center [368, 242] width 37 height 11
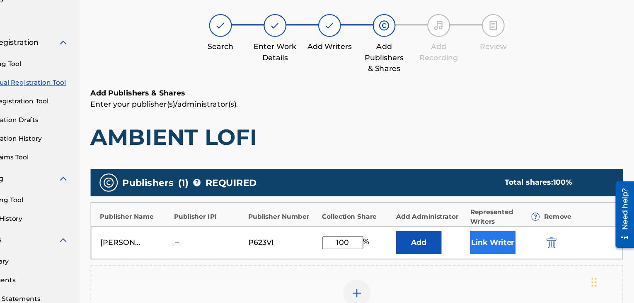
type input "100"
click at [497, 247] on button "Link Writer" at bounding box center [505, 247] width 41 height 21
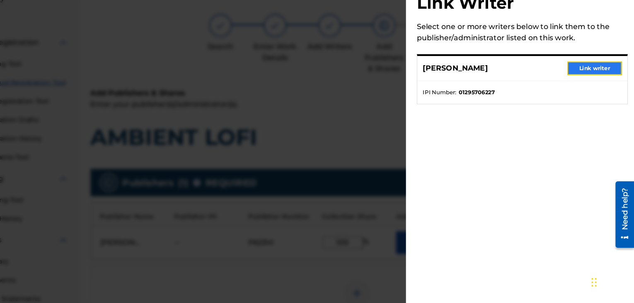
click at [594, 88] on button "Link writer" at bounding box center [598, 89] width 50 height 12
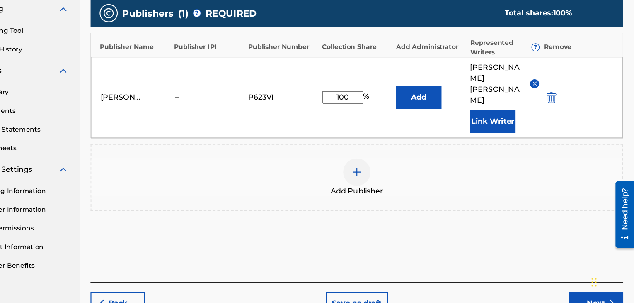
scroll to position [221, 0]
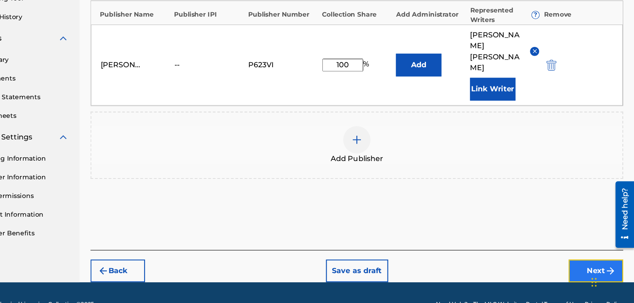
click at [587, 263] on button "Next" at bounding box center [600, 273] width 50 height 21
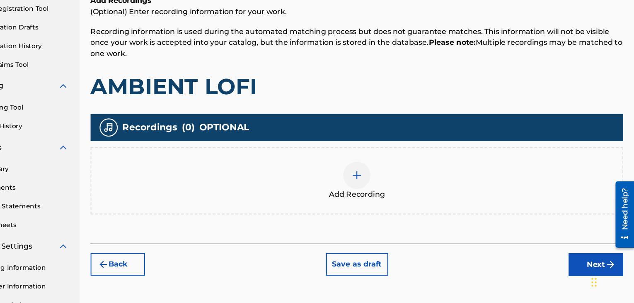
scroll to position [140, 0]
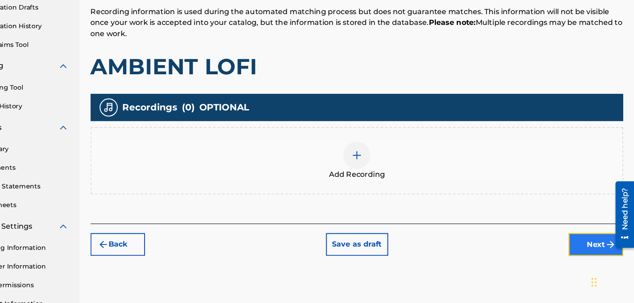
click at [592, 245] on button "Next" at bounding box center [600, 249] width 50 height 21
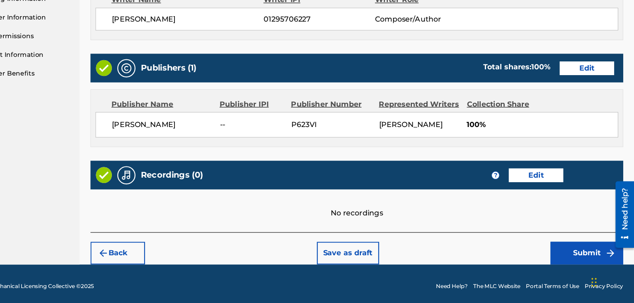
scroll to position [370, 0]
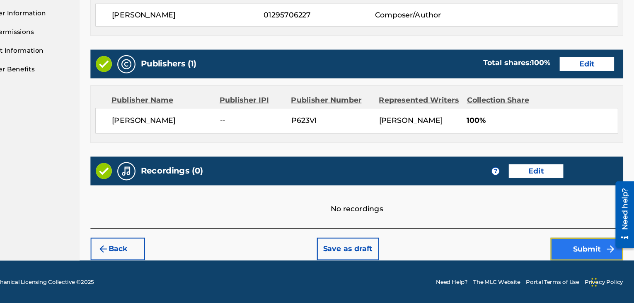
click at [590, 248] on button "Submit" at bounding box center [591, 253] width 66 height 21
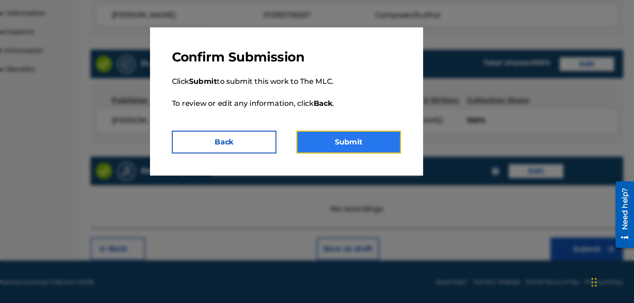
click at [389, 155] on button "Submit" at bounding box center [373, 156] width 95 height 21
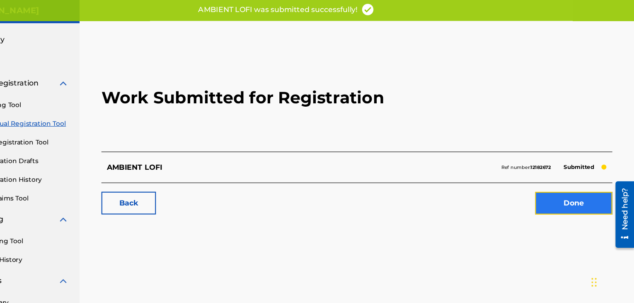
click at [556, 207] on link "Done" at bounding box center [579, 211] width 70 height 21
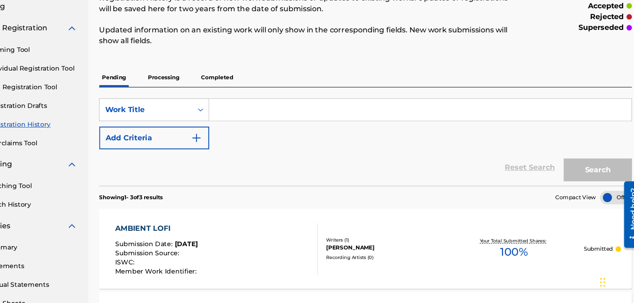
scroll to position [53, 0]
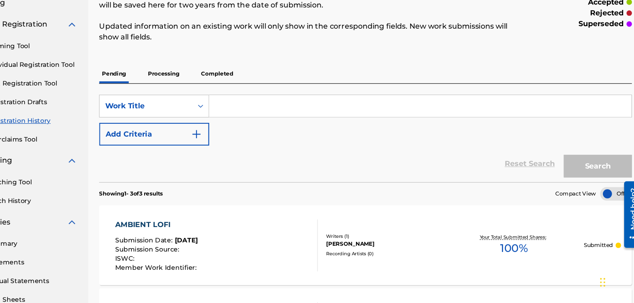
drag, startPoint x: 383, startPoint y: 230, endPoint x: 281, endPoint y: 158, distance: 125.5
click at [281, 158] on div "SearchWithCriteria277b5f9a-4b0f-48ae-9fa7-815b27f8a66d Work Title Add Criteria" at bounding box center [381, 136] width 486 height 46
click at [311, 106] on div "SearchWithCriteria277b5f9a-4b0f-48ae-9fa7-815b27f8a66d Work Title Add Criteria …" at bounding box center [381, 148] width 486 height 90
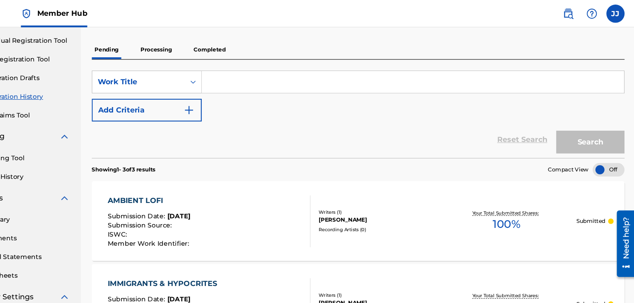
scroll to position [58, 0]
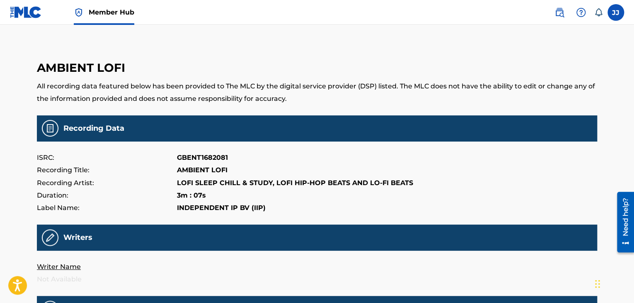
click at [36, 15] on img at bounding box center [26, 12] width 32 height 12
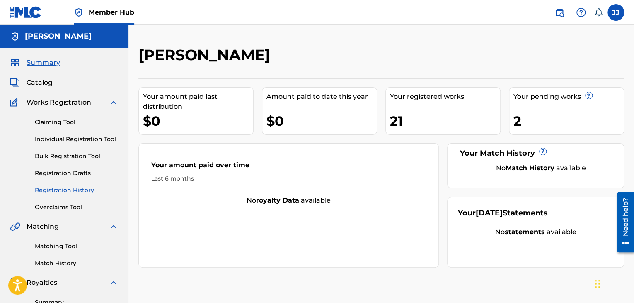
click at [75, 187] on link "Registration History" at bounding box center [77, 190] width 84 height 9
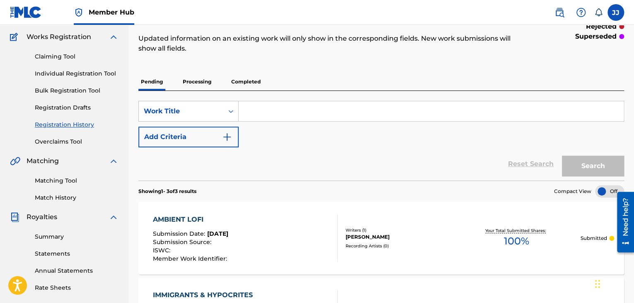
scroll to position [66, 0]
click at [73, 75] on link "Individual Registration Tool" at bounding box center [77, 73] width 84 height 9
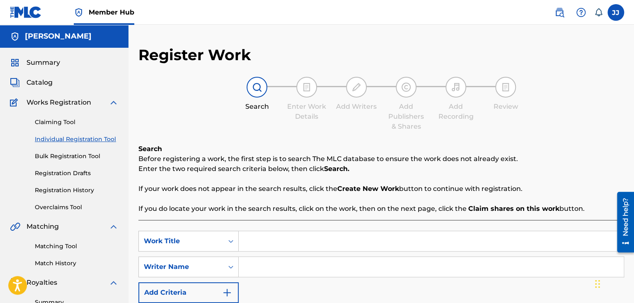
click at [255, 240] on input "Search Form" at bounding box center [431, 241] width 385 height 20
paste input "YOGA BGM LOFI BEAT"
type input "YOGA BGM LOFI BEAT"
click at [298, 263] on input "Search Form" at bounding box center [431, 267] width 385 height 20
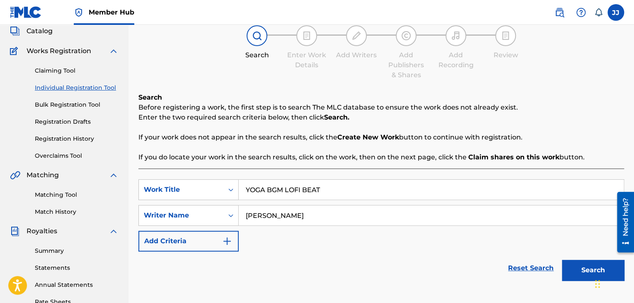
scroll to position [73, 0]
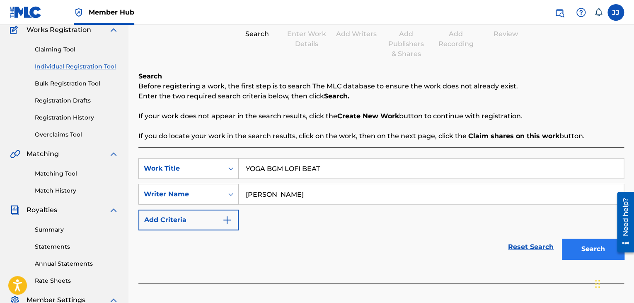
type input "jonathan jones"
click at [585, 242] on button "Search" at bounding box center [593, 248] width 62 height 21
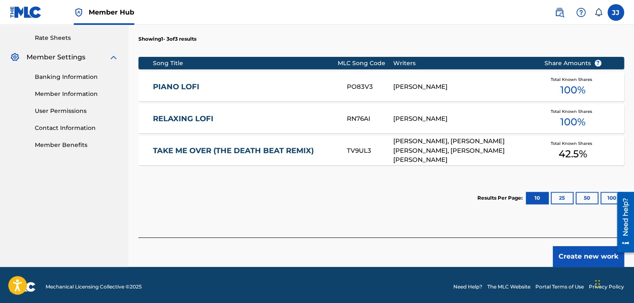
scroll to position [318, 0]
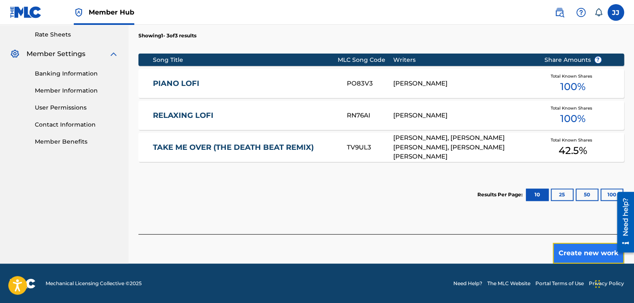
click at [573, 251] on button "Create new work" at bounding box center [588, 253] width 71 height 21
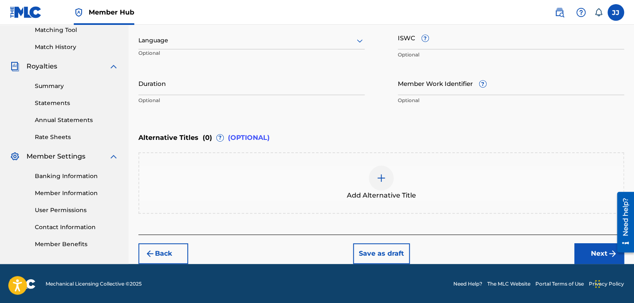
click at [573, 251] on div "Back Save as draft Next" at bounding box center [381, 248] width 486 height 29
click at [232, 90] on input "Duration" at bounding box center [251, 83] width 226 height 24
type input "03:22"
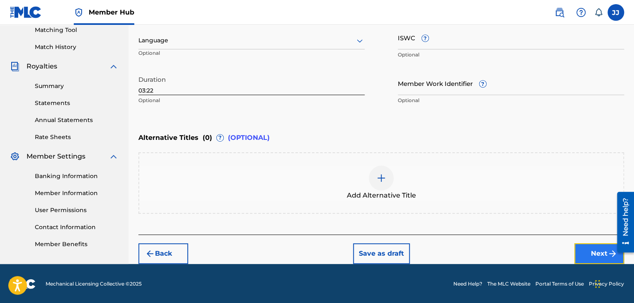
click at [584, 250] on button "Next" at bounding box center [600, 253] width 50 height 21
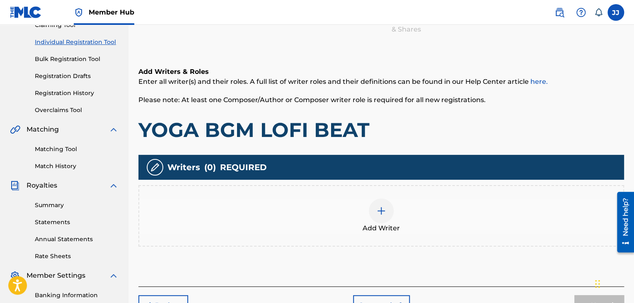
scroll to position [166, 0]
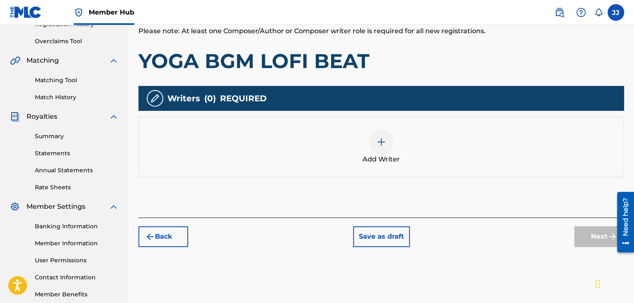
click at [376, 151] on div at bounding box center [381, 141] width 25 height 25
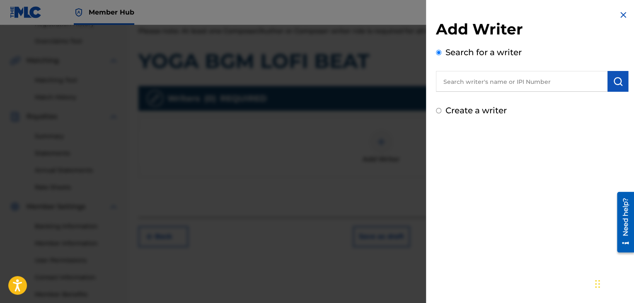
click at [504, 84] on input "text" at bounding box center [522, 81] width 172 height 21
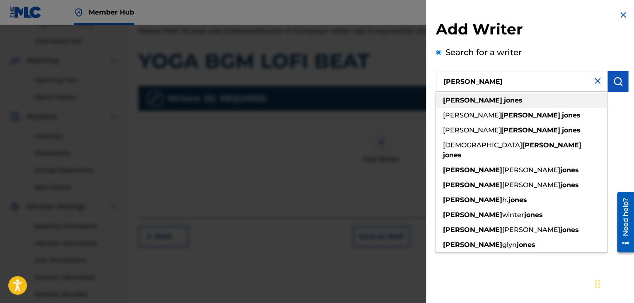
type input "jonathan jones"
click at [504, 102] on strong "jones" at bounding box center [513, 100] width 19 height 8
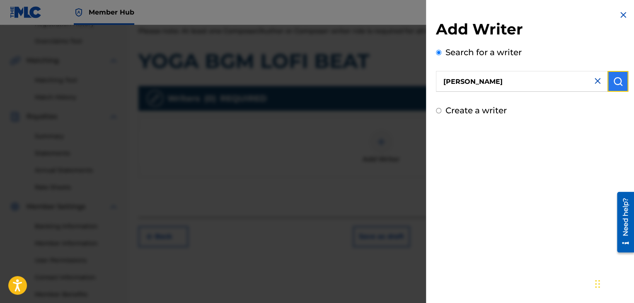
click at [620, 86] on button "submit" at bounding box center [618, 81] width 21 height 21
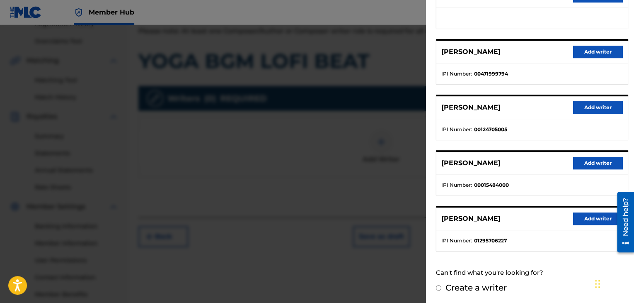
scroll to position [211, 0]
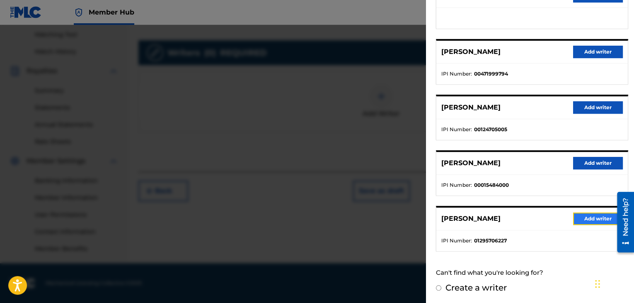
click at [587, 216] on button "Add writer" at bounding box center [598, 218] width 50 height 12
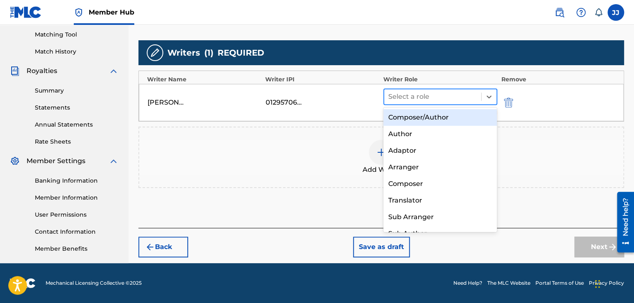
click at [439, 92] on div at bounding box center [432, 97] width 89 height 12
click at [436, 119] on div "Composer/Author" at bounding box center [441, 117] width 114 height 17
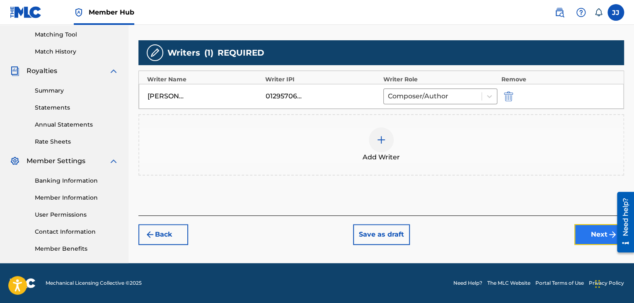
click at [592, 231] on button "Next" at bounding box center [600, 234] width 50 height 21
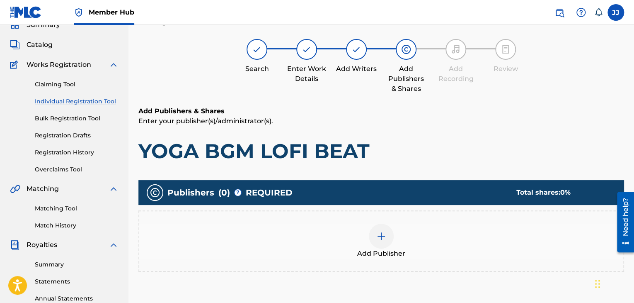
scroll to position [37, 0]
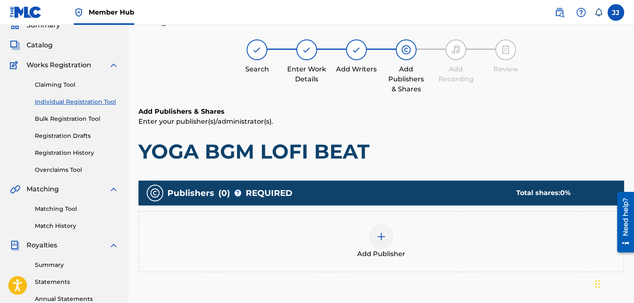
click at [381, 234] on img at bounding box center [381, 236] width 10 height 10
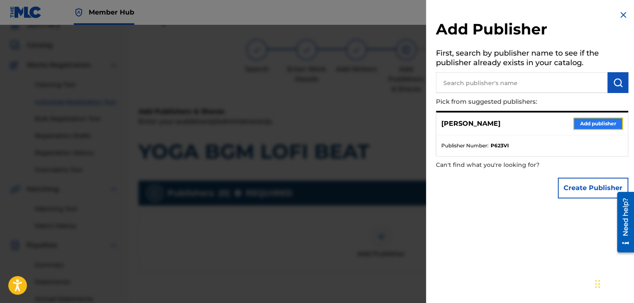
click at [575, 126] on button "Add publisher" at bounding box center [598, 123] width 50 height 12
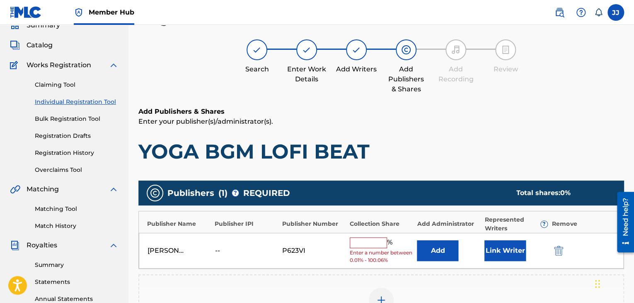
click at [360, 245] on input "text" at bounding box center [368, 242] width 37 height 11
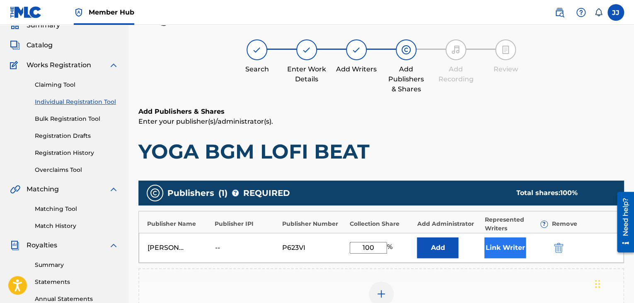
type input "100"
click at [512, 249] on button "Link Writer" at bounding box center [505, 247] width 41 height 21
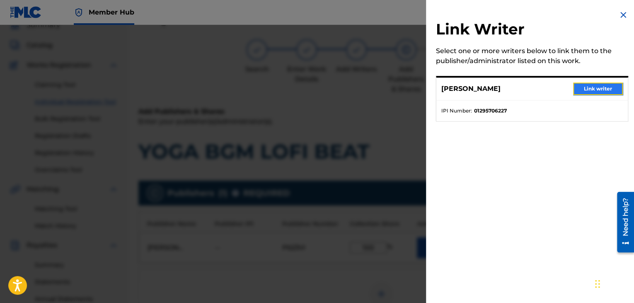
click at [597, 86] on button "Link writer" at bounding box center [598, 89] width 50 height 12
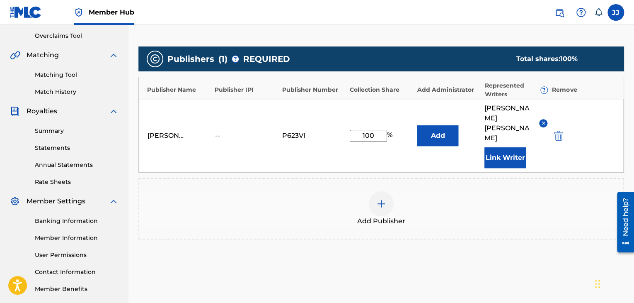
scroll to position [221, 0]
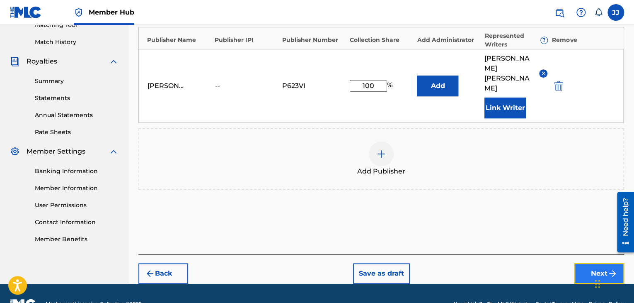
click at [590, 263] on button "Next" at bounding box center [600, 273] width 50 height 21
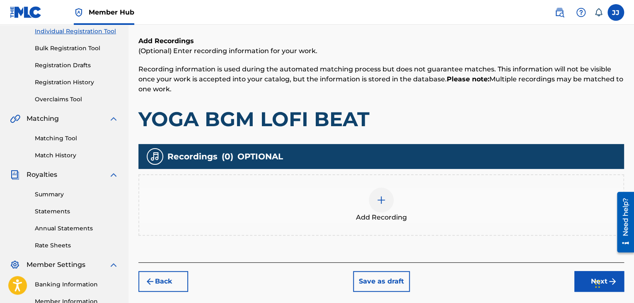
scroll to position [141, 0]
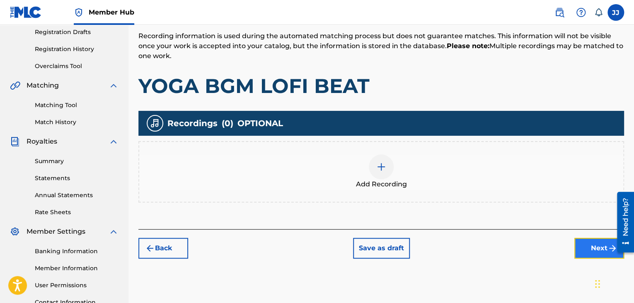
click at [595, 241] on button "Next" at bounding box center [600, 248] width 50 height 21
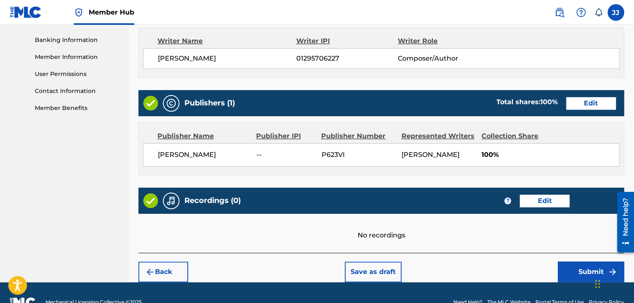
scroll to position [354, 0]
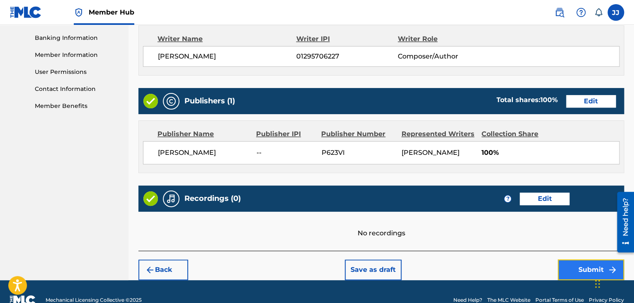
click at [578, 266] on button "Submit" at bounding box center [591, 269] width 66 height 21
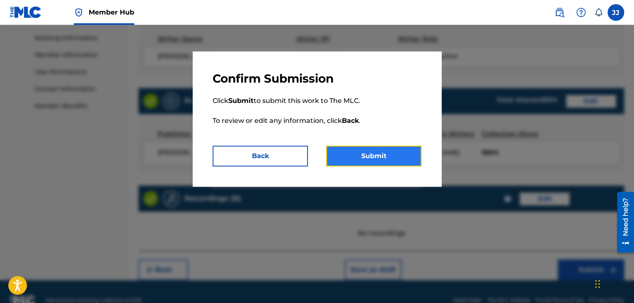
click at [403, 153] on button "Submit" at bounding box center [373, 156] width 95 height 21
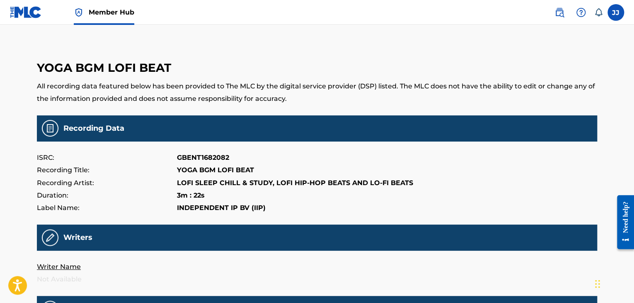
click at [240, 167] on p "YOGA BGM LOFI BEAT" at bounding box center [215, 170] width 77 height 12
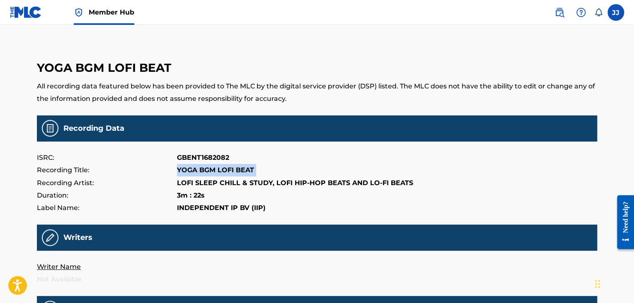
click at [240, 167] on p "YOGA BGM LOFI BEAT" at bounding box center [215, 170] width 77 height 12
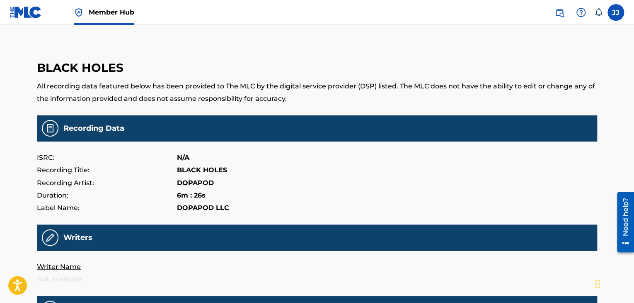
click at [374, 164] on div "Recording Title: BLACK HOLES" at bounding box center [317, 170] width 561 height 12
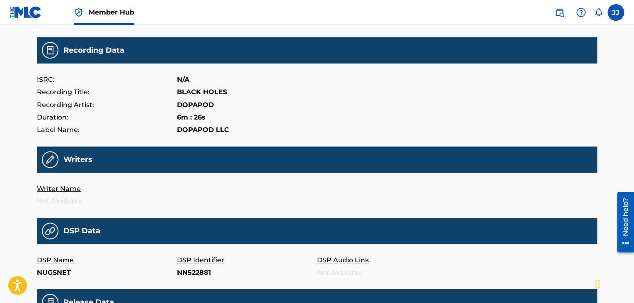
scroll to position [76, 0]
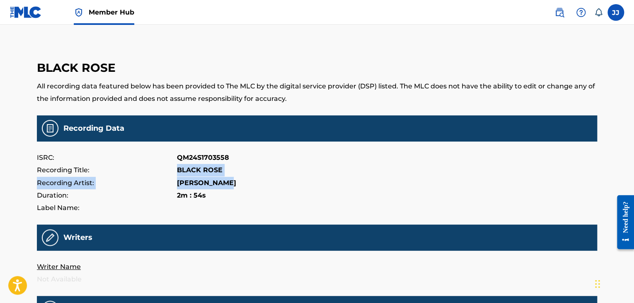
drag, startPoint x: 173, startPoint y: 170, endPoint x: 233, endPoint y: 184, distance: 62.3
click at [233, 184] on div "ISRC: QM24S1703558 Recording Title: BLACK ROSE Recording Artist: [PERSON_NAME] …" at bounding box center [317, 182] width 561 height 63
click at [209, 178] on p "[PERSON_NAME]" at bounding box center [206, 183] width 59 height 12
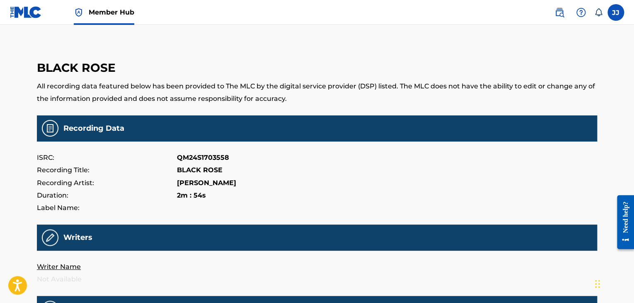
click at [206, 180] on p "[PERSON_NAME]" at bounding box center [206, 183] width 59 height 12
copy p "[PERSON_NAME]"
click at [30, 7] on img at bounding box center [26, 12] width 32 height 12
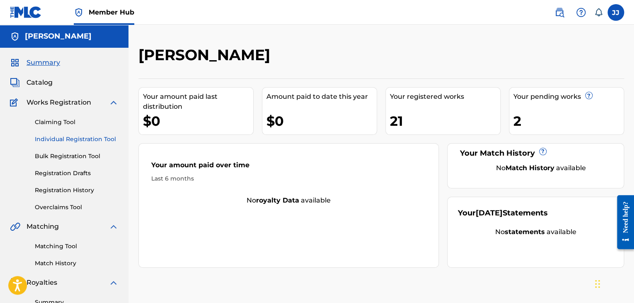
click at [51, 140] on link "Individual Registration Tool" at bounding box center [77, 139] width 84 height 9
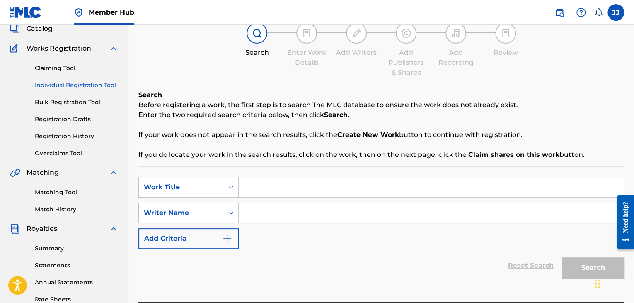
scroll to position [56, 0]
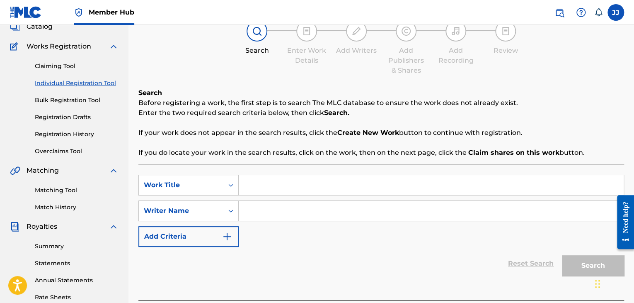
click at [258, 188] on input "Search Form" at bounding box center [431, 185] width 385 height 20
click at [257, 182] on input "Search Form" at bounding box center [431, 185] width 385 height 20
paste input "[PERSON_NAME]"
click at [305, 189] on input "[PERSON_NAME]" at bounding box center [431, 185] width 385 height 20
type input "A"
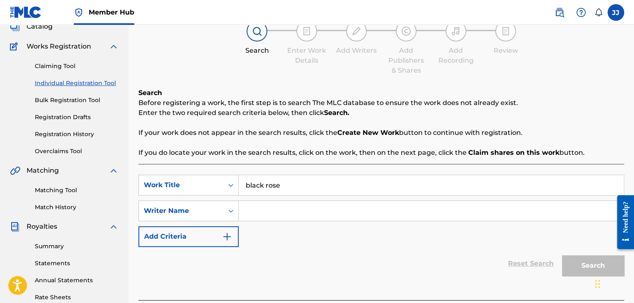
type input "black rose"
click at [271, 214] on input "Search Form" at bounding box center [431, 211] width 385 height 20
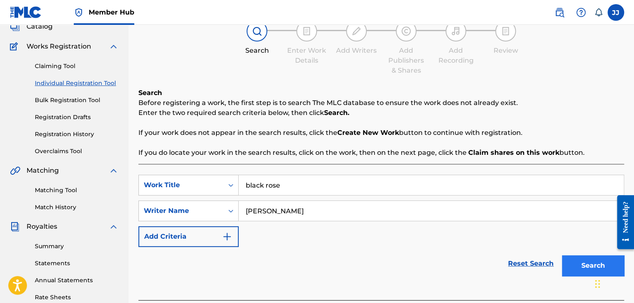
type input "jonathan jones"
click at [582, 259] on button "Search" at bounding box center [593, 265] width 62 height 21
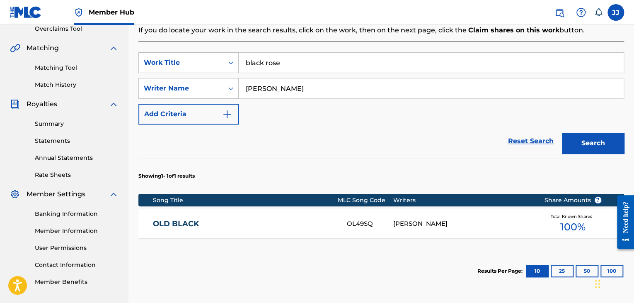
scroll to position [215, 0]
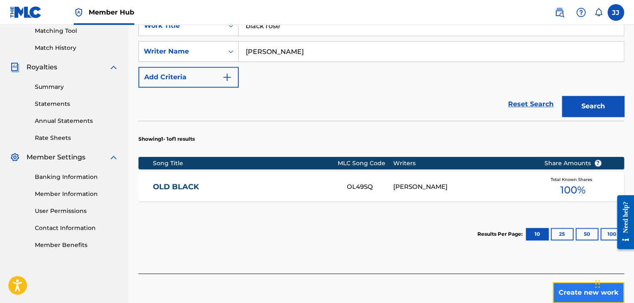
click at [570, 289] on button "Create new work" at bounding box center [588, 292] width 71 height 21
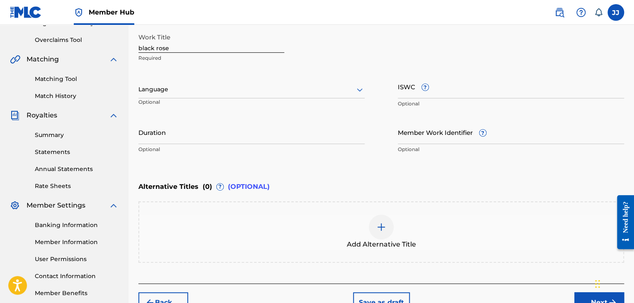
scroll to position [167, 0]
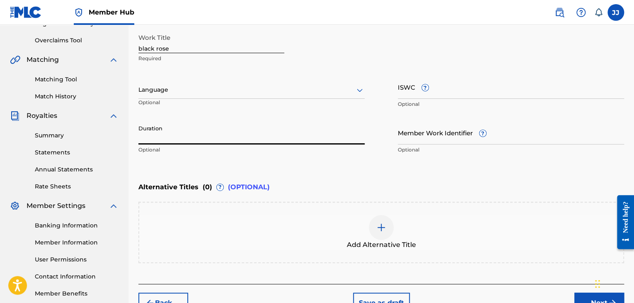
click at [183, 129] on input "Duration" at bounding box center [251, 133] width 226 height 24
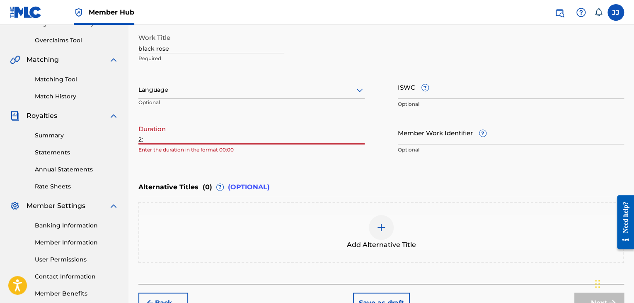
type input "2"
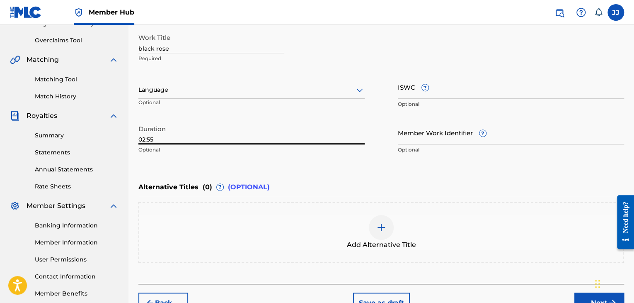
type input "02:55"
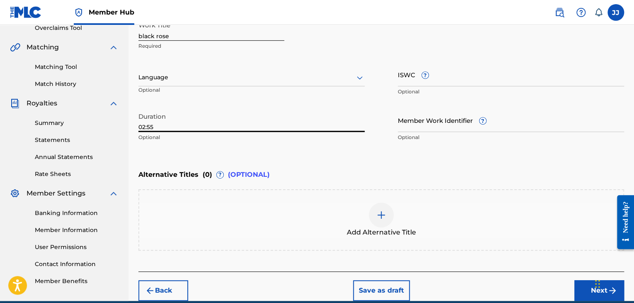
scroll to position [216, 0]
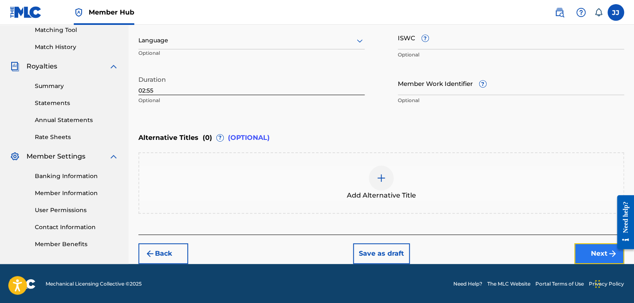
click at [575, 251] on button "Next" at bounding box center [600, 253] width 50 height 21
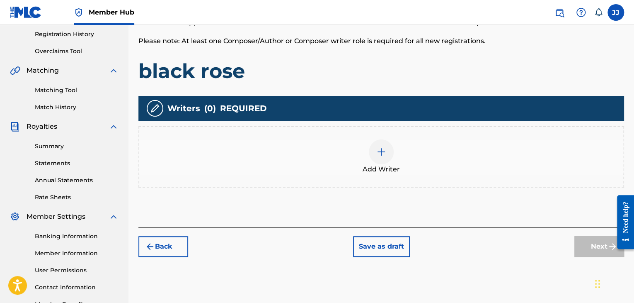
scroll to position [161, 0]
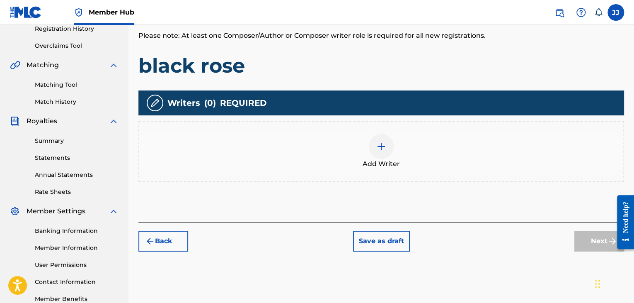
click at [433, 187] on div "Add Writers & Roles Enter all writer(s) and their roles. A full list of writer …" at bounding box center [381, 102] width 486 height 239
click at [374, 150] on div at bounding box center [381, 146] width 25 height 25
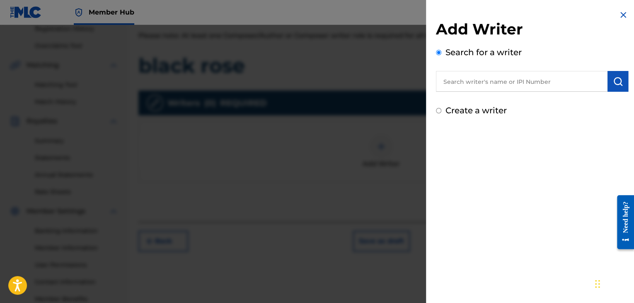
click at [473, 73] on input "text" at bounding box center [522, 81] width 172 height 21
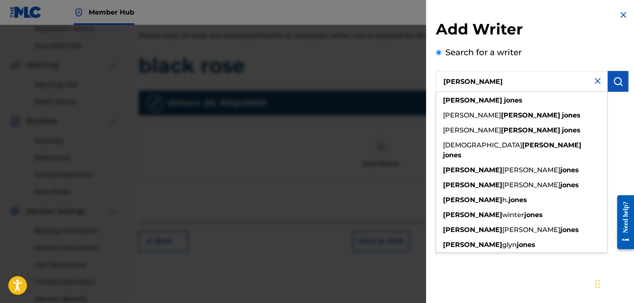
type input "[PERSON_NAME]"
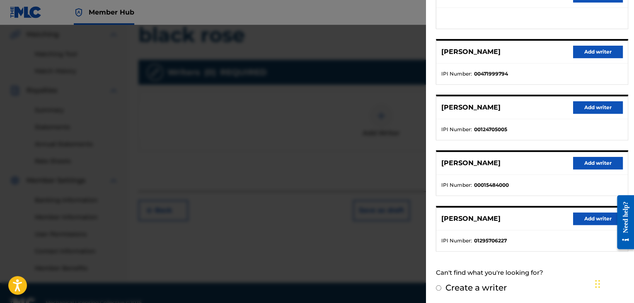
scroll to position [211, 0]
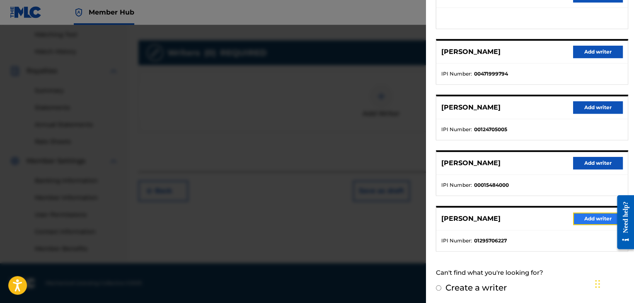
click at [592, 216] on button "Add writer" at bounding box center [598, 218] width 50 height 12
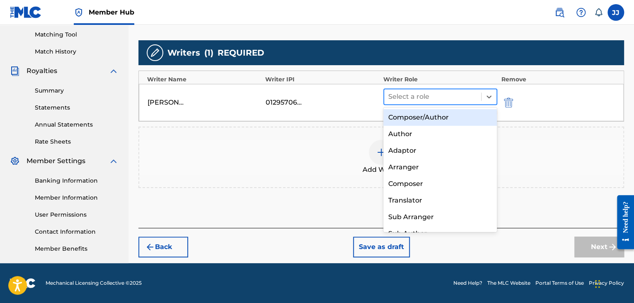
click at [422, 95] on div at bounding box center [432, 97] width 89 height 12
click at [424, 121] on div "Composer/Author" at bounding box center [441, 117] width 114 height 17
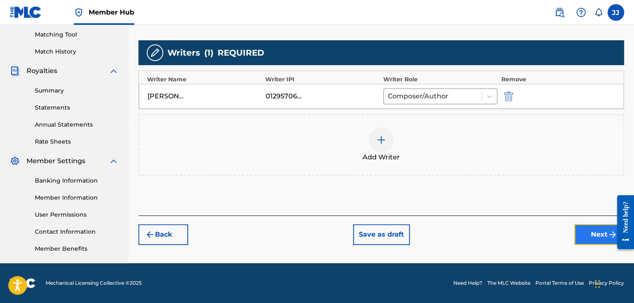
click at [591, 229] on button "Next" at bounding box center [600, 234] width 50 height 21
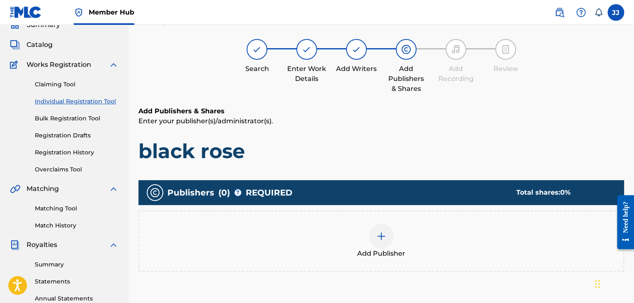
scroll to position [37, 0]
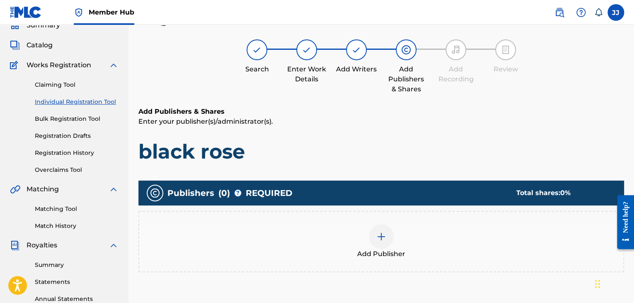
click at [372, 243] on div at bounding box center [381, 236] width 25 height 25
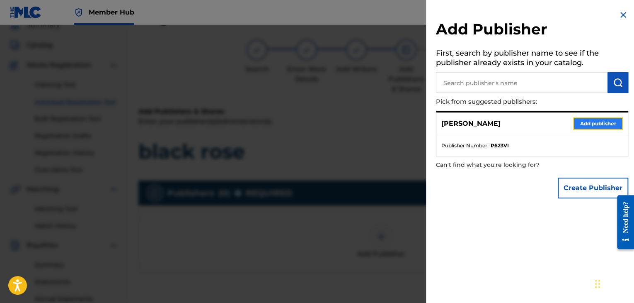
click at [577, 123] on button "Add publisher" at bounding box center [598, 123] width 50 height 12
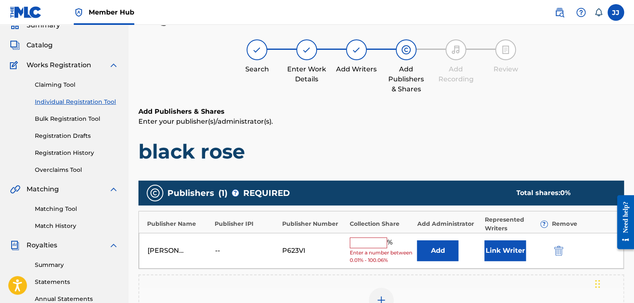
click at [360, 245] on input "text" at bounding box center [368, 242] width 37 height 11
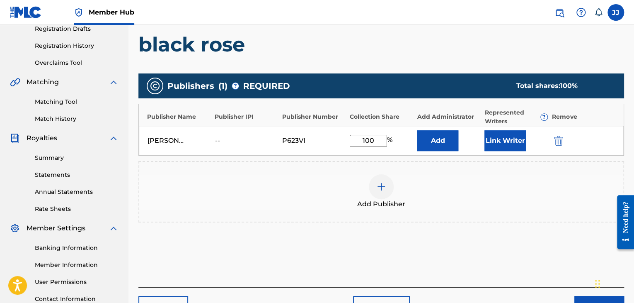
scroll to position [199, 0]
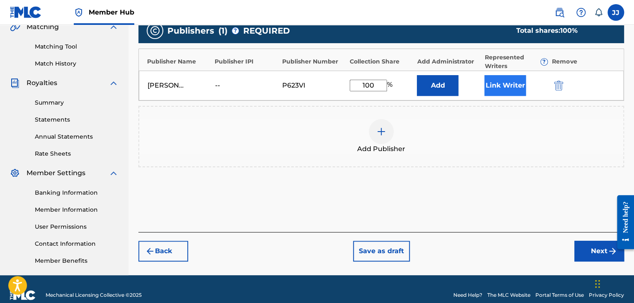
type input "100"
click at [505, 83] on button "Link Writer" at bounding box center [505, 85] width 41 height 21
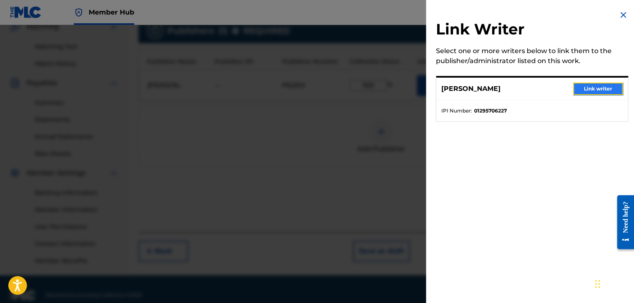
click at [583, 87] on button "Link writer" at bounding box center [598, 89] width 50 height 12
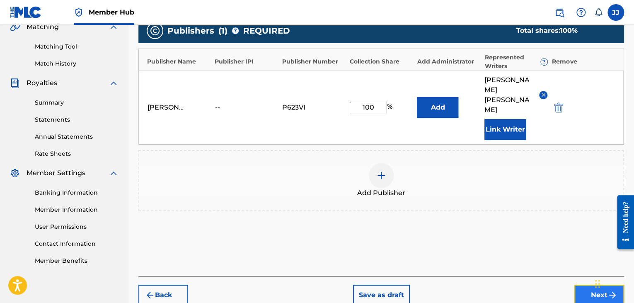
click at [581, 284] on button "Next" at bounding box center [600, 294] width 50 height 21
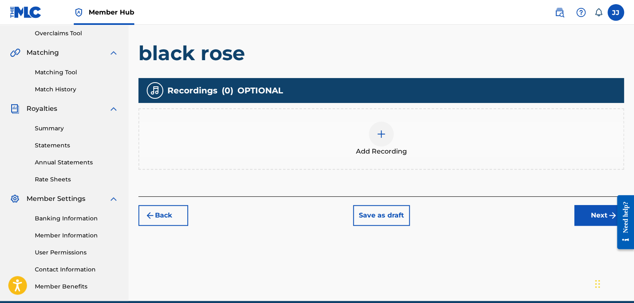
scroll to position [211, 0]
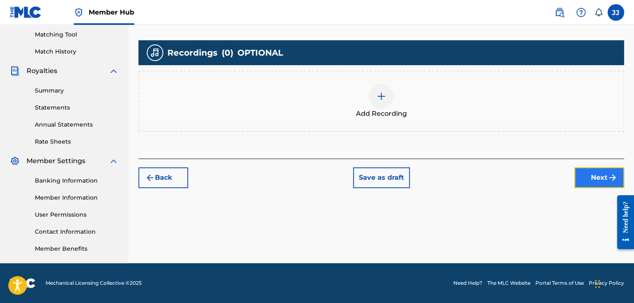
click at [587, 178] on button "Next" at bounding box center [600, 177] width 50 height 21
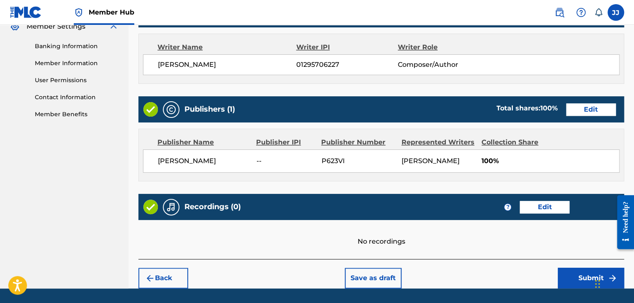
scroll to position [370, 0]
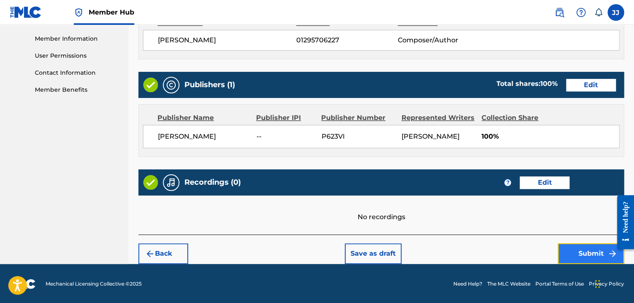
click at [576, 252] on button "Submit" at bounding box center [591, 253] width 66 height 21
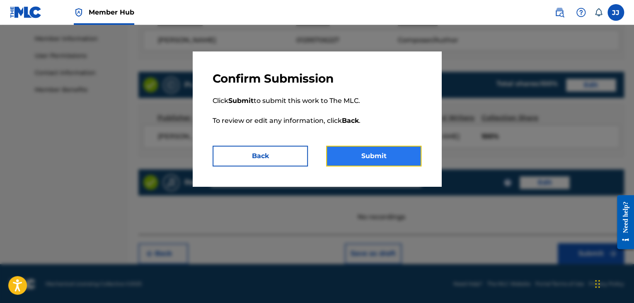
click at [403, 157] on button "Submit" at bounding box center [373, 156] width 95 height 21
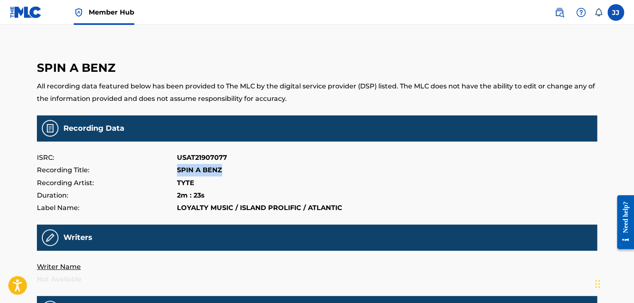
drag, startPoint x: 173, startPoint y: 172, endPoint x: 223, endPoint y: 176, distance: 50.0
click at [223, 176] on div "ISRC: USAT21907077 Recording Title: SPIN A BENZ Recording Artist: TYTE Duration…" at bounding box center [317, 182] width 561 height 63
copy div "SPIN A BENZ"
click at [32, 13] on img at bounding box center [26, 12] width 32 height 12
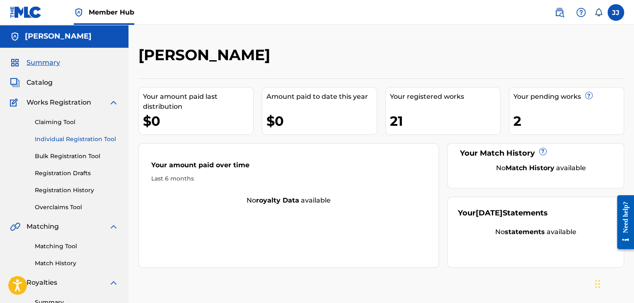
click at [65, 143] on link "Individual Registration Tool" at bounding box center [77, 139] width 84 height 9
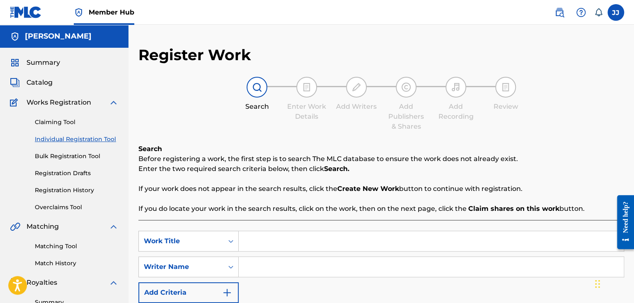
click at [248, 234] on input "Search Form" at bounding box center [431, 241] width 385 height 20
paste input "[PERSON_NAME]$$ – Survival Tactics"
click at [296, 241] on input "[PERSON_NAME]$$ – Survival Tactics" at bounding box center [431, 241] width 385 height 20
type input "Survival Tactics"
click at [289, 269] on input "Search Form" at bounding box center [431, 267] width 385 height 20
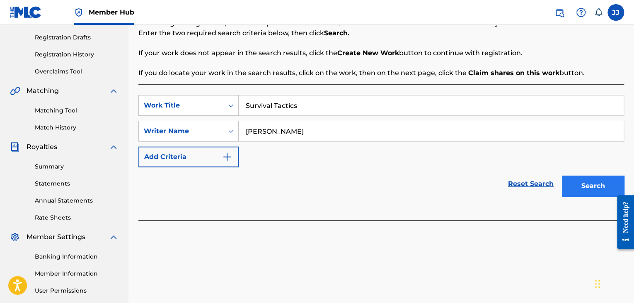
scroll to position [133, 0]
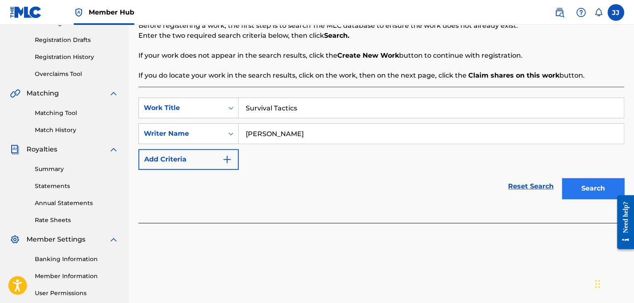
type input "[PERSON_NAME]"
click at [584, 191] on button "Search" at bounding box center [593, 188] width 62 height 21
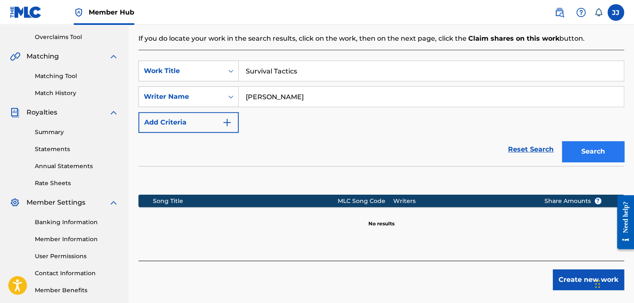
scroll to position [211, 0]
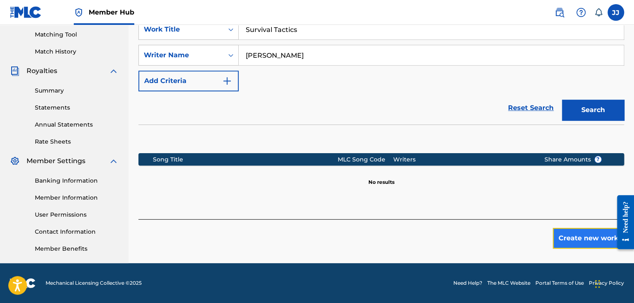
click at [578, 242] on button "Create new work" at bounding box center [588, 238] width 71 height 21
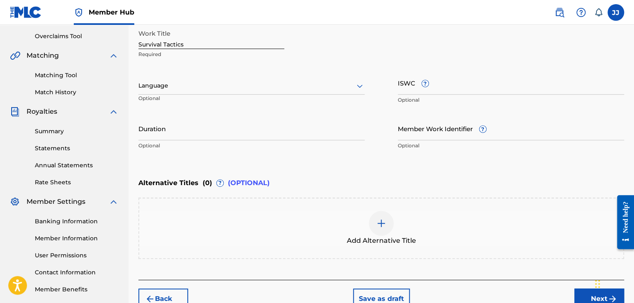
scroll to position [163, 0]
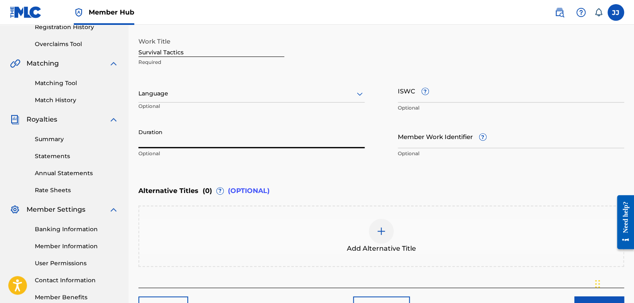
click at [274, 138] on input "Duration" at bounding box center [251, 136] width 226 height 24
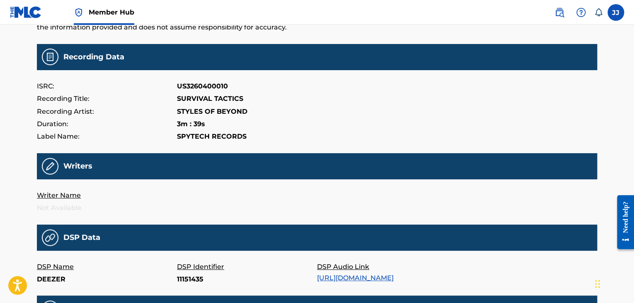
scroll to position [72, 0]
